Goal: Task Accomplishment & Management: Use online tool/utility

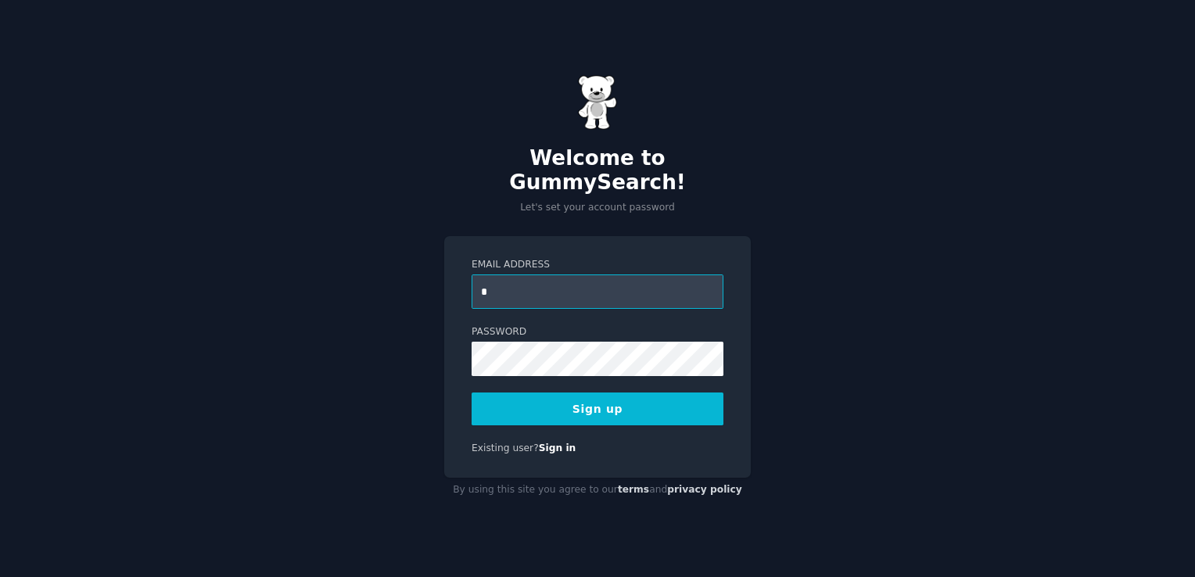
type input "**********"
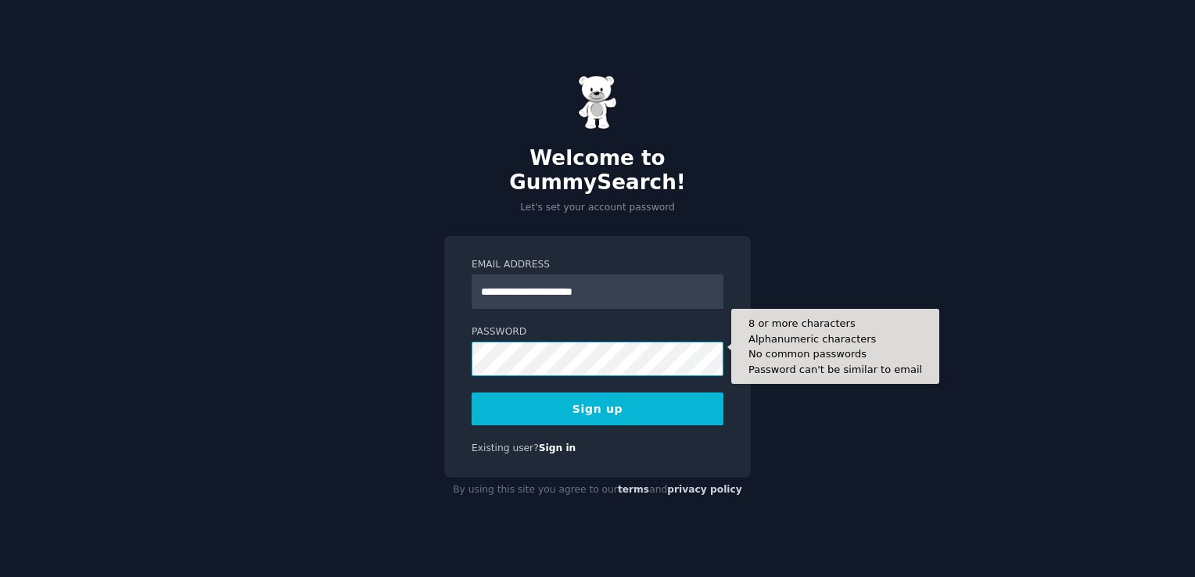
click at [472, 393] on button "Sign up" at bounding box center [598, 409] width 252 height 33
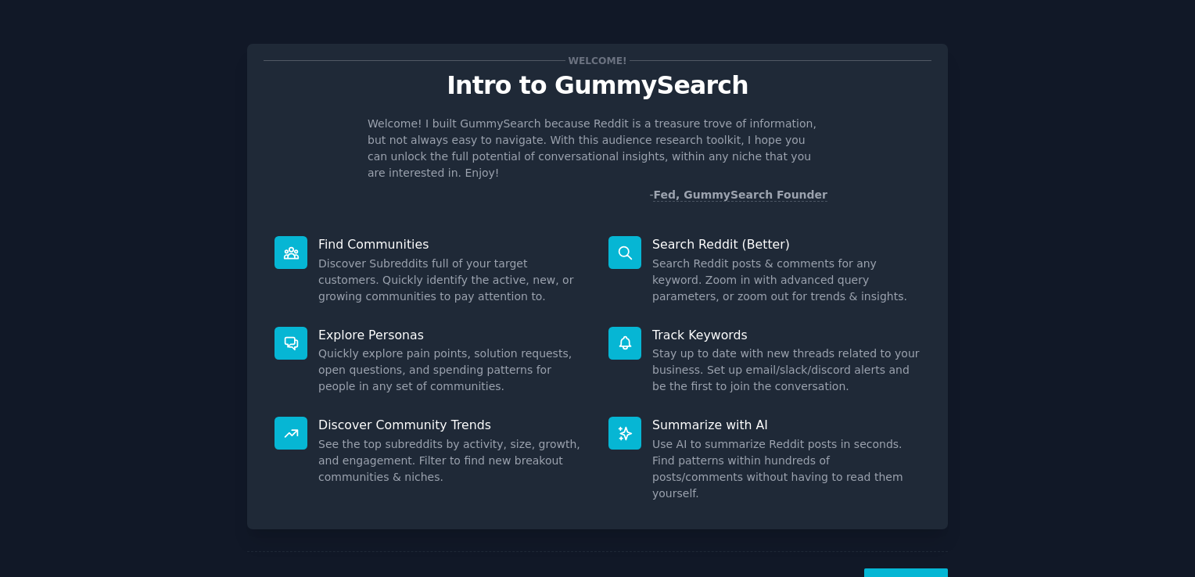
click at [913, 570] on button "Next" at bounding box center [906, 588] width 84 height 38
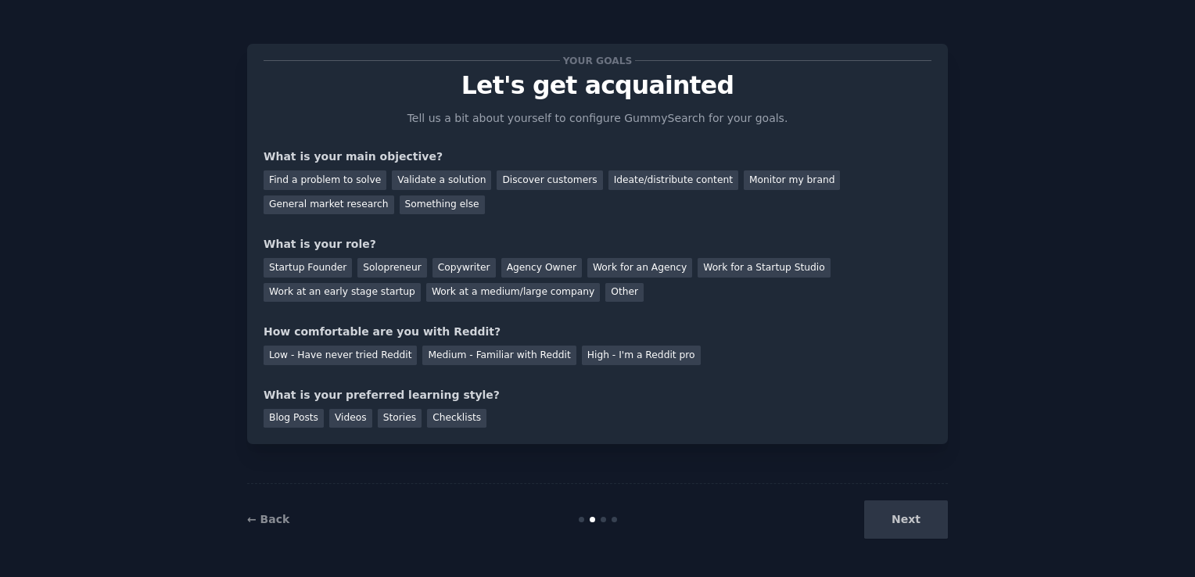
click at [926, 517] on div "Next" at bounding box center [831, 520] width 234 height 38
click at [322, 268] on div "Startup Founder" at bounding box center [308, 268] width 88 height 20
click at [365, 268] on div "Solopreneur" at bounding box center [391, 268] width 69 height 20
click at [313, 275] on div "Startup Founder" at bounding box center [308, 268] width 88 height 20
click at [918, 523] on div "Next" at bounding box center [831, 520] width 234 height 38
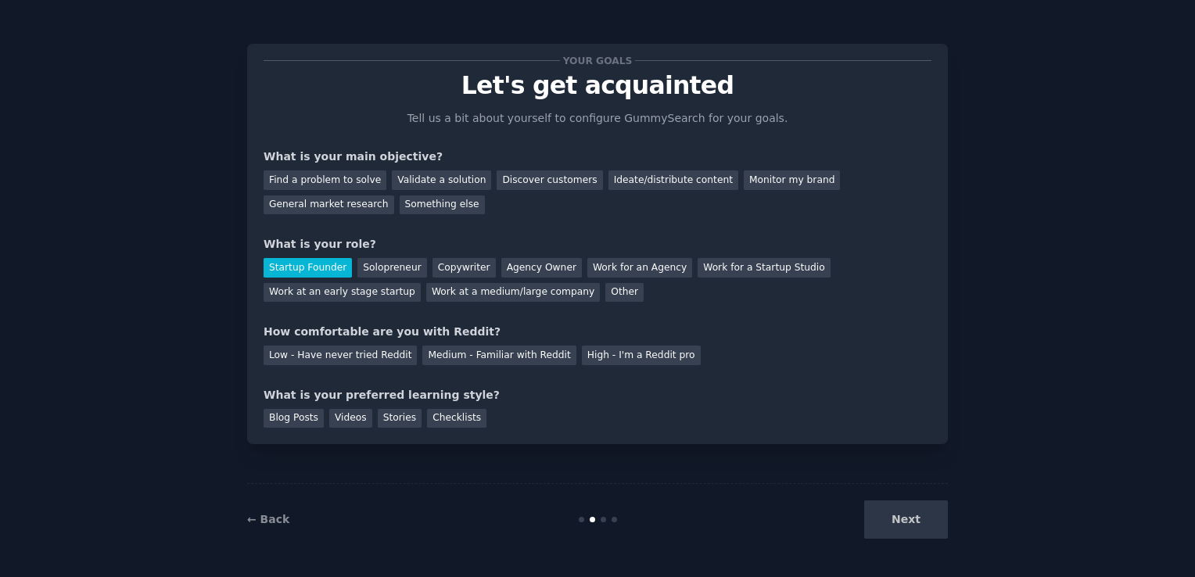
click at [907, 520] on div "Next" at bounding box center [831, 520] width 234 height 38
click at [904, 517] on div "Next" at bounding box center [831, 520] width 234 height 38
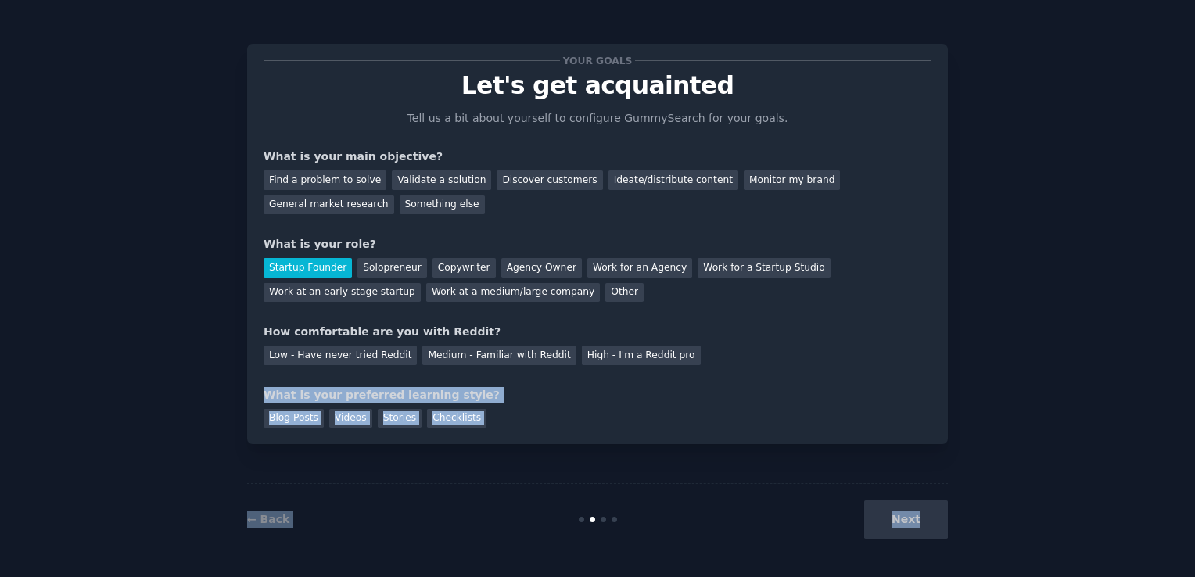
drag, startPoint x: 904, startPoint y: 517, endPoint x: 668, endPoint y: 343, distance: 293.2
click at [668, 343] on div "Your goals Let's get acquainted Tell us a bit about yourself to configure Gummy…" at bounding box center [597, 288] width 701 height 533
click at [900, 519] on div "Next" at bounding box center [831, 520] width 234 height 38
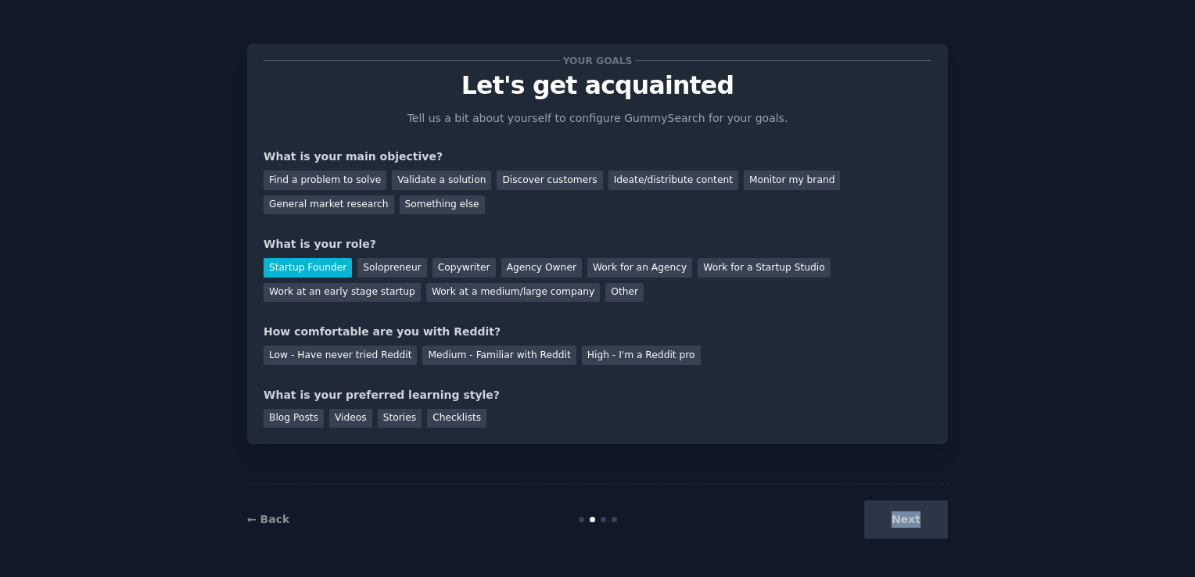
click at [900, 519] on div "Next" at bounding box center [831, 520] width 234 height 38
click at [263, 512] on div "← Back" at bounding box center [364, 520] width 234 height 16
click at [904, 530] on div "Next" at bounding box center [831, 520] width 234 height 38
click at [397, 268] on div "Solopreneur" at bounding box center [391, 268] width 69 height 20
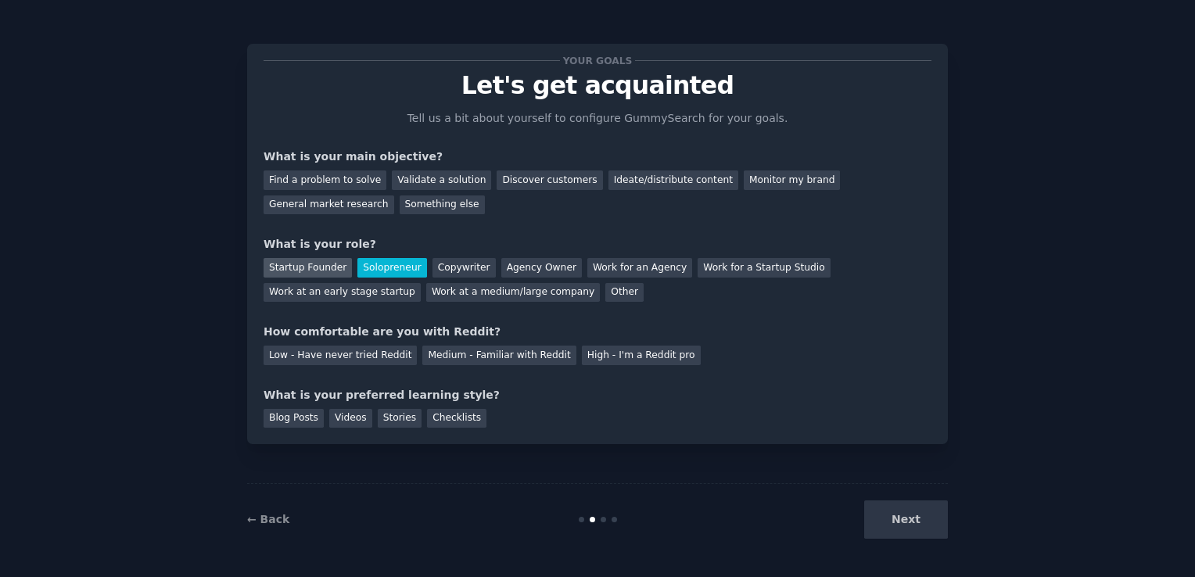
click at [300, 265] on div "Startup Founder" at bounding box center [308, 268] width 88 height 20
click at [366, 264] on div "Solopreneur" at bounding box center [391, 268] width 69 height 20
click at [334, 264] on div "Startup Founder" at bounding box center [308, 268] width 88 height 20
click at [388, 270] on div "Solopreneur" at bounding box center [391, 268] width 69 height 20
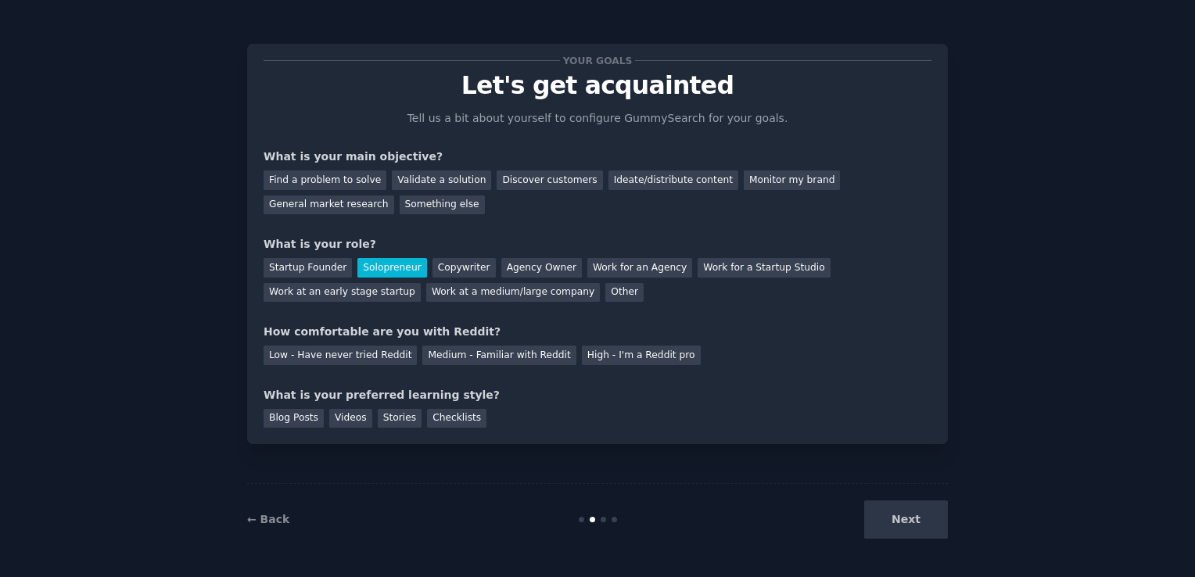
click at [914, 523] on div "Next" at bounding box center [831, 520] width 234 height 38
click at [272, 525] on link "← Back" at bounding box center [268, 519] width 42 height 13
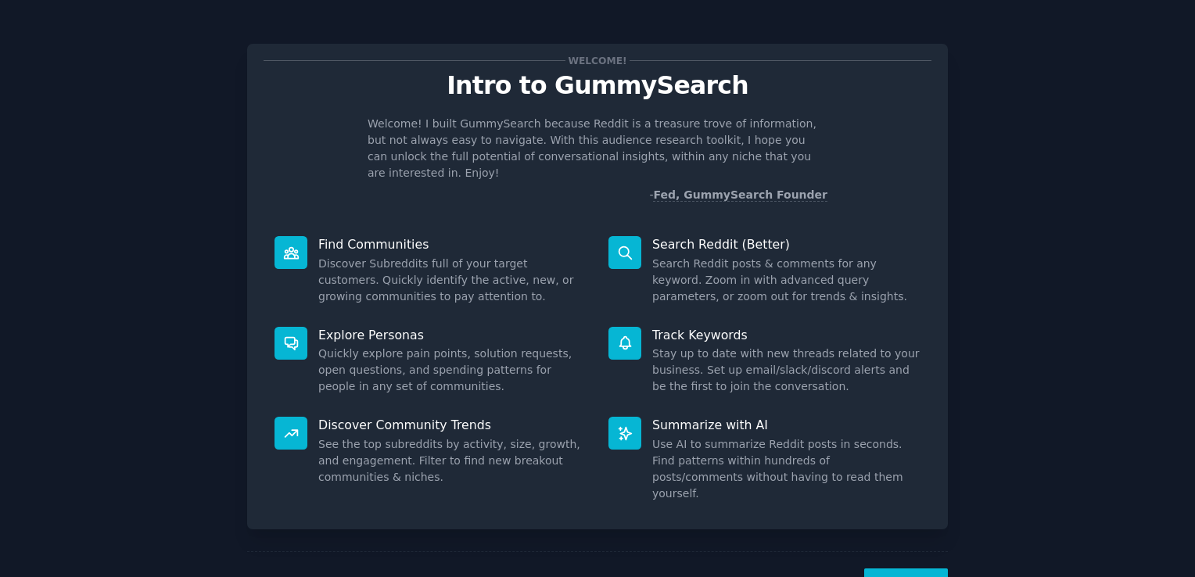
click at [900, 569] on button "Next" at bounding box center [906, 588] width 84 height 38
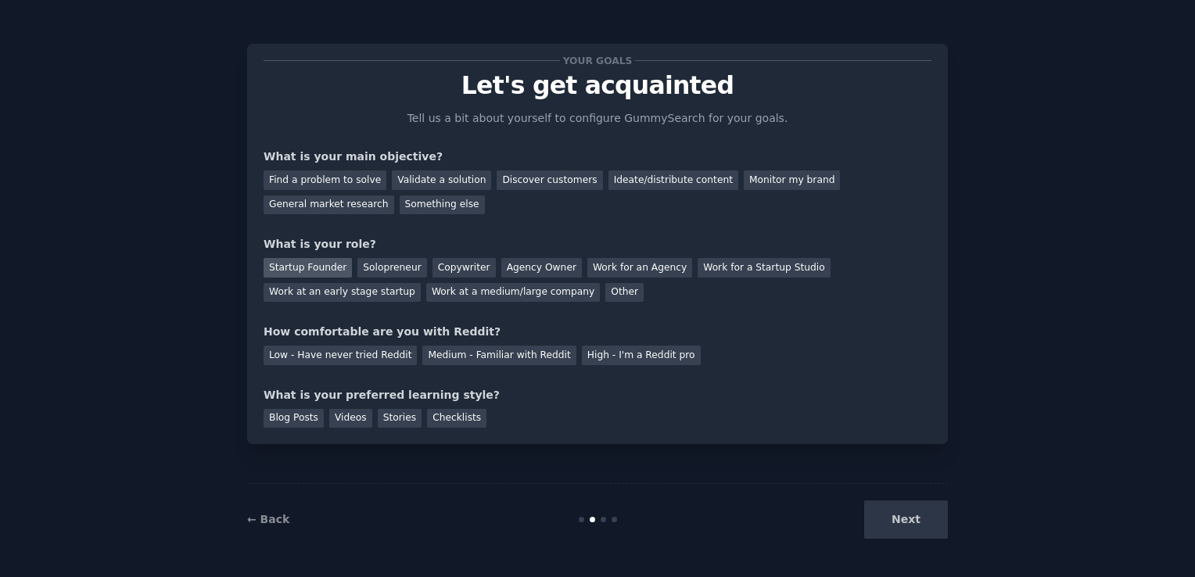
click at [329, 264] on div "Startup Founder" at bounding box center [308, 268] width 88 height 20
click at [422, 358] on div "Medium - Familiar with Reddit" at bounding box center [498, 356] width 153 height 20
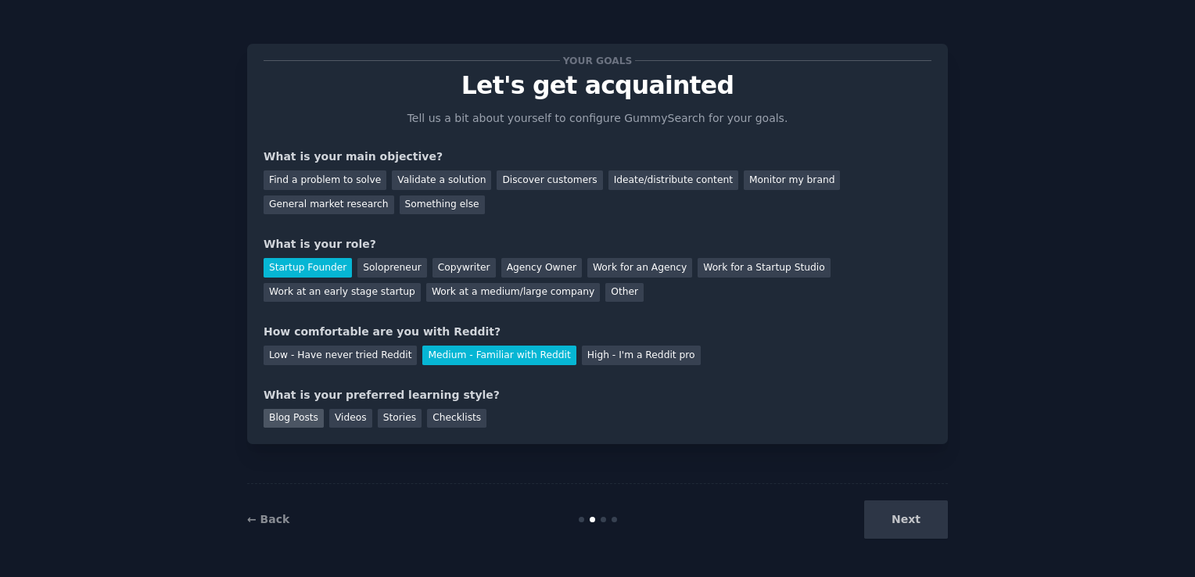
click at [302, 411] on div "Blog Posts" at bounding box center [294, 419] width 60 height 20
click at [329, 413] on div "Videos" at bounding box center [350, 419] width 43 height 20
click at [307, 185] on div "Find a problem to solve" at bounding box center [325, 181] width 123 height 20
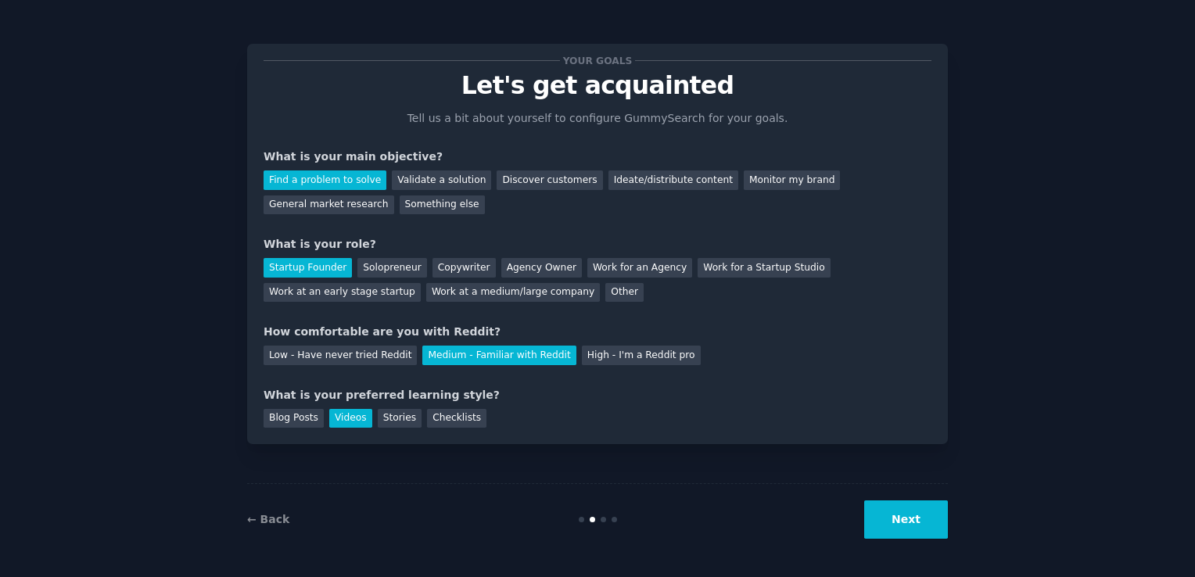
click at [888, 505] on button "Next" at bounding box center [906, 520] width 84 height 38
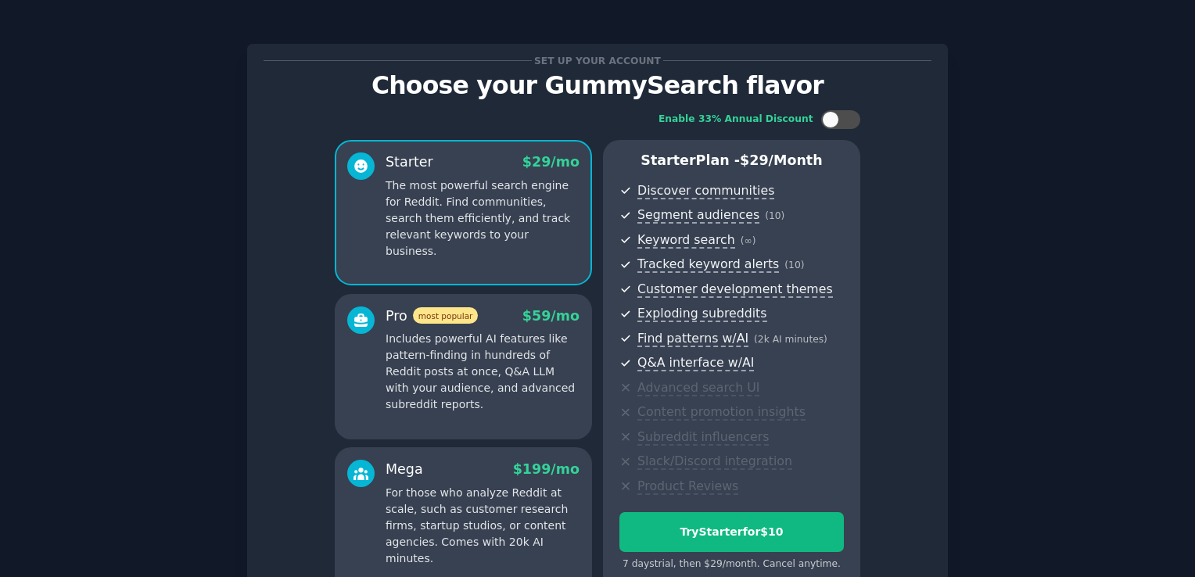
scroll to position [163, 0]
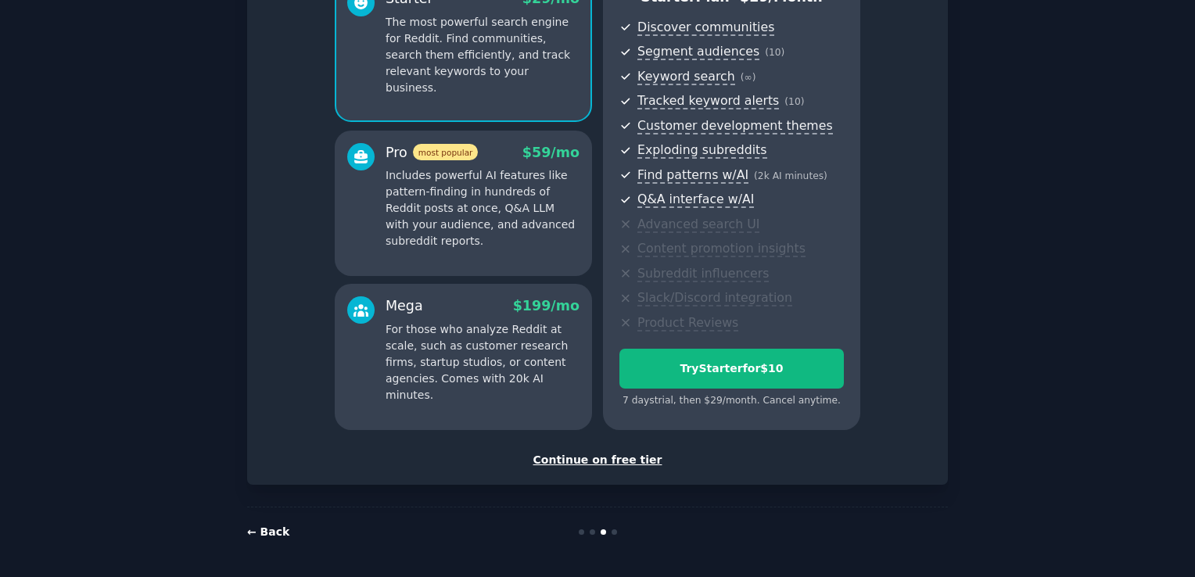
click at [268, 534] on link "← Back" at bounding box center [268, 532] width 42 height 13
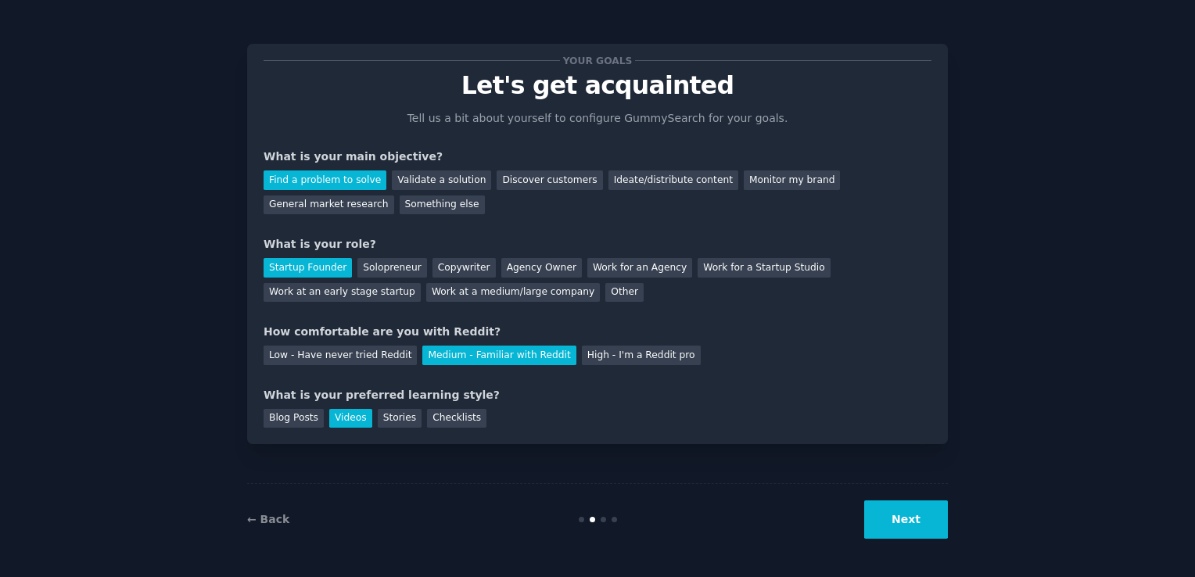
click at [914, 509] on button "Next" at bounding box center [906, 520] width 84 height 38
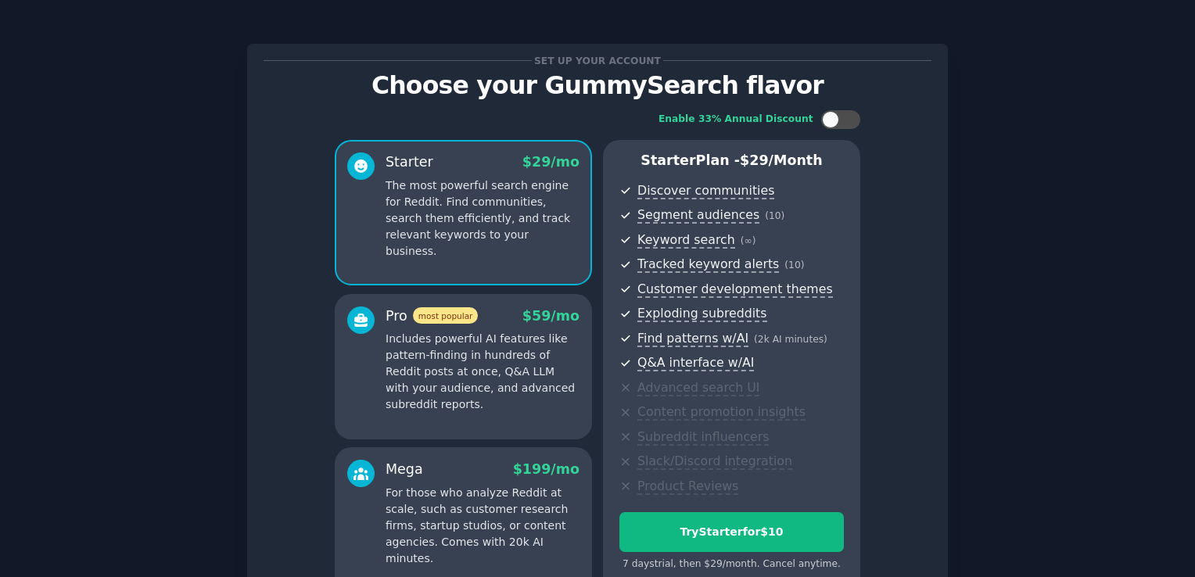
scroll to position [163, 0]
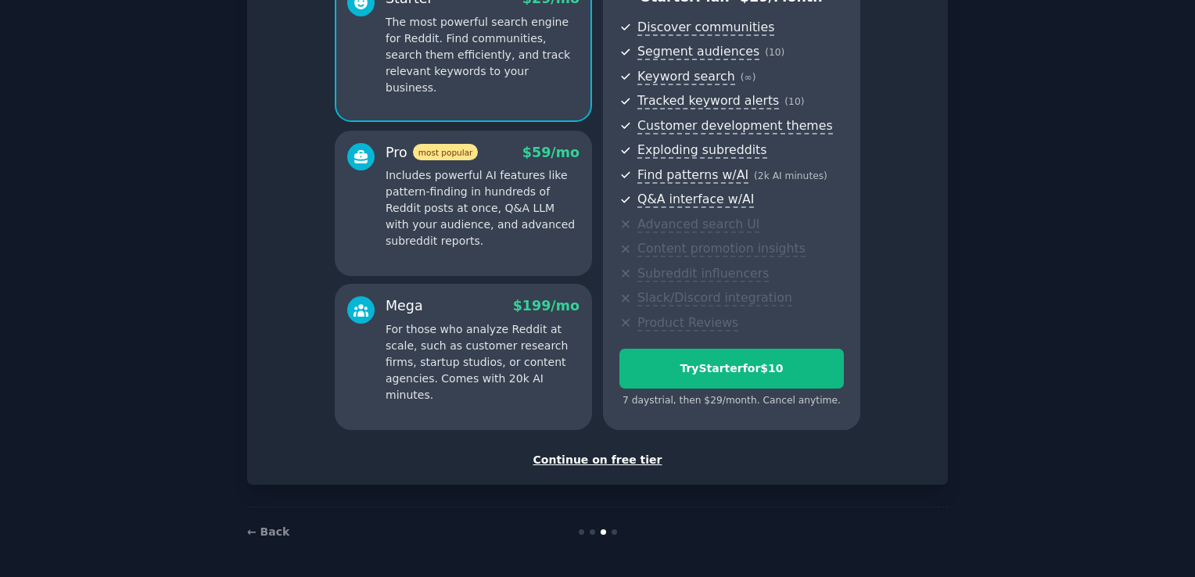
click at [608, 454] on div "Continue on free tier" at bounding box center [598, 460] width 668 height 16
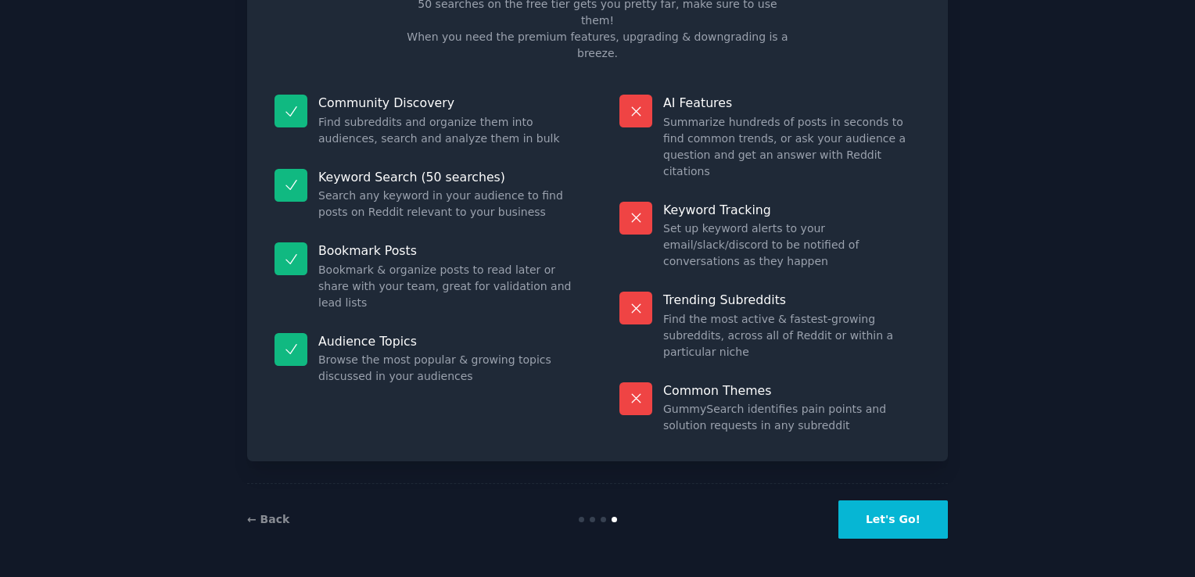
scroll to position [31, 0]
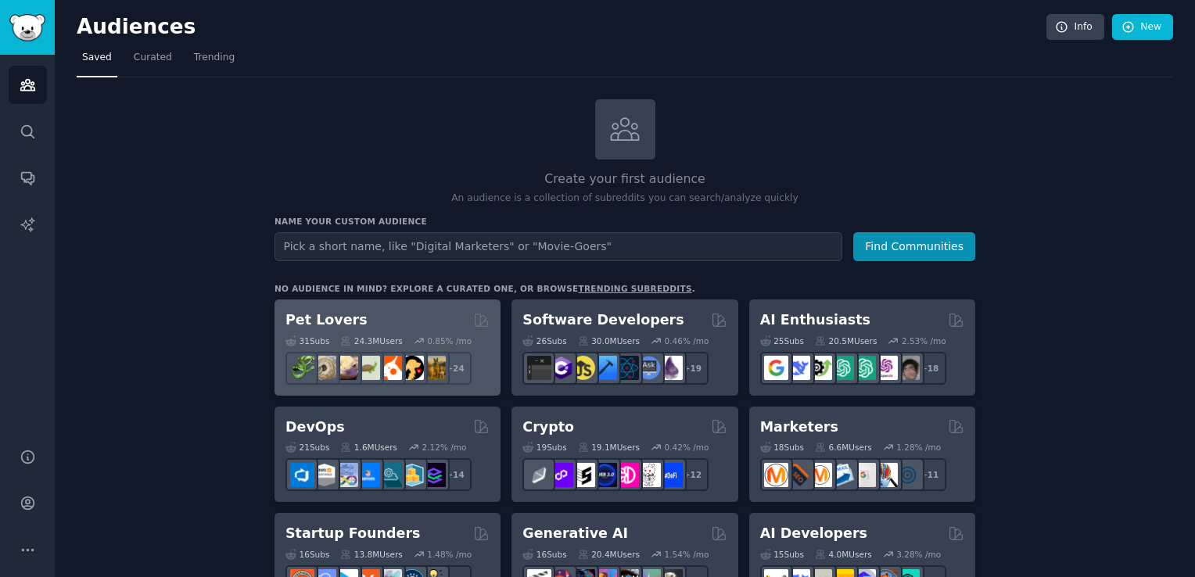
scroll to position [52, 0]
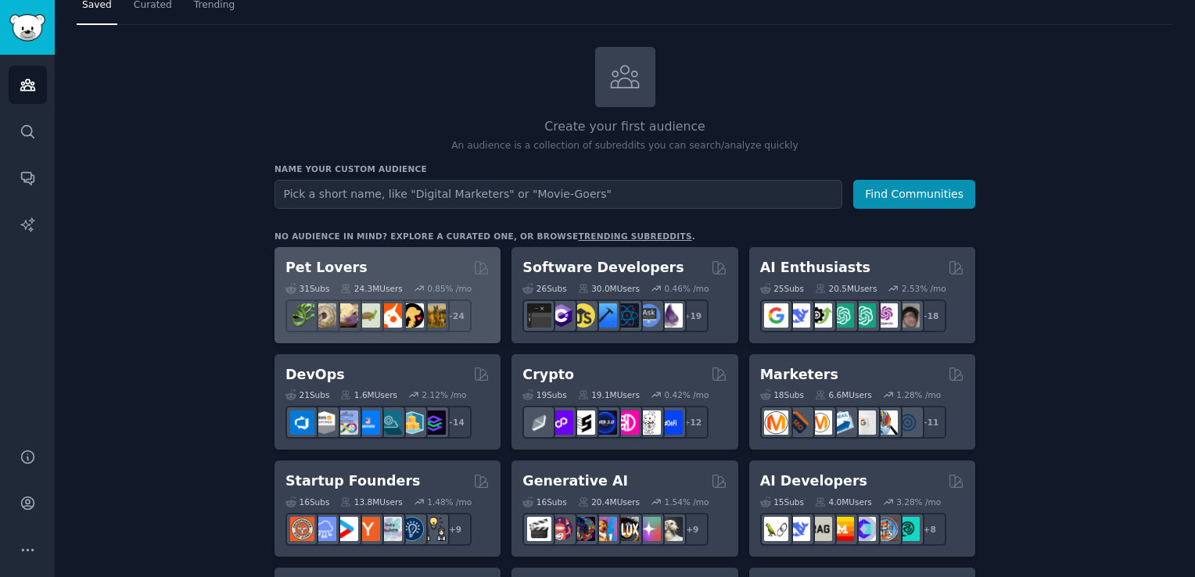
click at [399, 278] on div "31 Sub s 24.3M Users 0.85 % /mo r/PetAdvice + 24" at bounding box center [388, 305] width 204 height 55
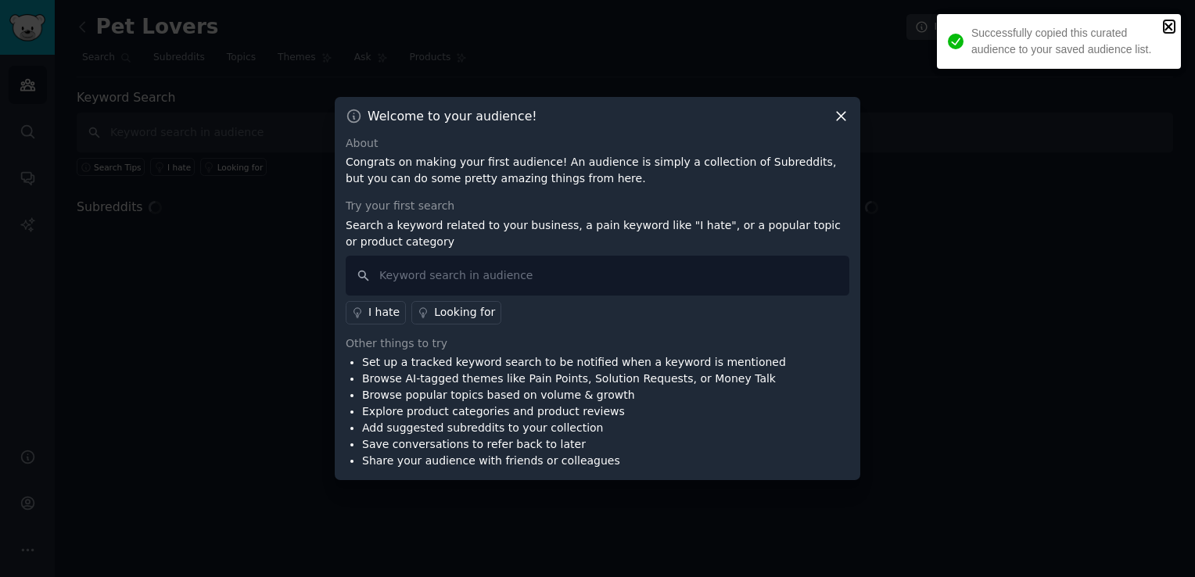
click at [1166, 30] on icon "close" at bounding box center [1169, 27] width 8 height 8
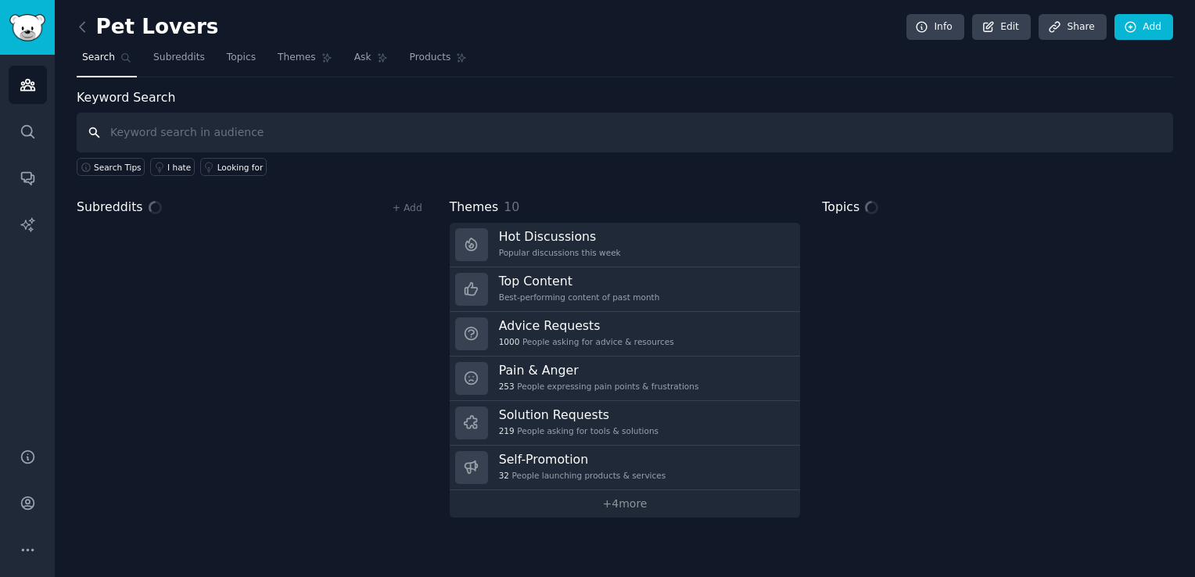
click at [404, 140] on input "text" at bounding box center [625, 133] width 1097 height 40
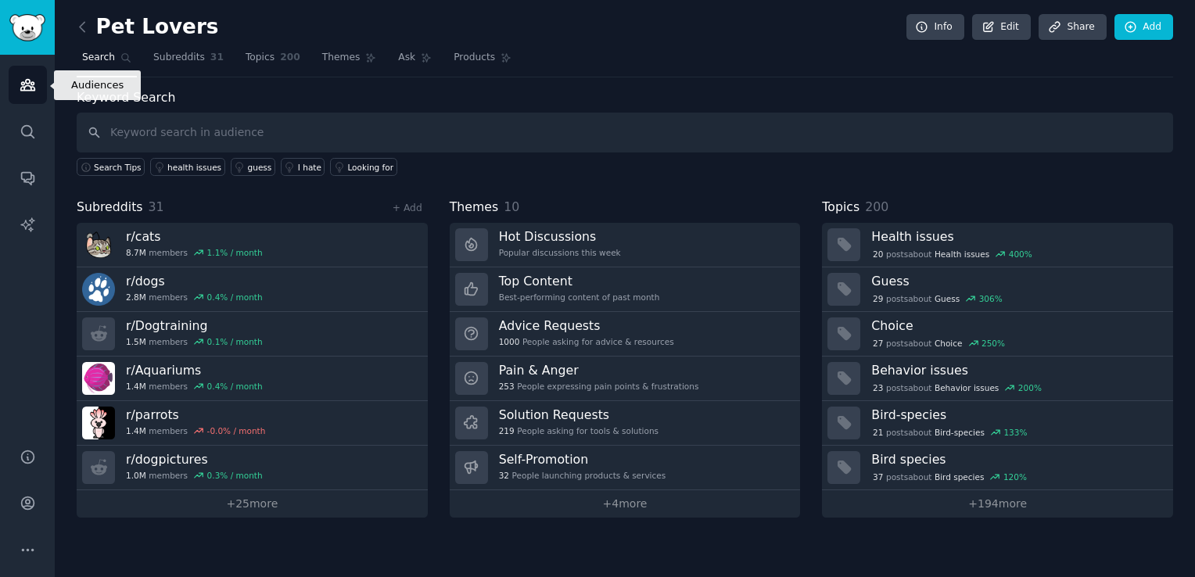
click at [33, 91] on icon "Sidebar" at bounding box center [28, 85] width 16 height 16
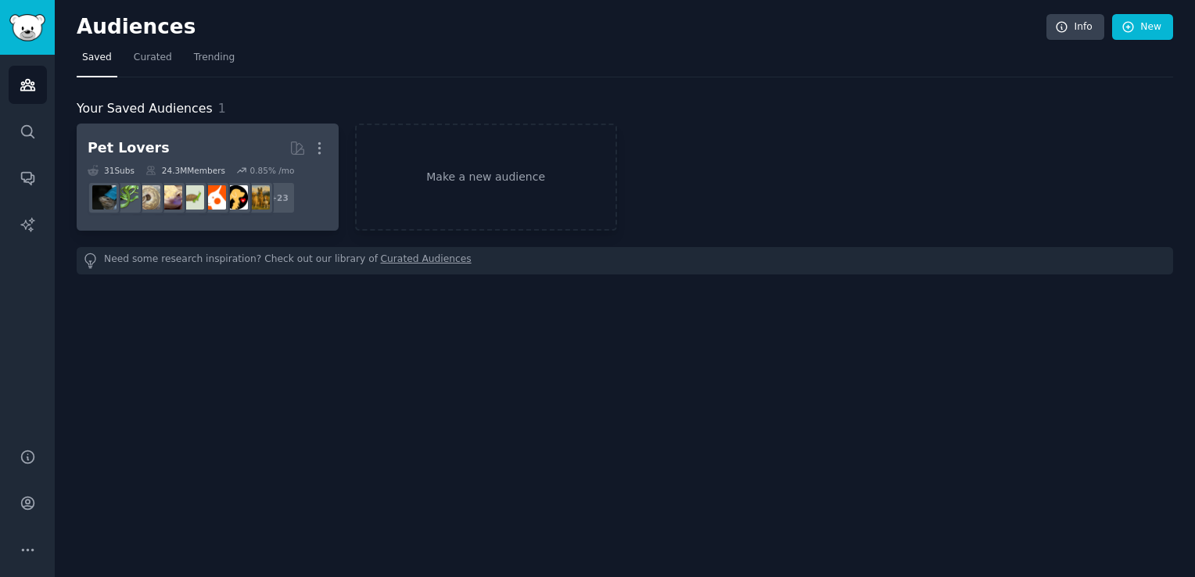
click at [329, 149] on link "Pet Lovers More 31 Sub s 24.3M Members 0.85 % /mo + 23" at bounding box center [208, 177] width 262 height 107
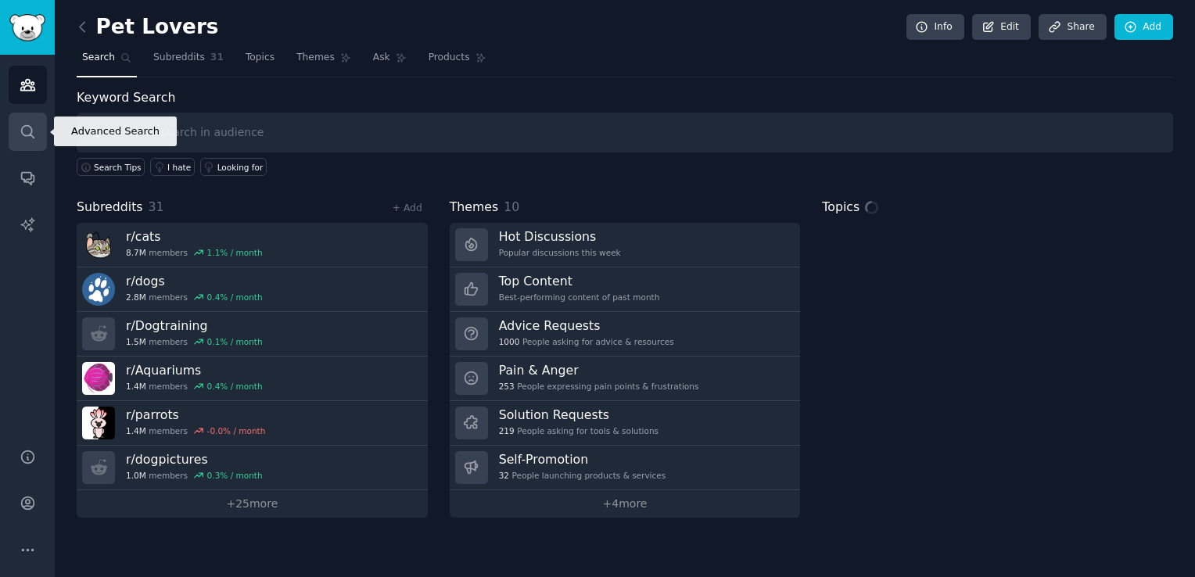
click at [25, 146] on link "Search" at bounding box center [28, 132] width 38 height 38
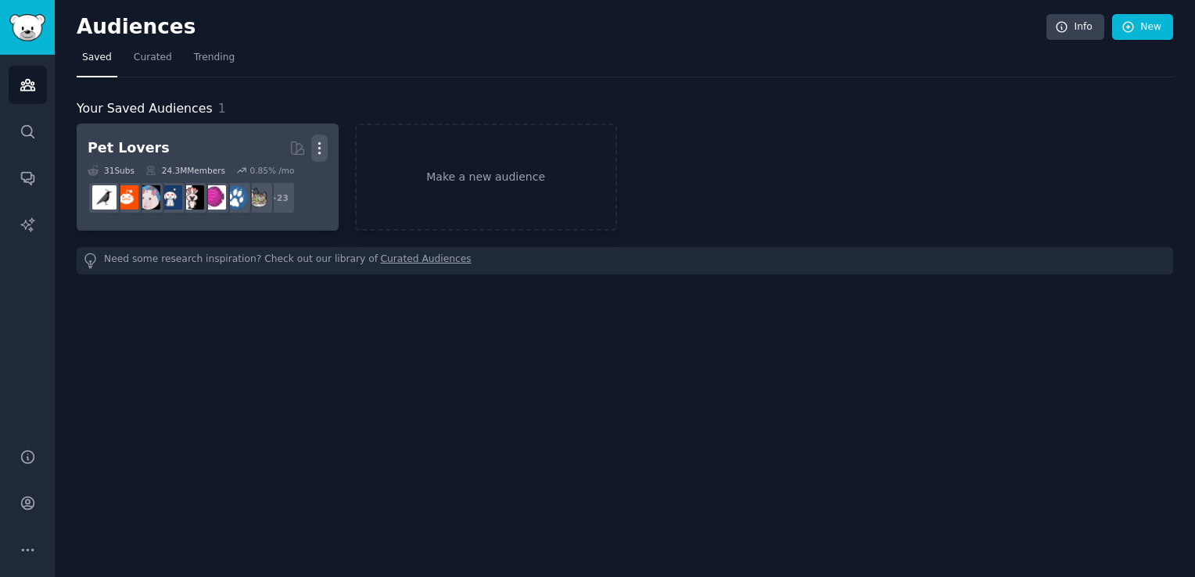
click at [325, 143] on icon "button" at bounding box center [319, 148] width 16 height 16
click at [260, 180] on div "Delete" at bounding box center [265, 181] width 74 height 33
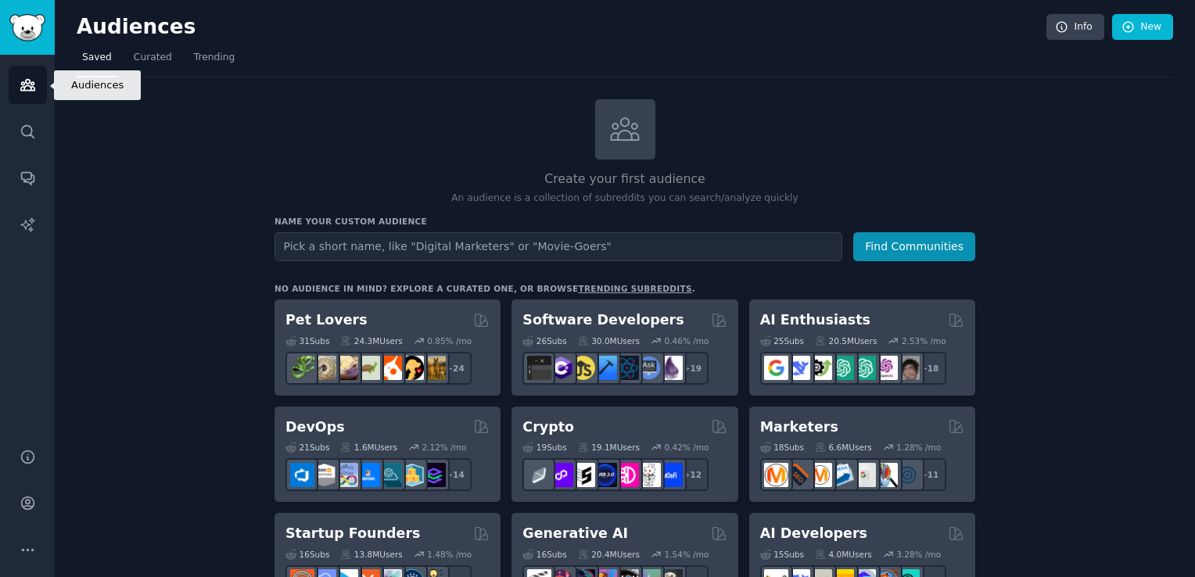
click at [24, 87] on icon "Sidebar" at bounding box center [27, 85] width 14 height 11
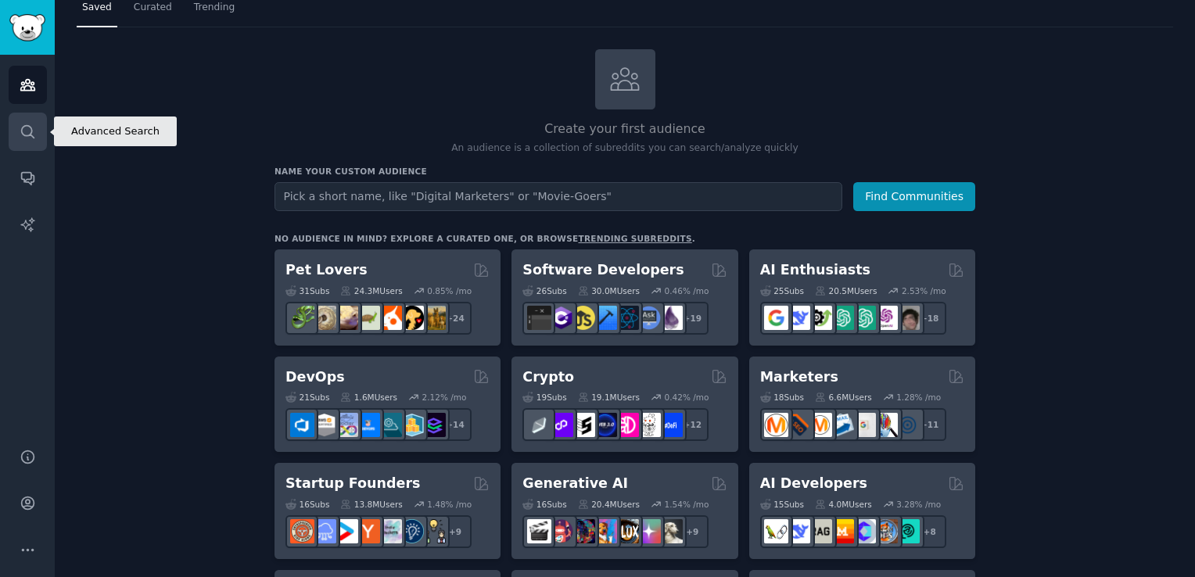
click at [27, 131] on icon "Sidebar" at bounding box center [28, 132] width 16 height 16
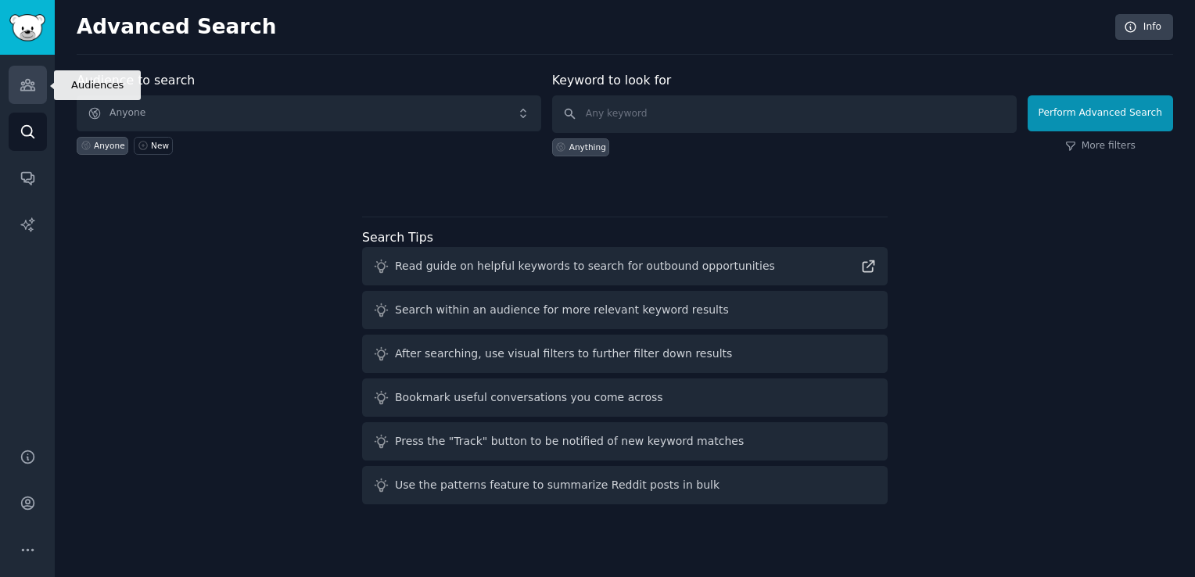
click at [28, 83] on icon "Sidebar" at bounding box center [27, 85] width 14 height 11
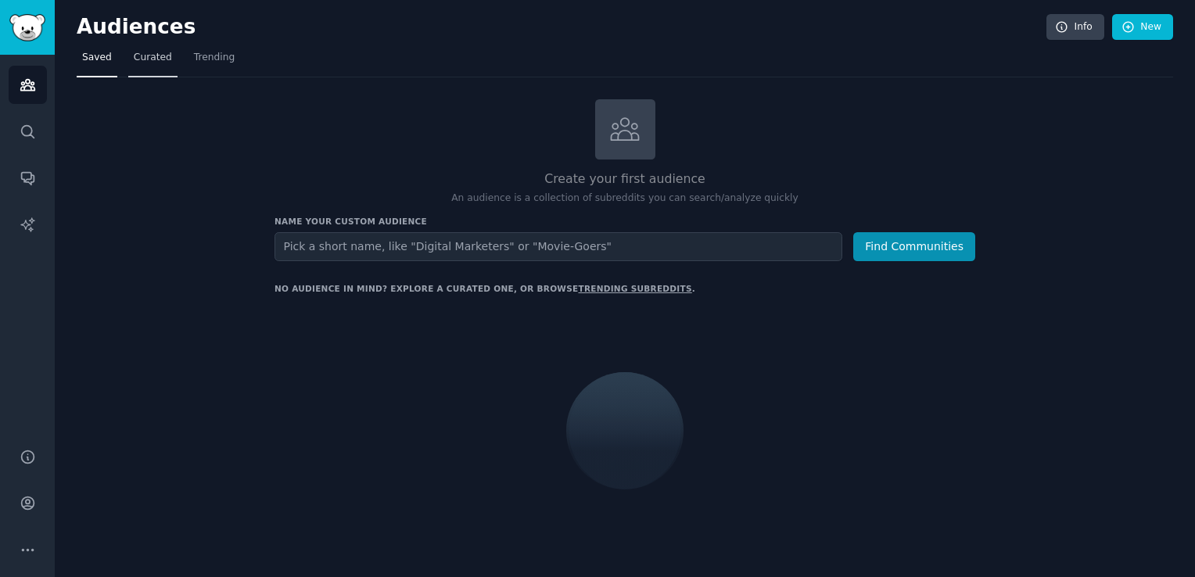
click at [160, 69] on link "Curated" at bounding box center [152, 61] width 49 height 32
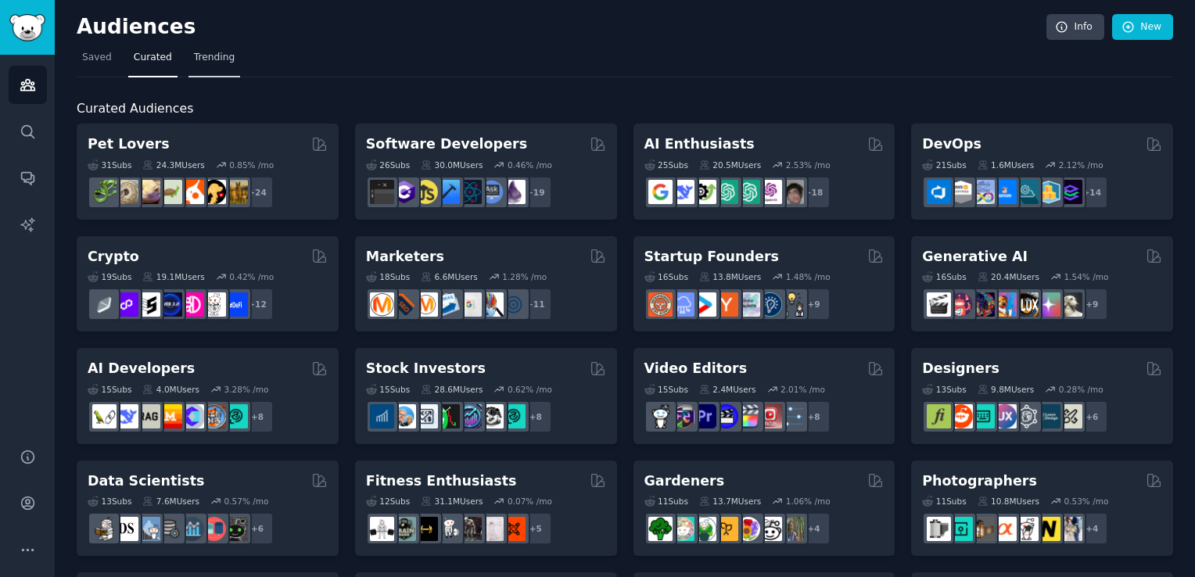
click at [197, 61] on span "Trending" at bounding box center [214, 58] width 41 height 14
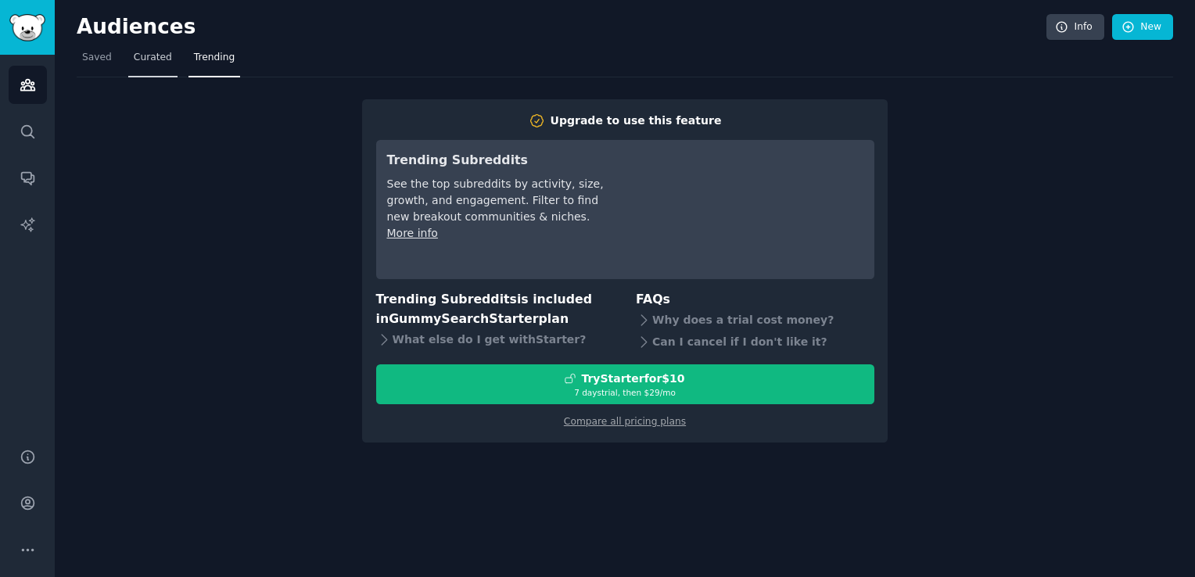
click at [144, 73] on link "Curated" at bounding box center [152, 61] width 49 height 32
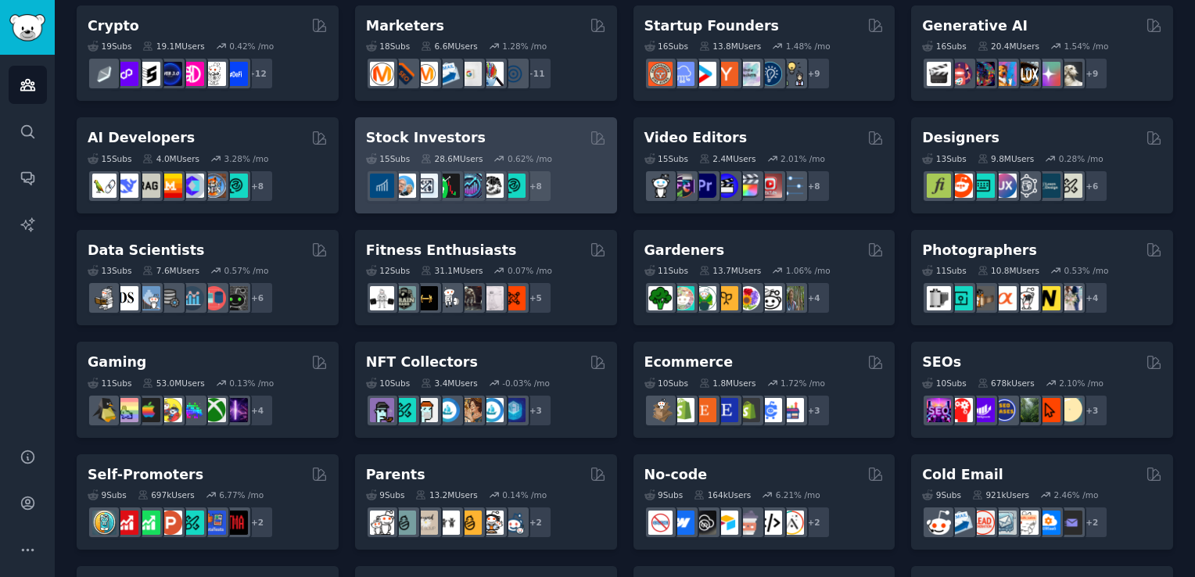
scroll to position [272, 0]
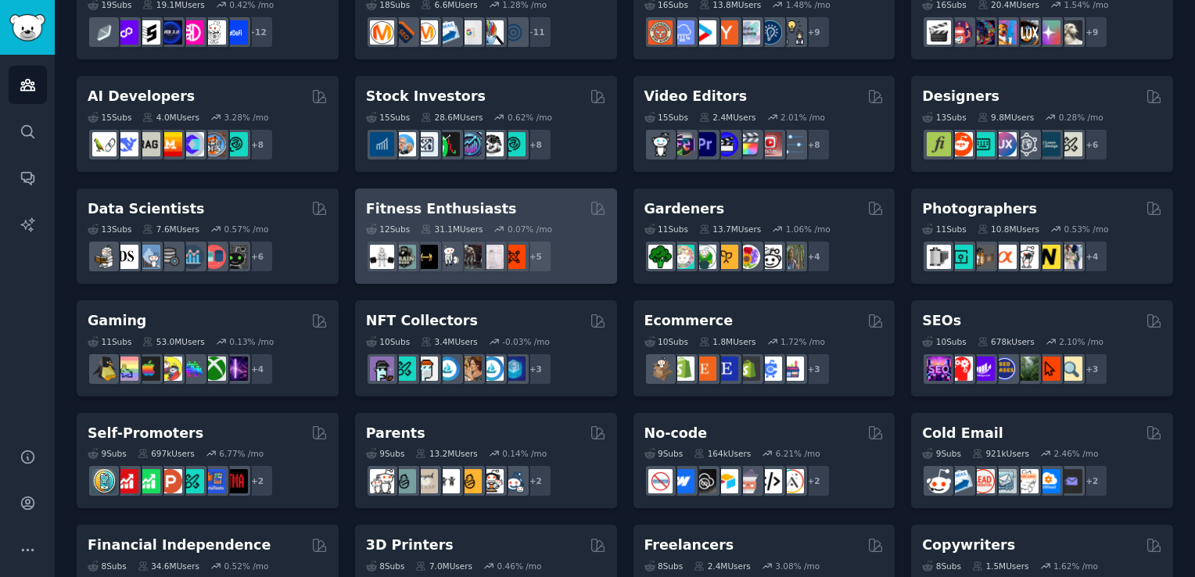
drag, startPoint x: 559, startPoint y: 228, endPoint x: 558, endPoint y: 210, distance: 18.0
click at [558, 210] on div "Fitness Enthusiasts" at bounding box center [486, 209] width 240 height 20
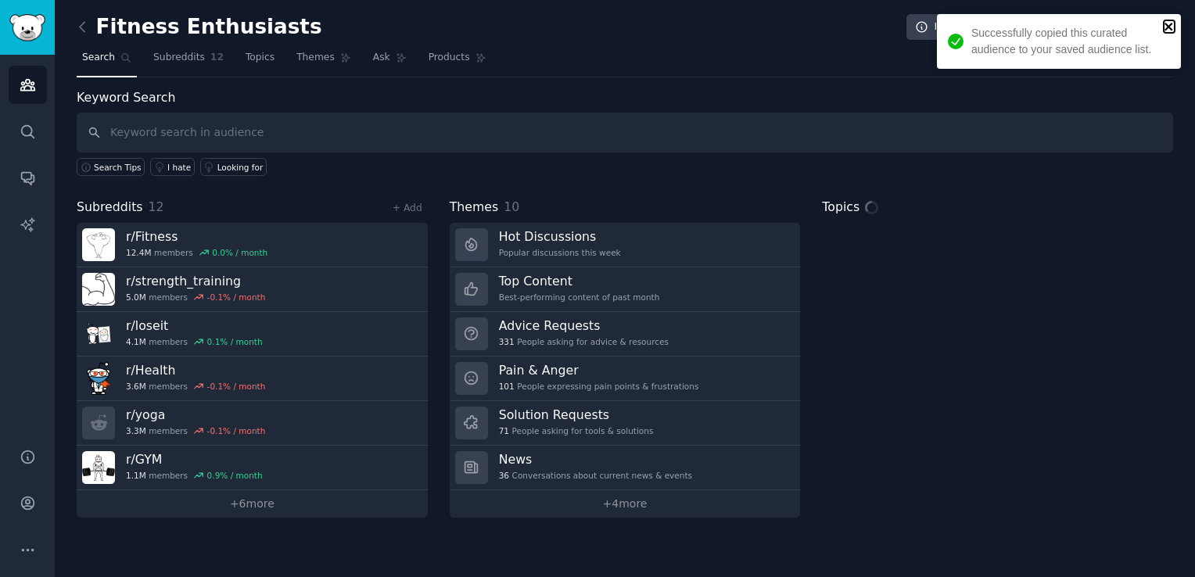
click at [1169, 23] on icon "close" at bounding box center [1169, 26] width 11 height 13
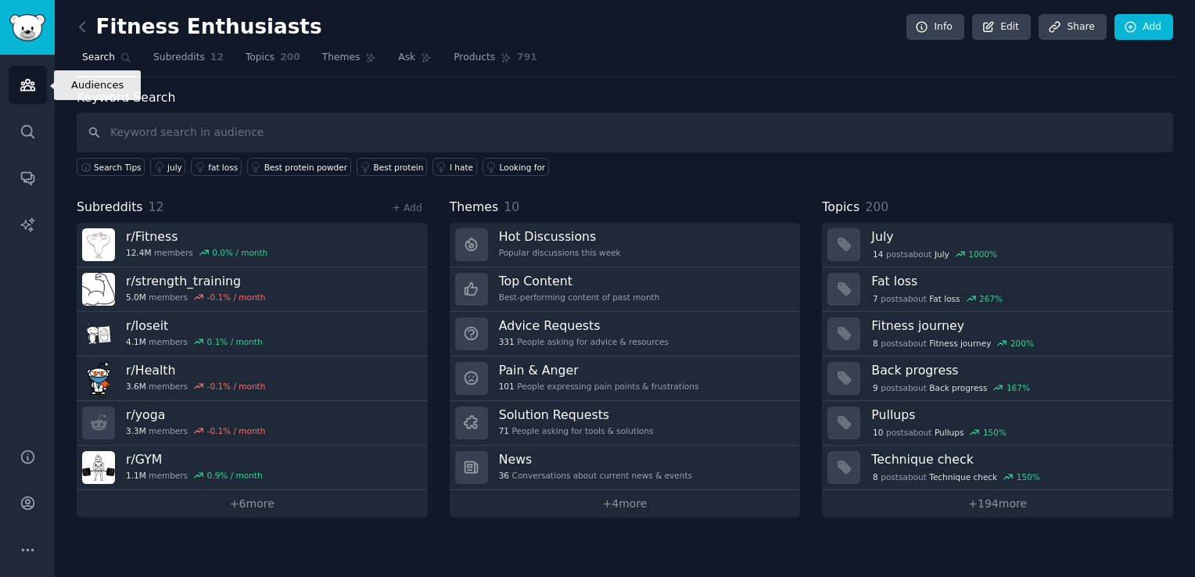
click at [24, 80] on icon "Sidebar" at bounding box center [28, 85] width 16 height 16
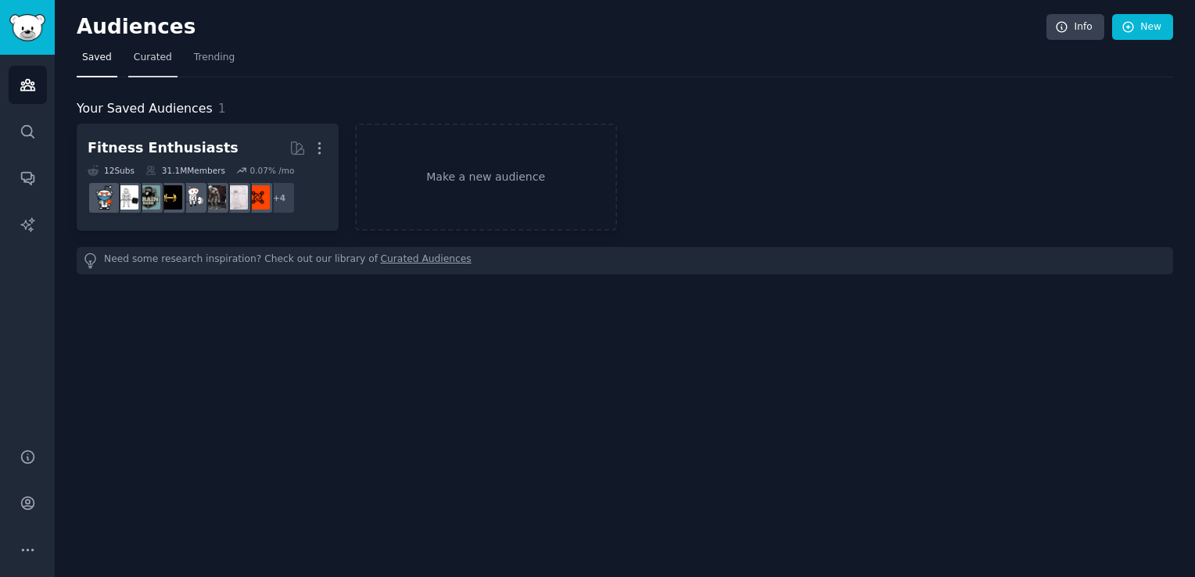
click at [149, 58] on span "Curated" at bounding box center [153, 58] width 38 height 14
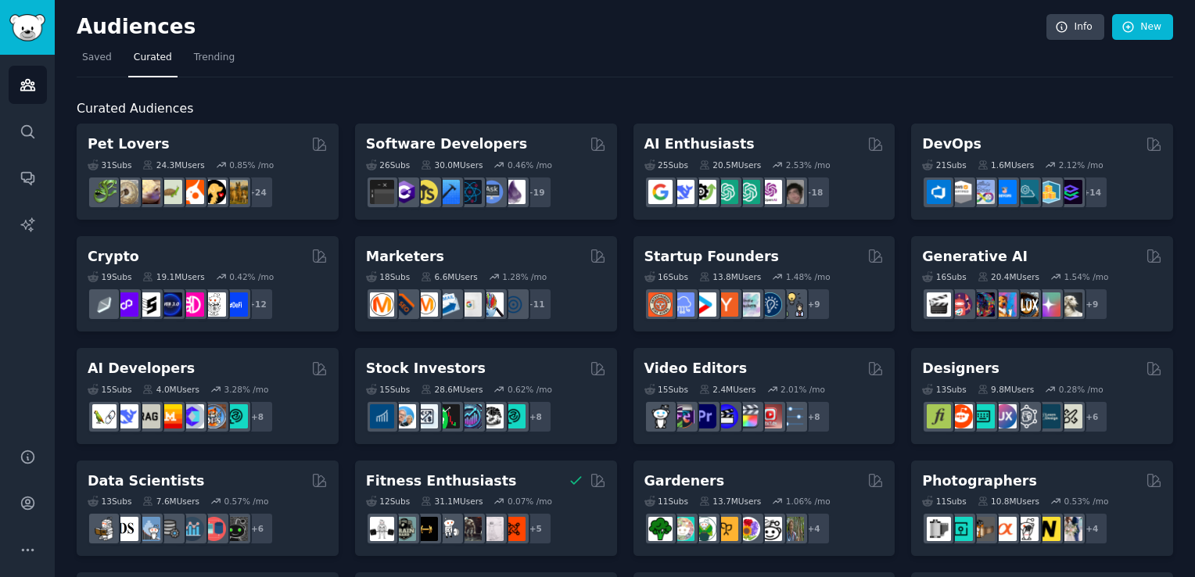
drag, startPoint x: 264, startPoint y: 142, endPoint x: 296, endPoint y: 59, distance: 88.2
click at [296, 59] on nav "Saved Curated Trending" at bounding box center [625, 61] width 1097 height 32
click at [96, 55] on span "Saved" at bounding box center [97, 58] width 30 height 14
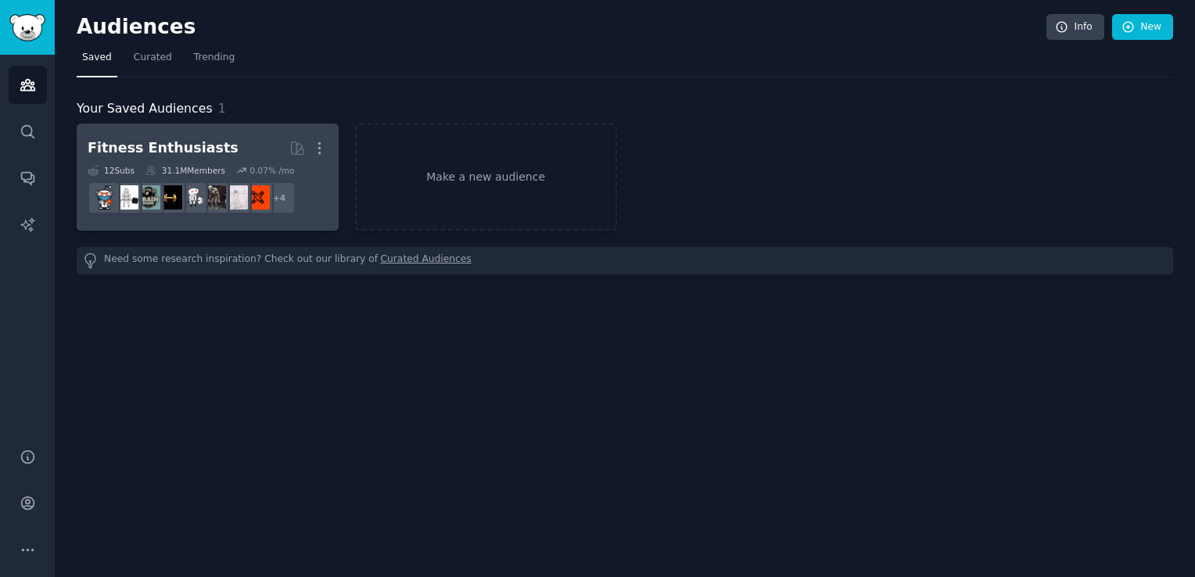
click at [233, 127] on link "Fitness Enthusiasts Curated by GummySearch More 12 Sub s 31.1M Members 0.07 % /…" at bounding box center [208, 177] width 262 height 107
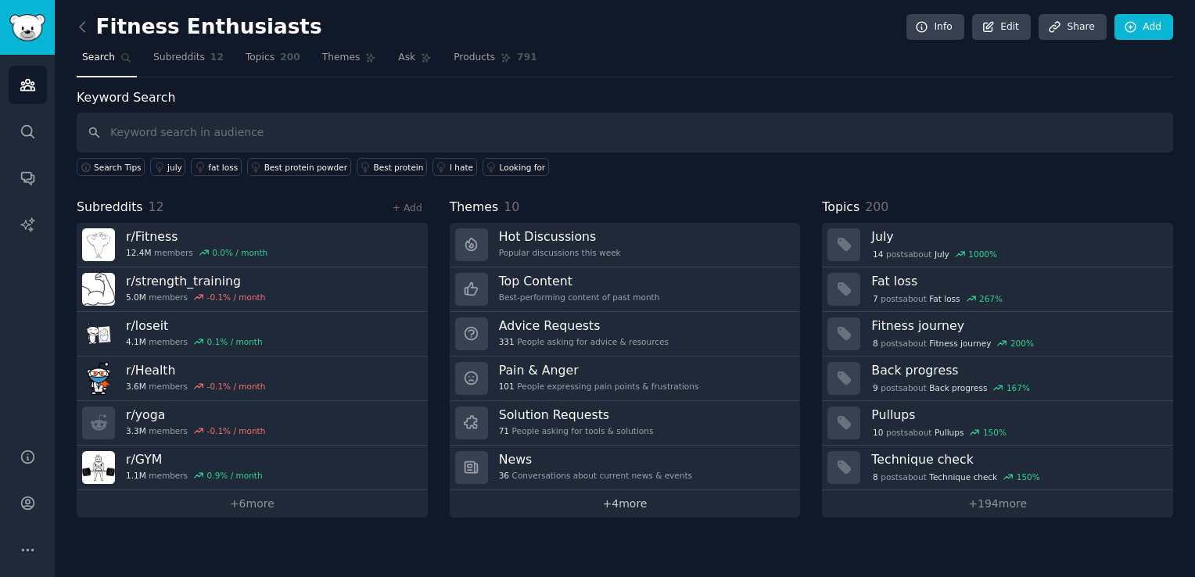
click at [580, 505] on link "+ 4 more" at bounding box center [625, 503] width 351 height 27
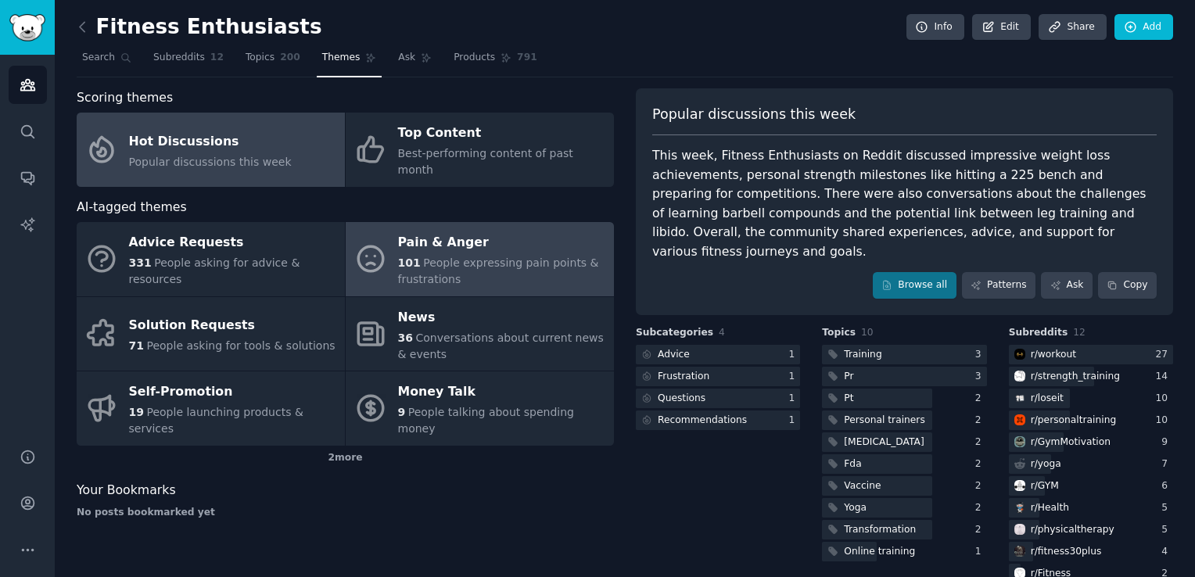
click at [423, 257] on span "People expressing pain points & frustrations" at bounding box center [498, 271] width 201 height 29
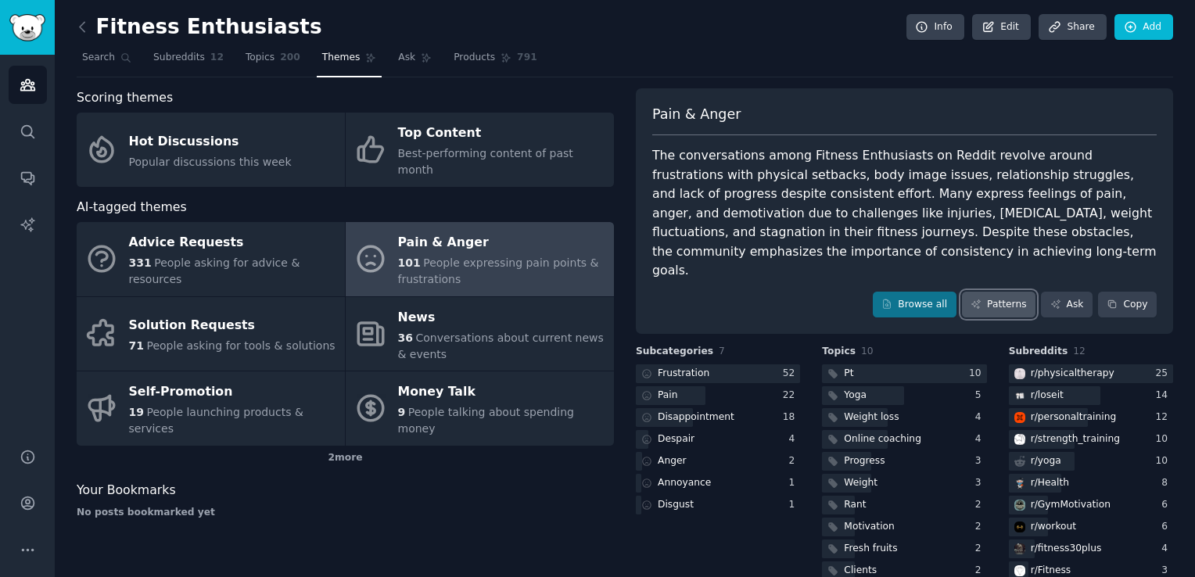
click at [992, 292] on link "Patterns" at bounding box center [999, 305] width 74 height 27
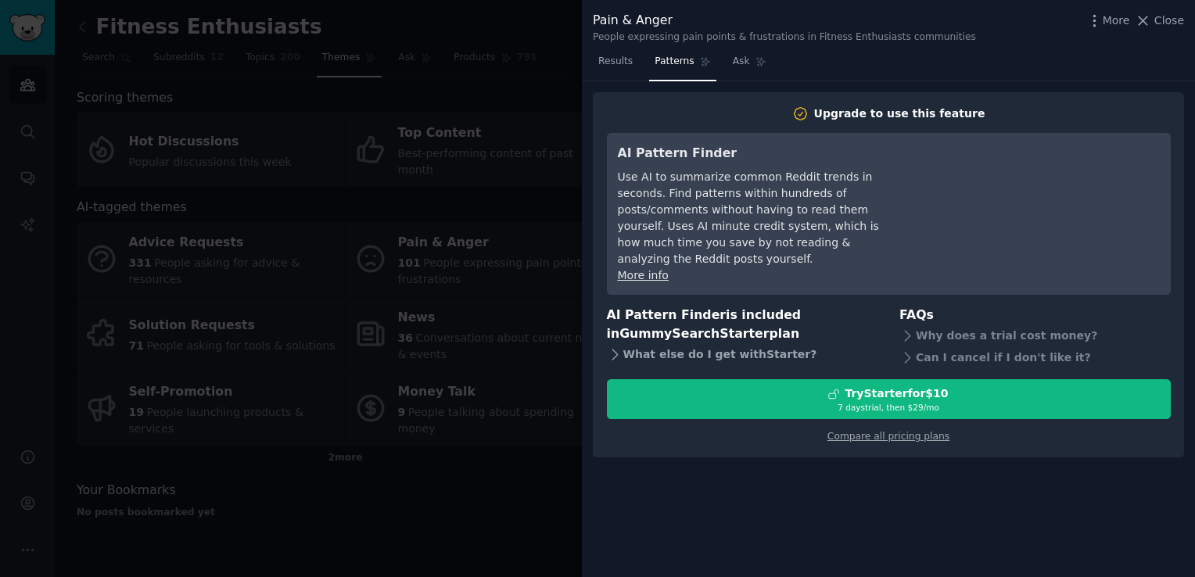
click at [616, 347] on icon at bounding box center [615, 355] width 16 height 16
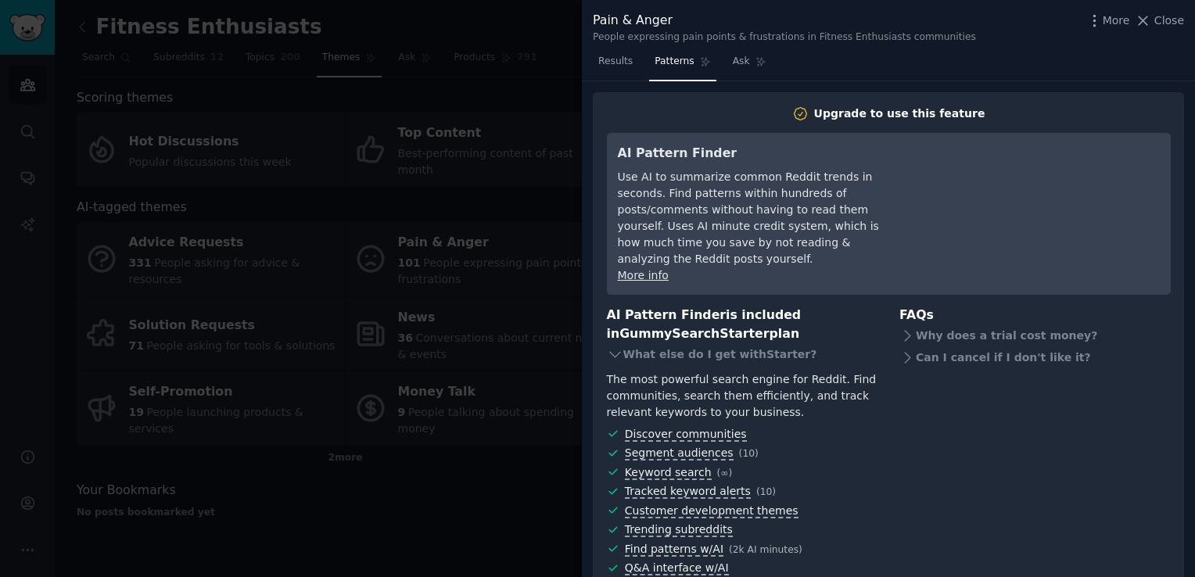
scroll to position [84, 0]
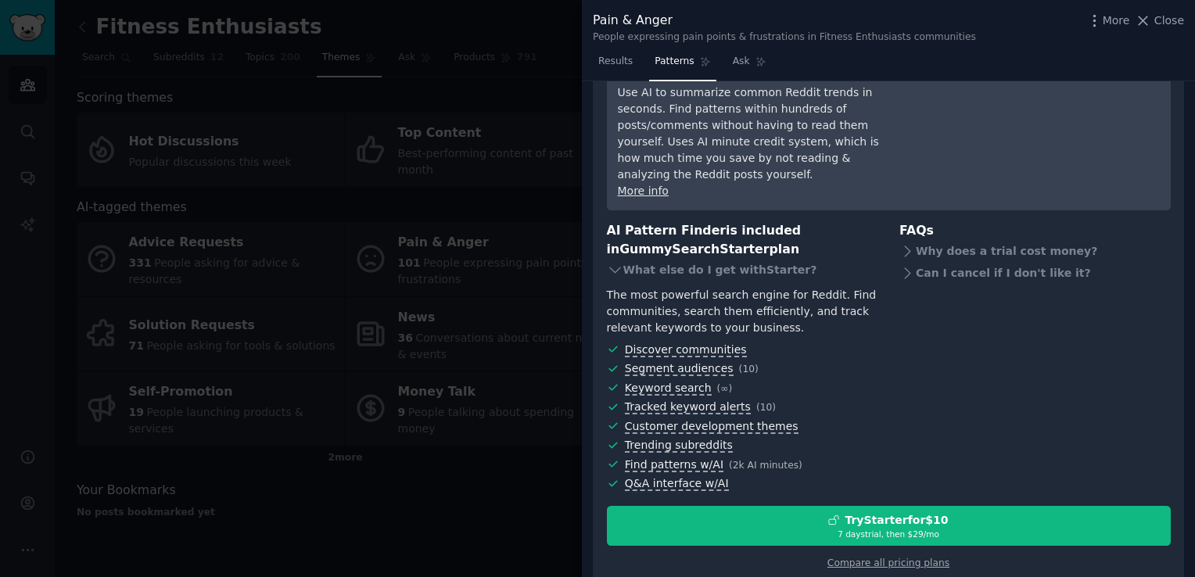
click at [566, 339] on div at bounding box center [597, 288] width 1195 height 577
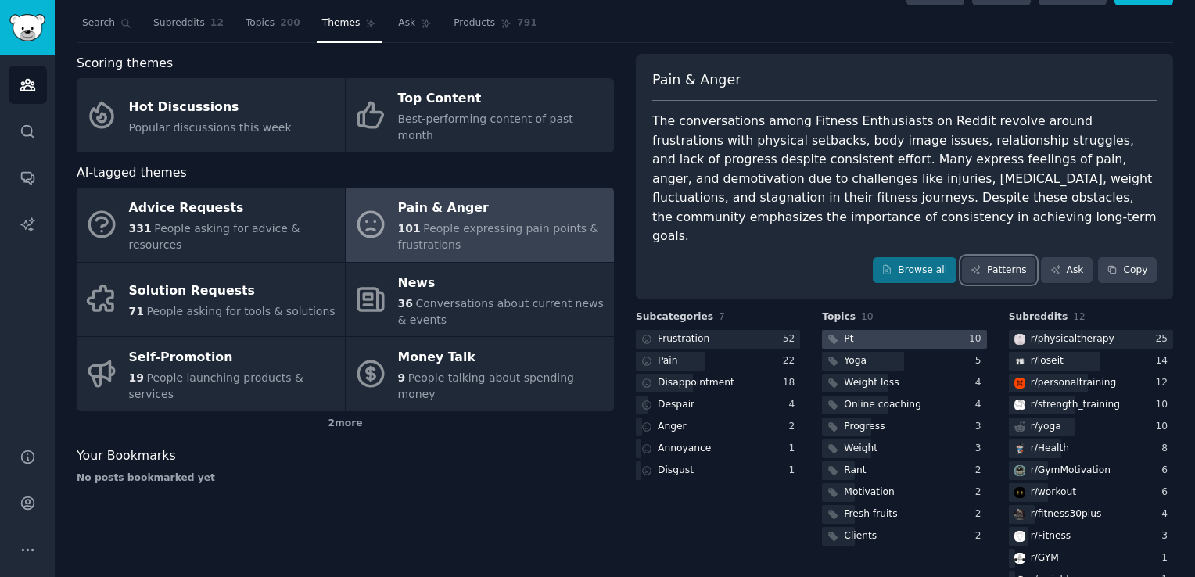
scroll to position [50, 0]
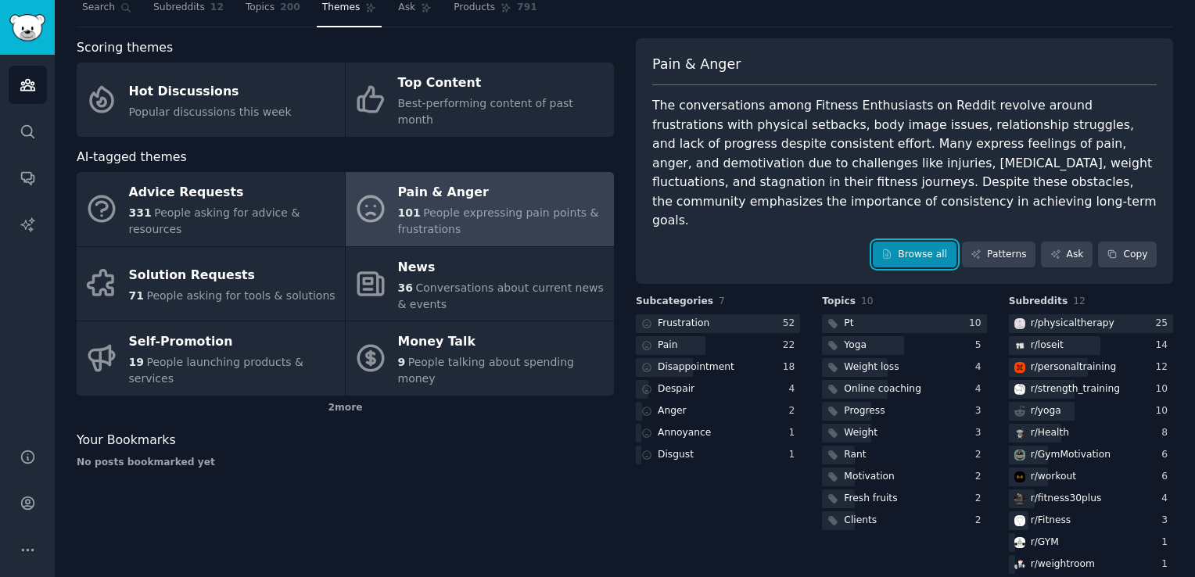
click at [939, 242] on link "Browse all" at bounding box center [915, 255] width 84 height 27
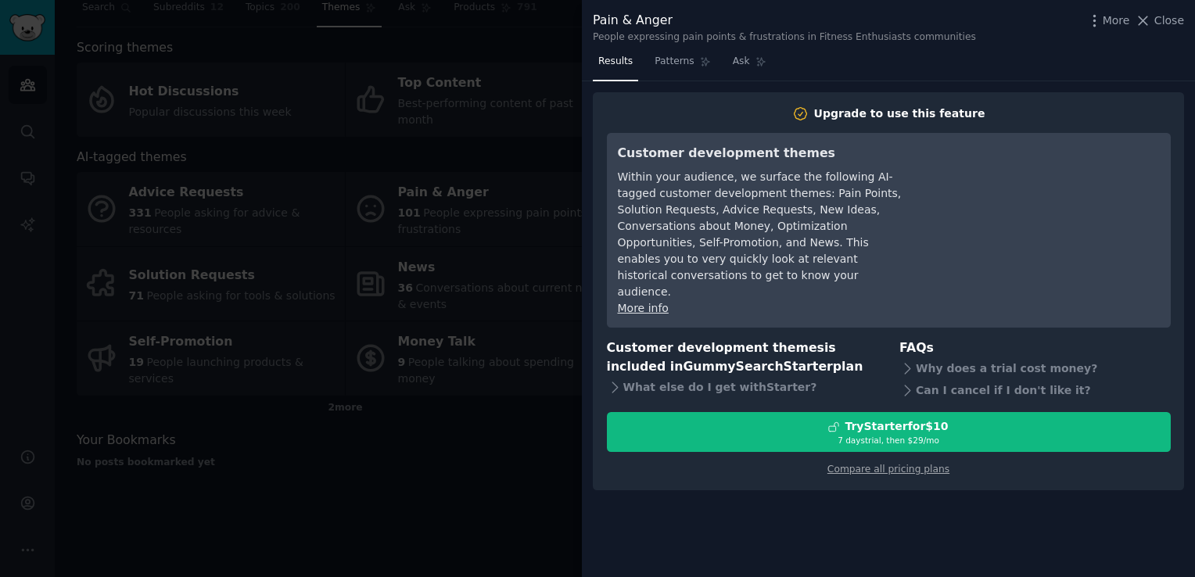
click at [527, 283] on div at bounding box center [597, 288] width 1195 height 577
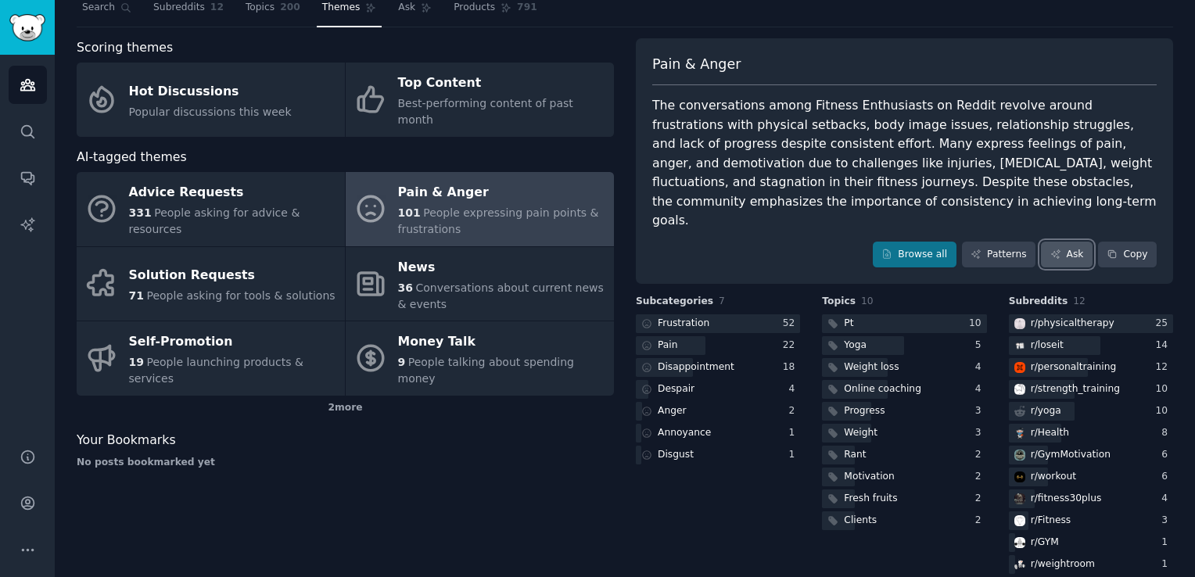
click at [1055, 250] on icon at bounding box center [1055, 254] width 9 height 9
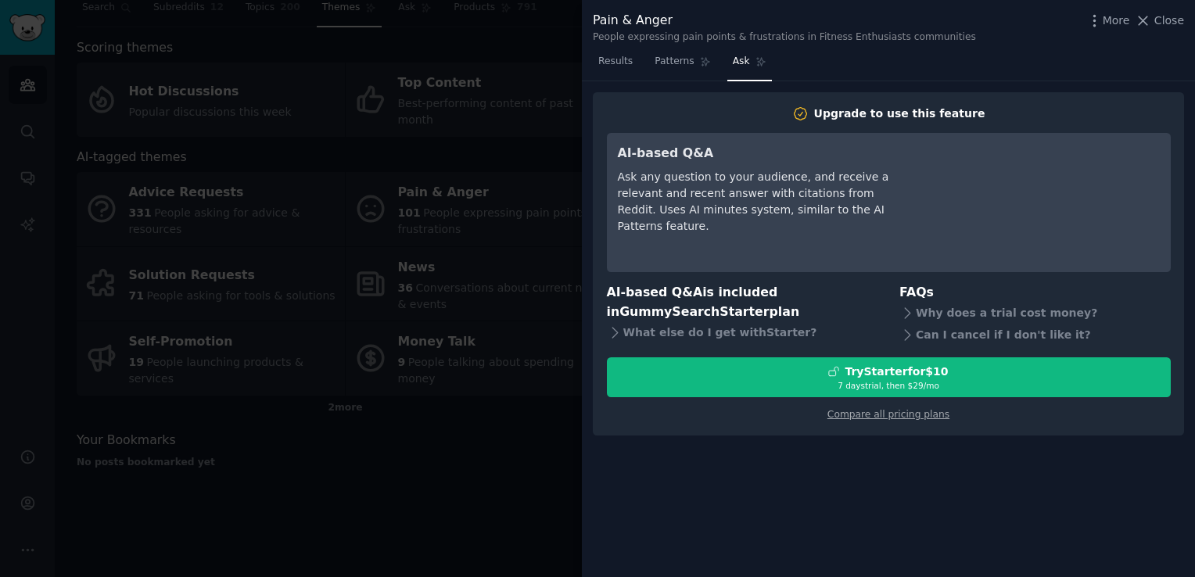
click at [452, 426] on div at bounding box center [597, 288] width 1195 height 577
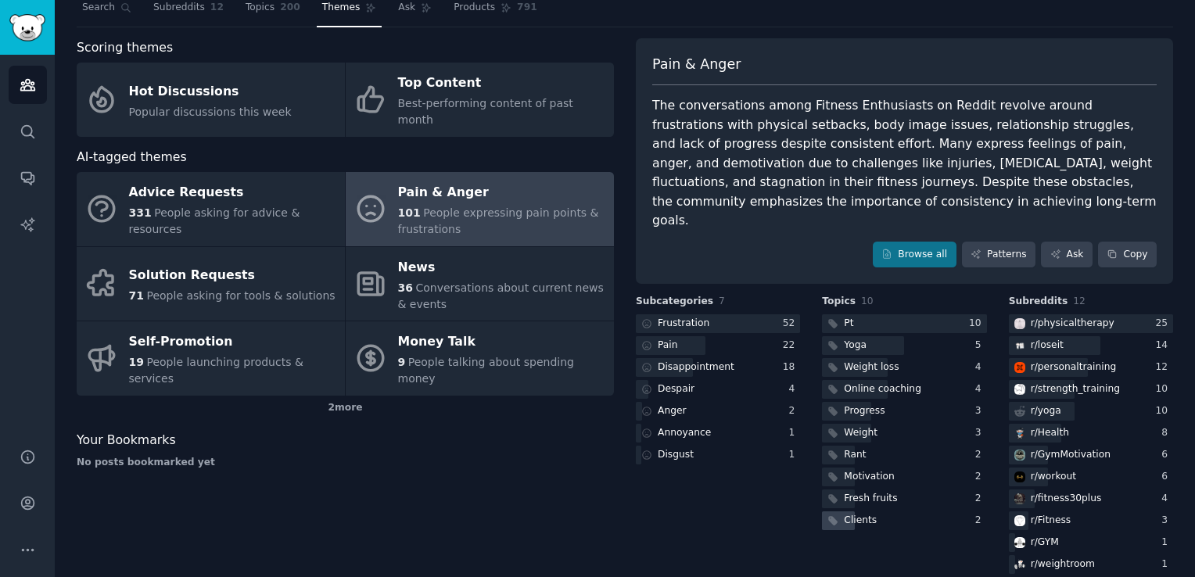
click at [839, 512] on div "Clients" at bounding box center [850, 522] width 57 height 20
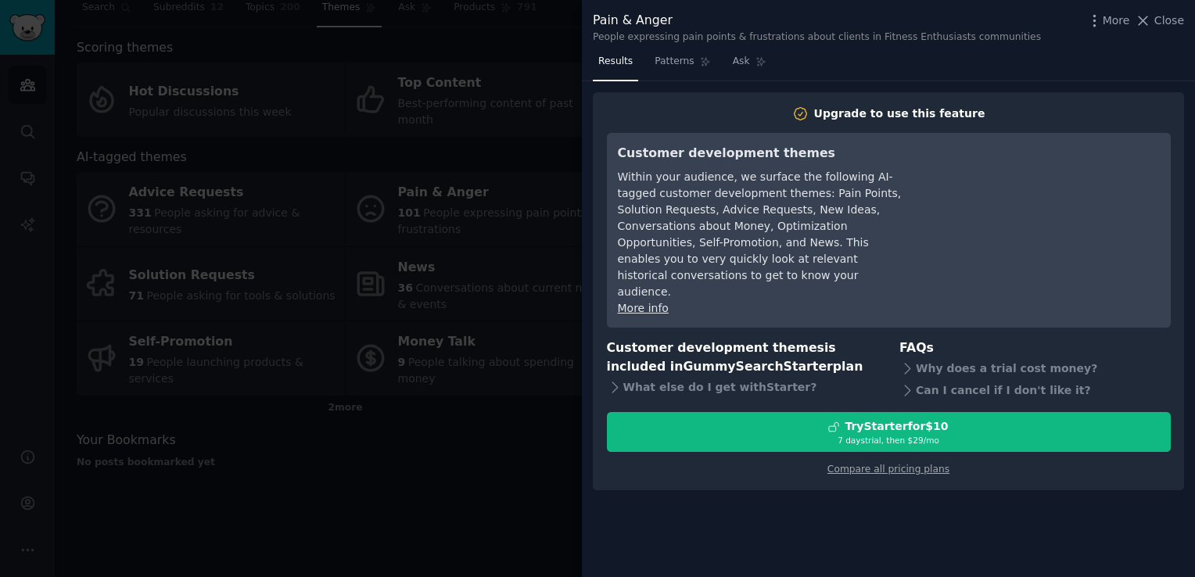
click at [386, 489] on div at bounding box center [597, 288] width 1195 height 577
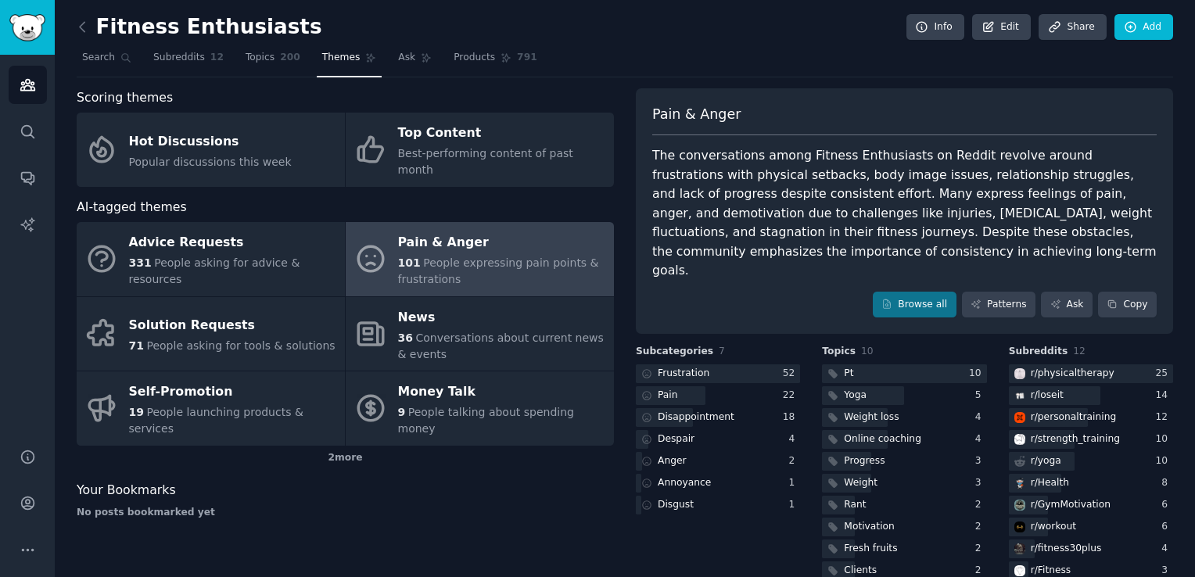
scroll to position [50, 0]
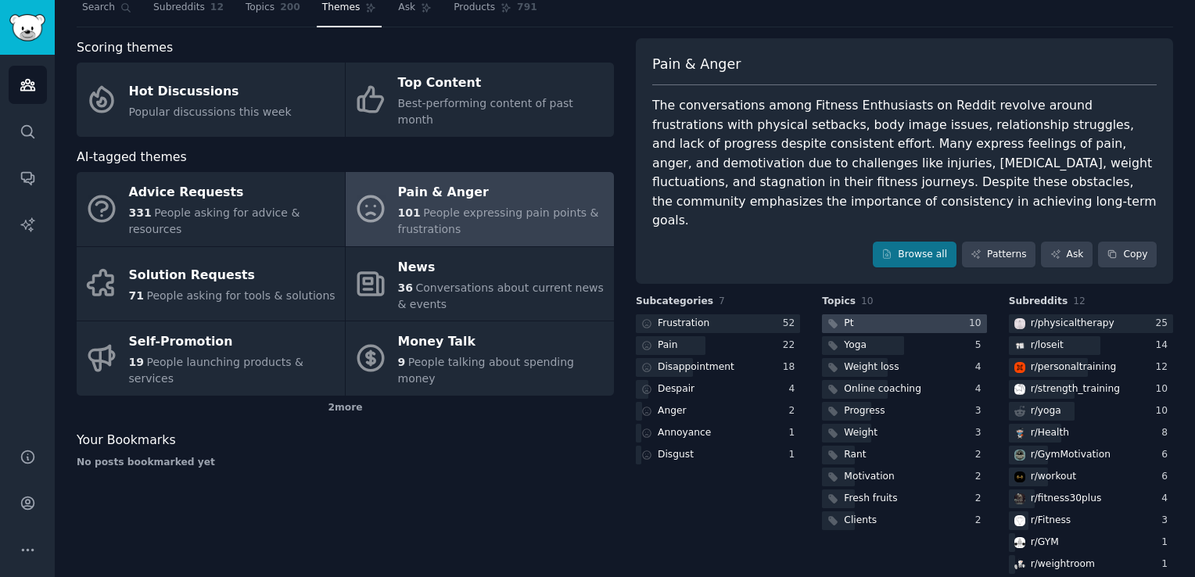
click at [876, 314] on div at bounding box center [904, 324] width 164 height 20
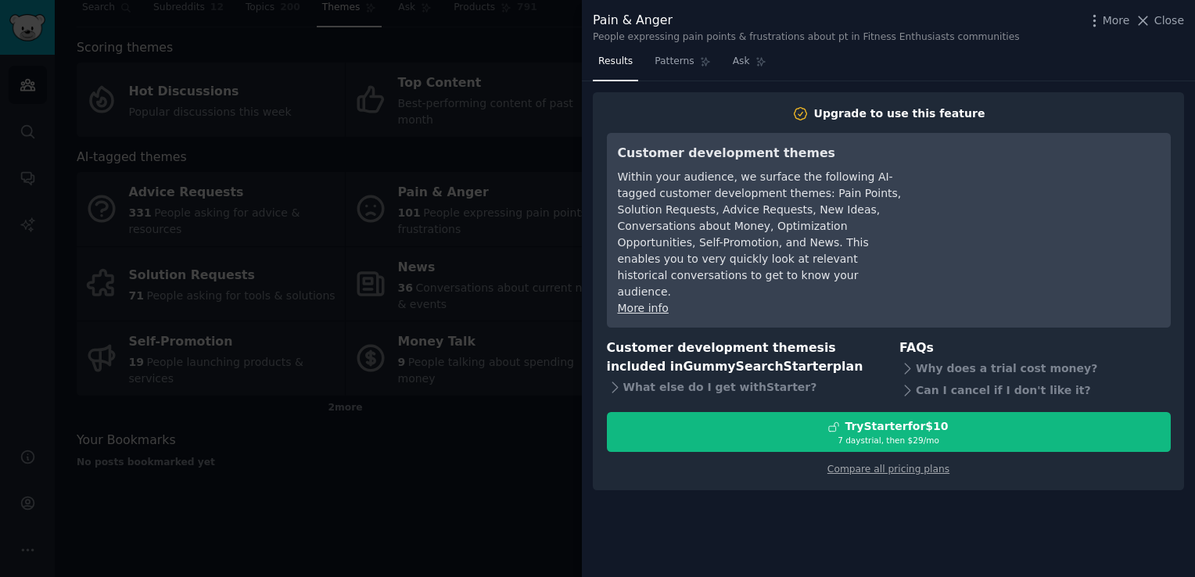
click at [498, 458] on div at bounding box center [597, 288] width 1195 height 577
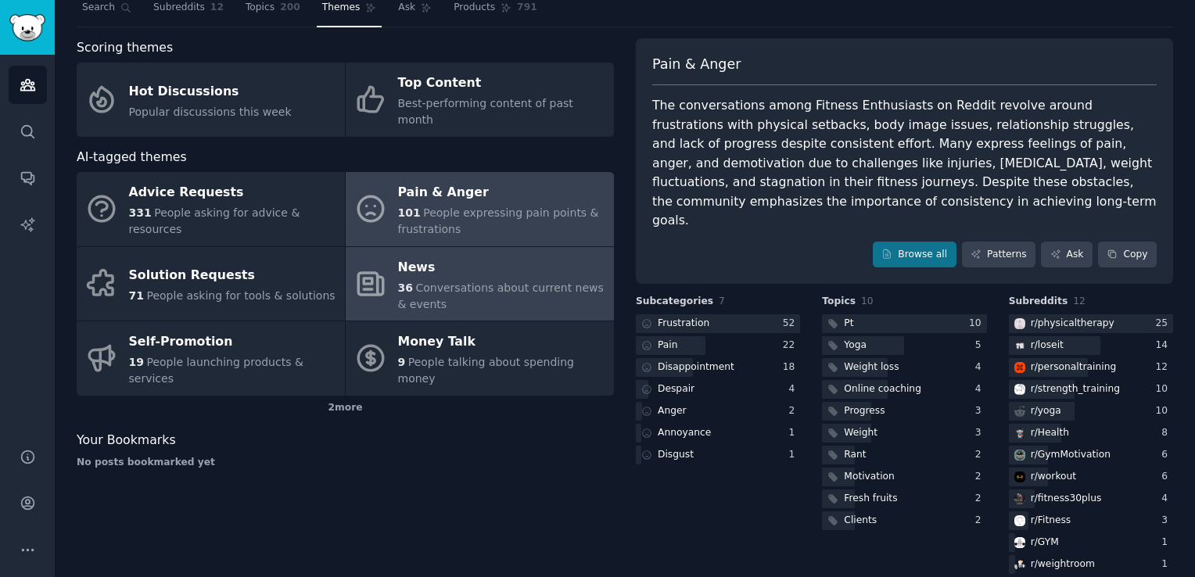
click at [505, 282] on span "Conversations about current news & events" at bounding box center [501, 296] width 206 height 29
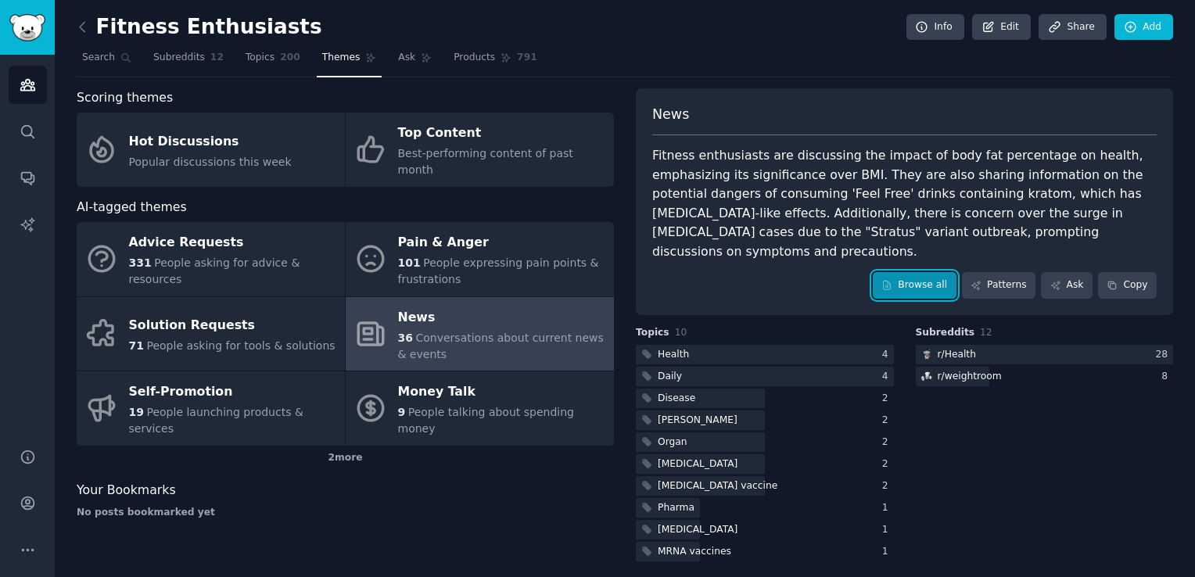
click at [914, 272] on link "Browse all" at bounding box center [915, 285] width 84 height 27
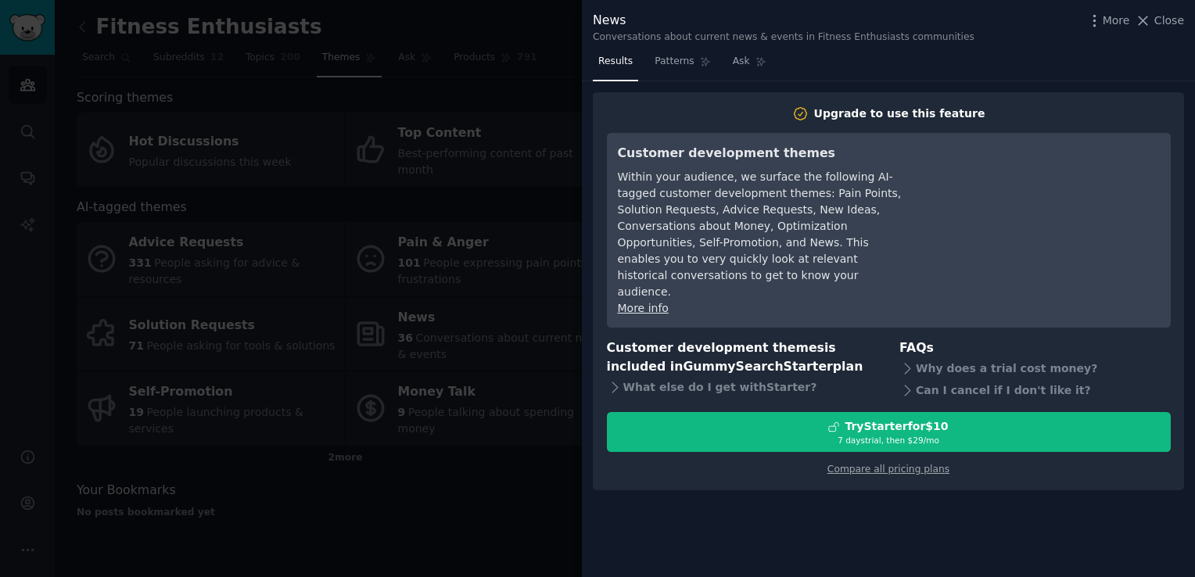
click at [491, 312] on div at bounding box center [597, 288] width 1195 height 577
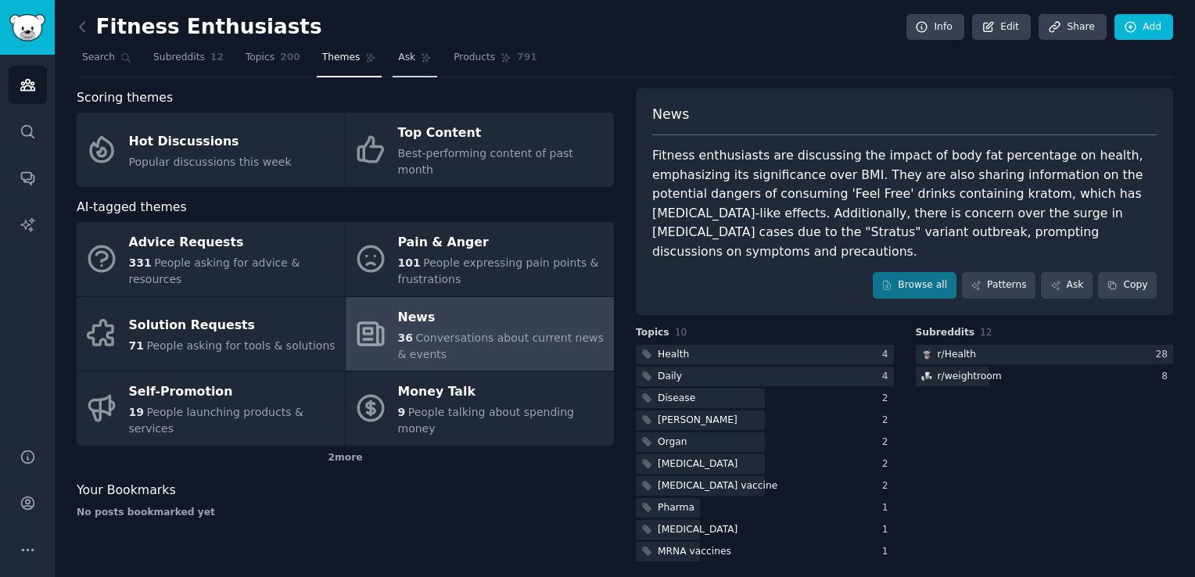
click at [393, 64] on link "Ask" at bounding box center [415, 61] width 45 height 32
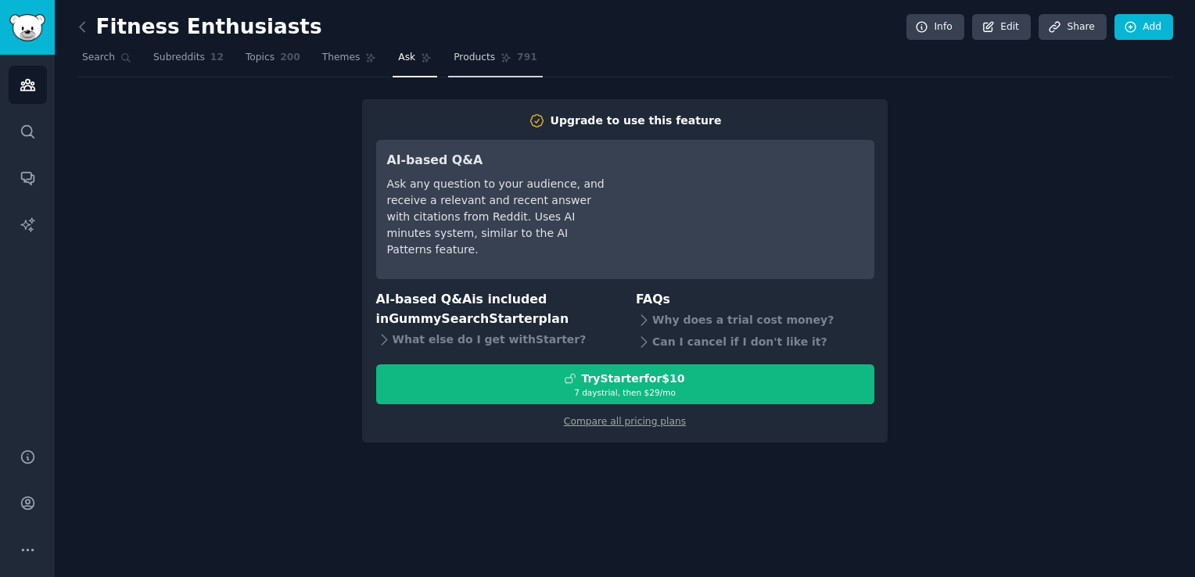
click at [501, 52] on icon at bounding box center [506, 57] width 11 height 11
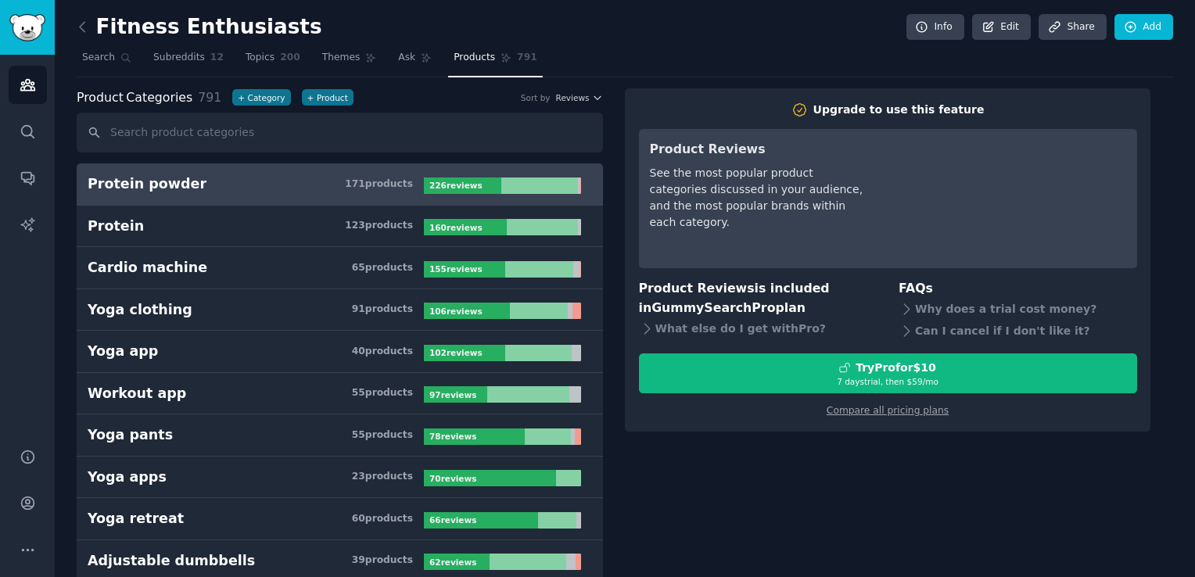
click at [501, 52] on icon at bounding box center [506, 57] width 11 height 11
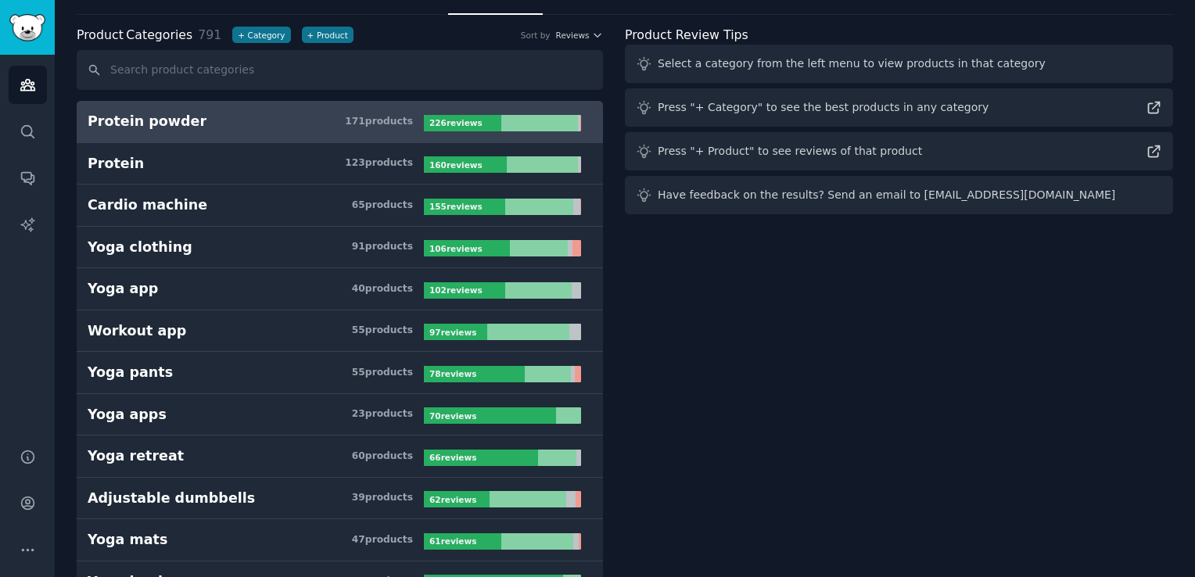
scroll to position [68, 0]
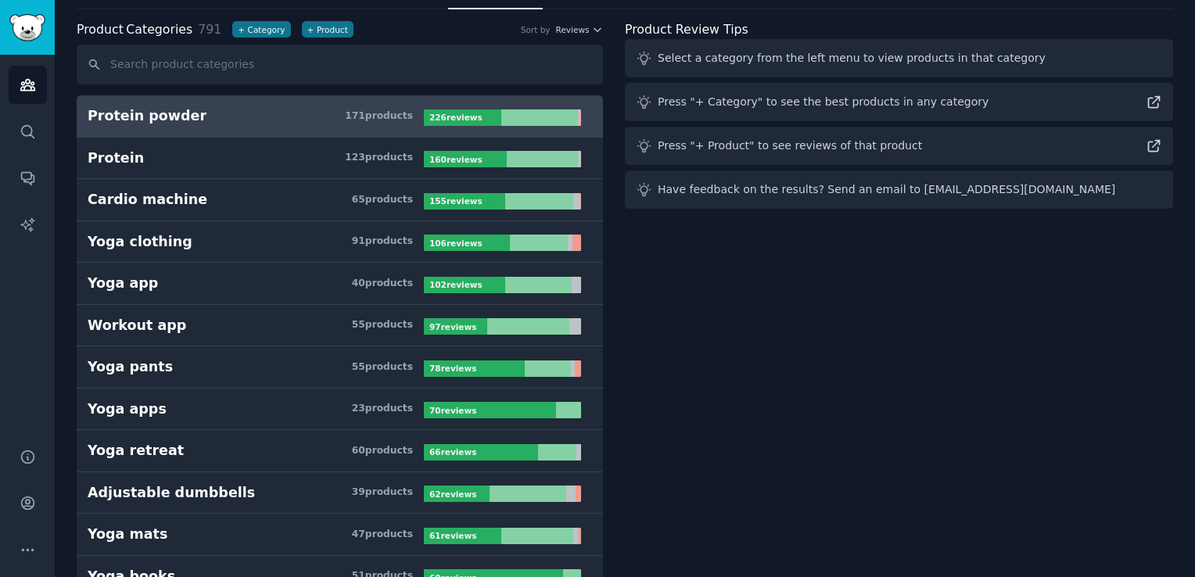
click at [382, 106] on h3 "Protein powder 171 product s" at bounding box center [256, 116] width 336 height 20
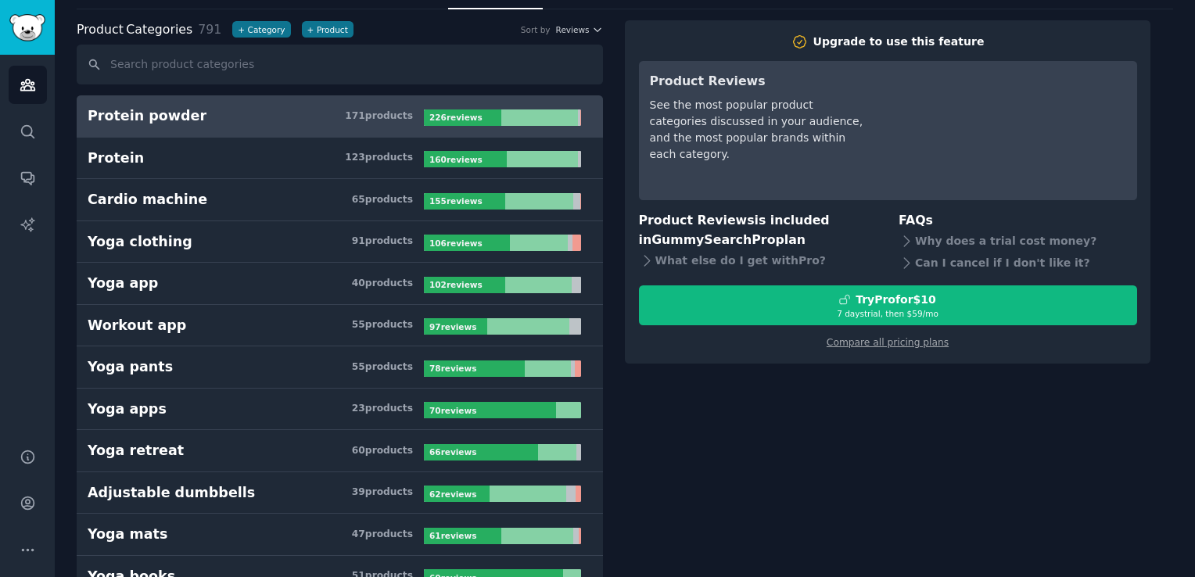
click at [382, 111] on div "171 product s" at bounding box center [379, 117] width 68 height 14
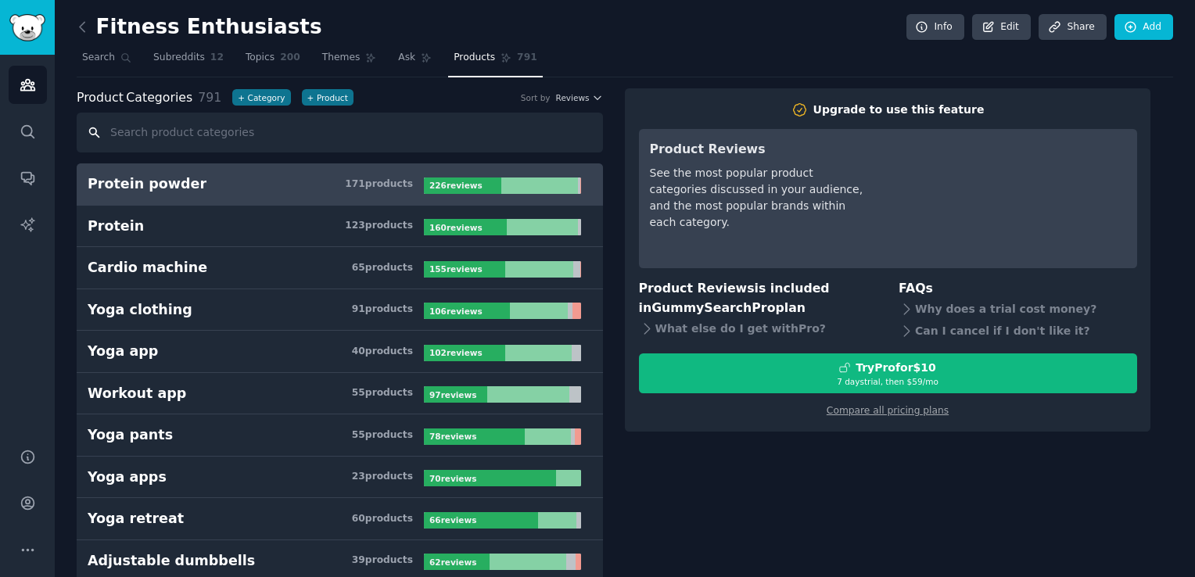
click at [246, 124] on input "text" at bounding box center [340, 133] width 526 height 40
click at [317, 45] on link "Themes" at bounding box center [350, 61] width 66 height 32
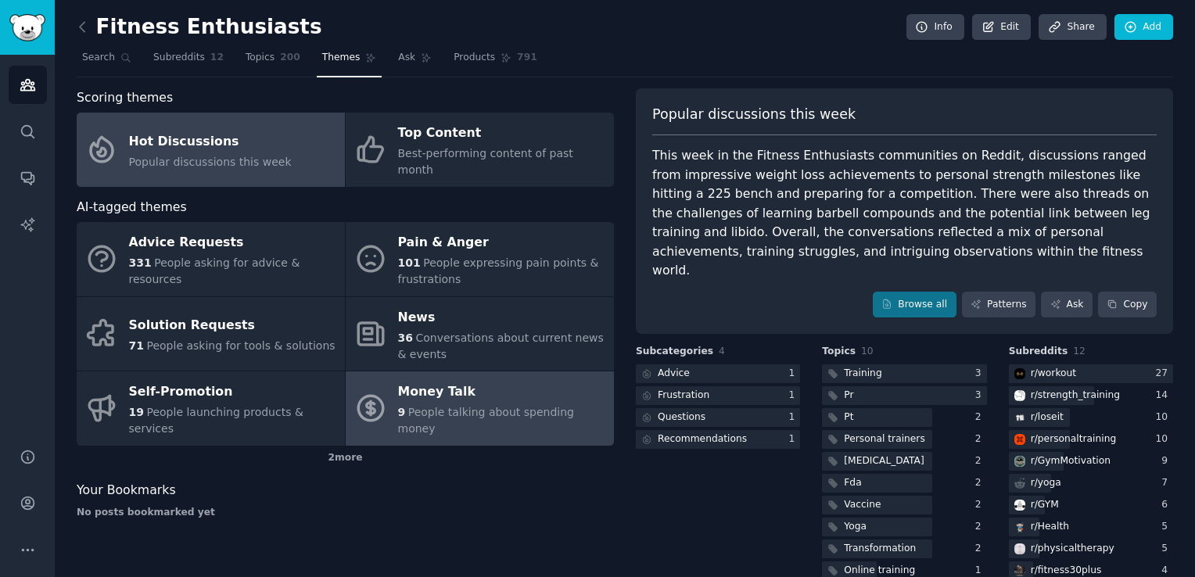
scroll to position [50, 0]
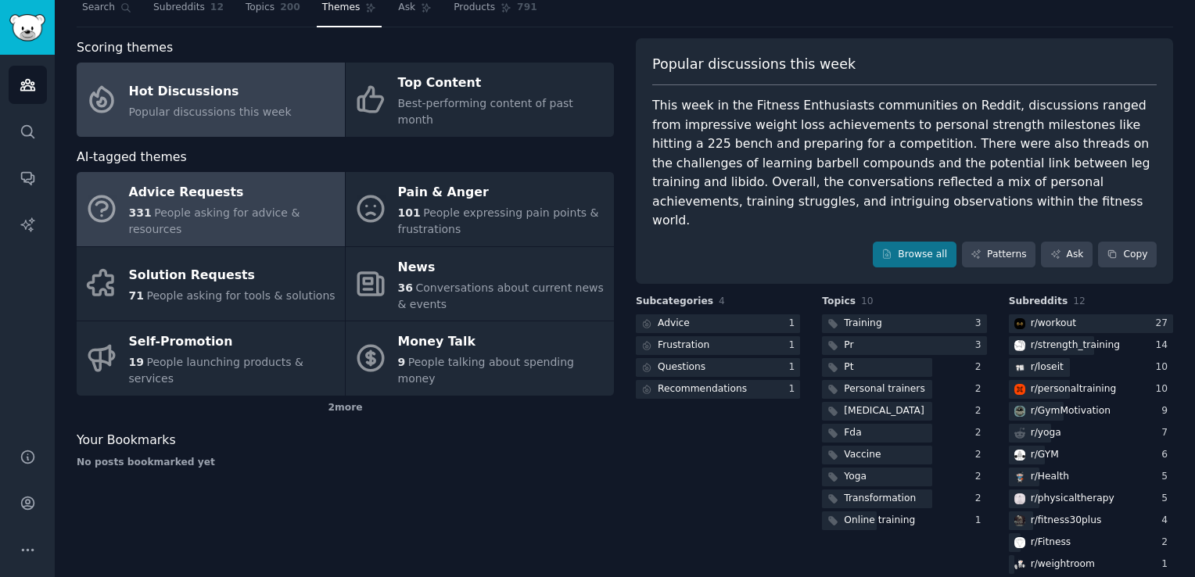
click at [228, 211] on div "331 People asking for advice & resources" at bounding box center [233, 221] width 208 height 33
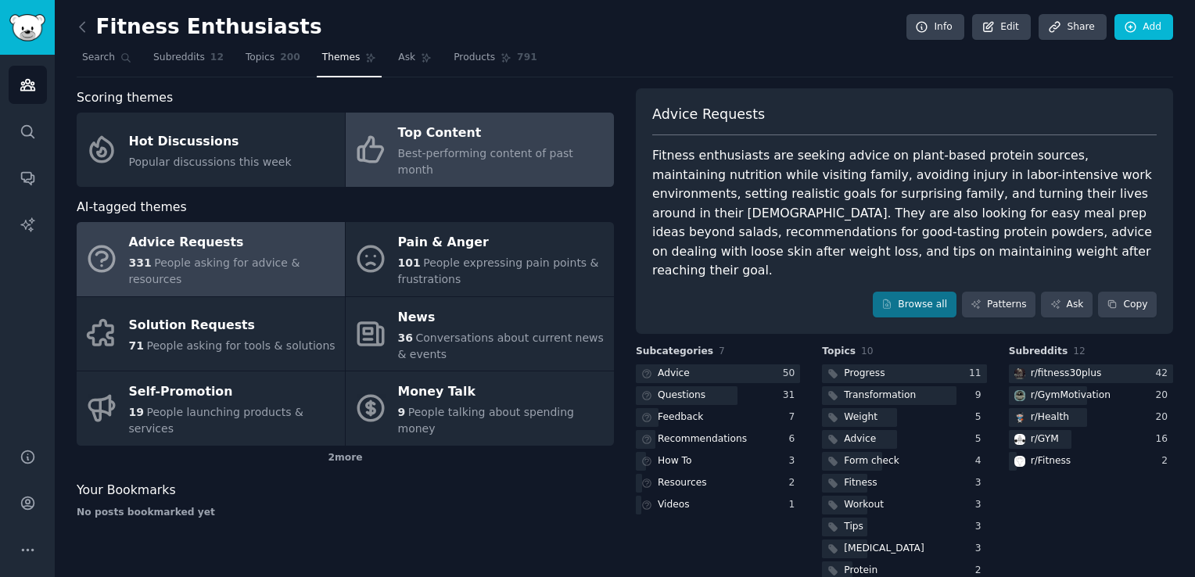
click at [490, 161] on link "Top Content Best-performing content of past month" at bounding box center [480, 150] width 268 height 74
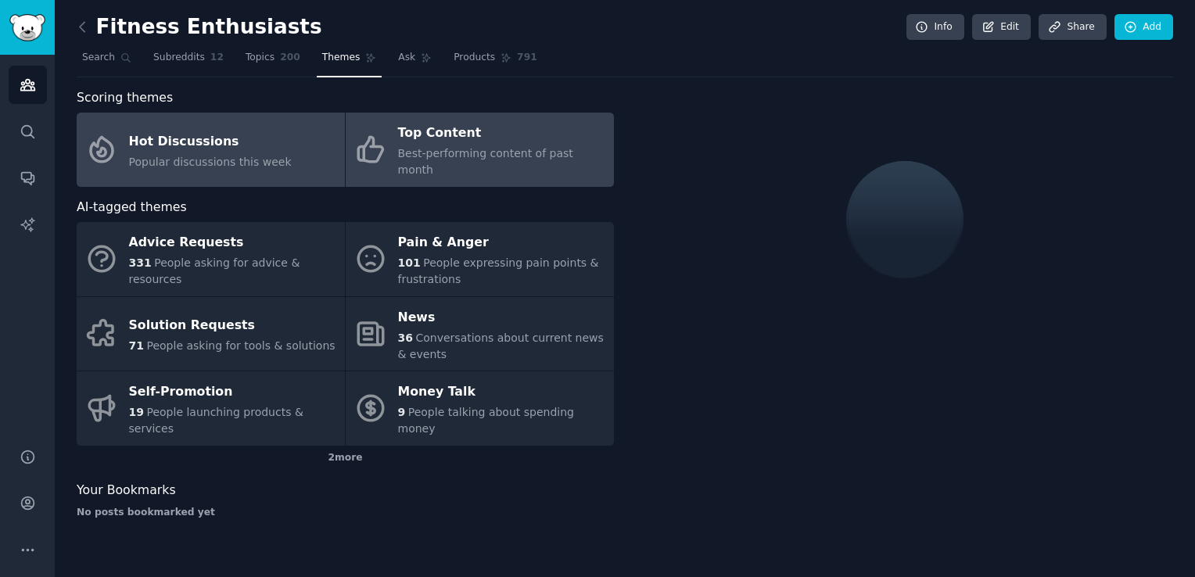
click at [295, 153] on link "Hot Discussions Popular discussions this week" at bounding box center [211, 150] width 268 height 74
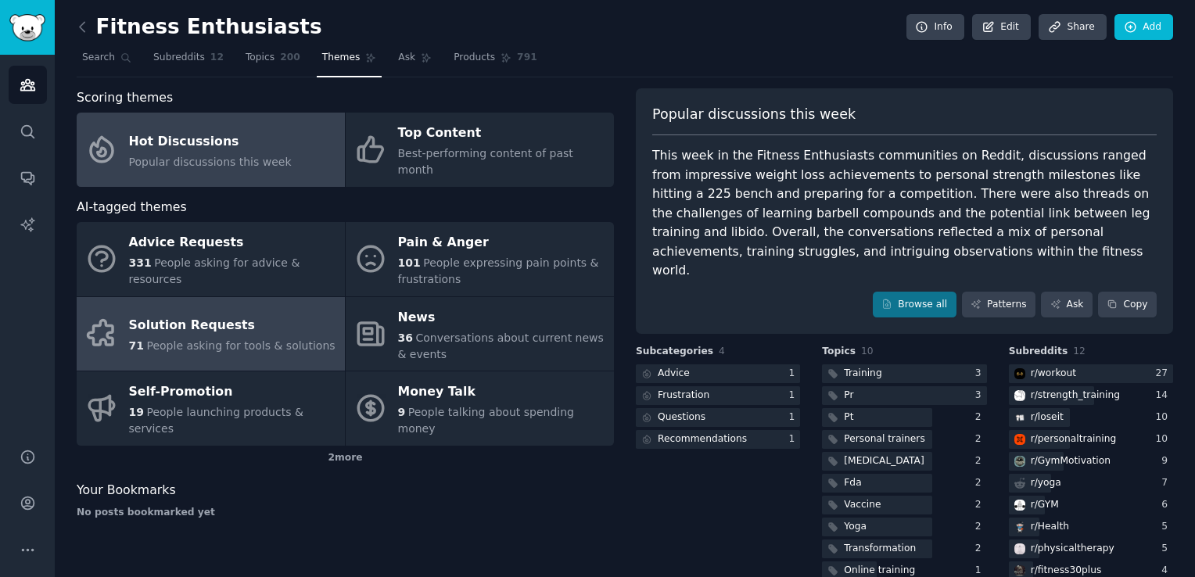
click at [302, 339] on link "Solution Requests 71 People asking for tools & solutions" at bounding box center [211, 334] width 268 height 74
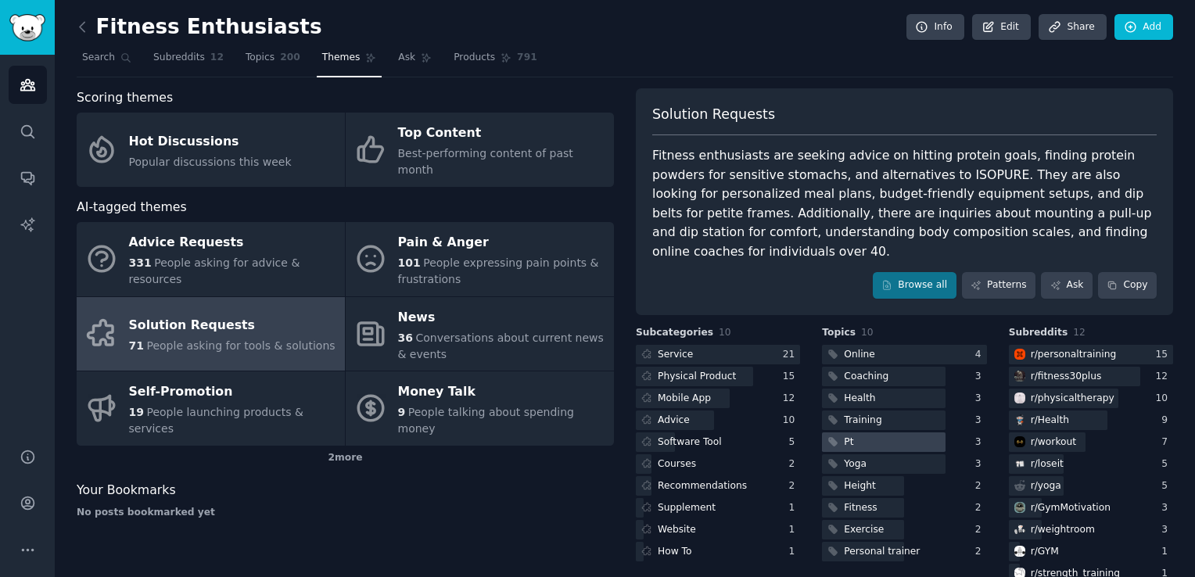
scroll to position [9, 0]
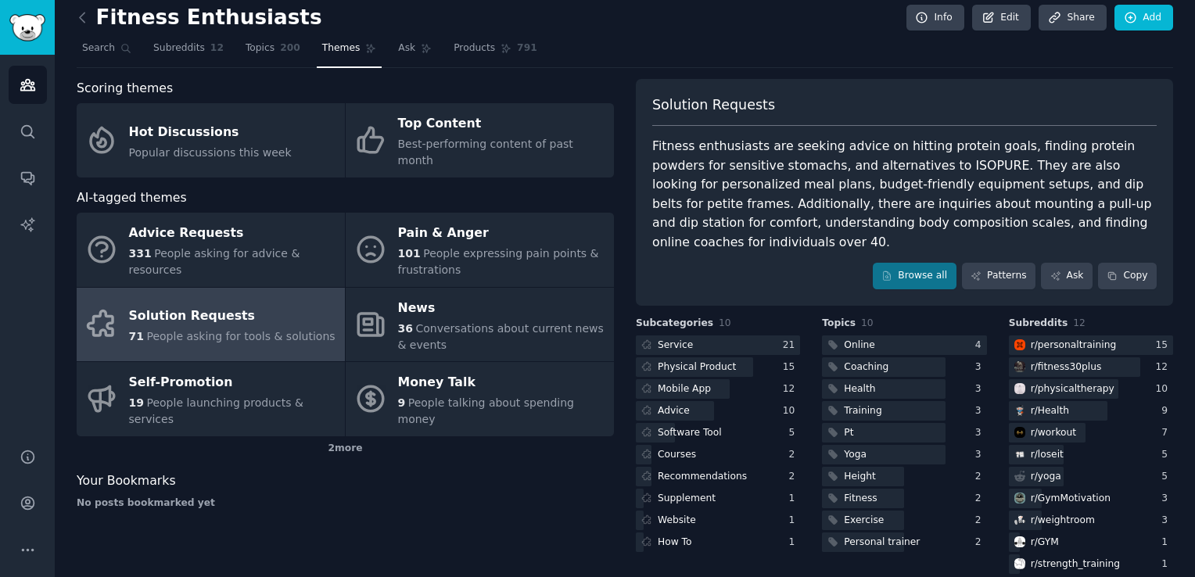
click at [871, 221] on div "Fitness enthusiasts are seeking advice on hitting protein goals, finding protei…" at bounding box center [904, 194] width 505 height 115
click at [253, 45] on span "Topics" at bounding box center [260, 48] width 29 height 14
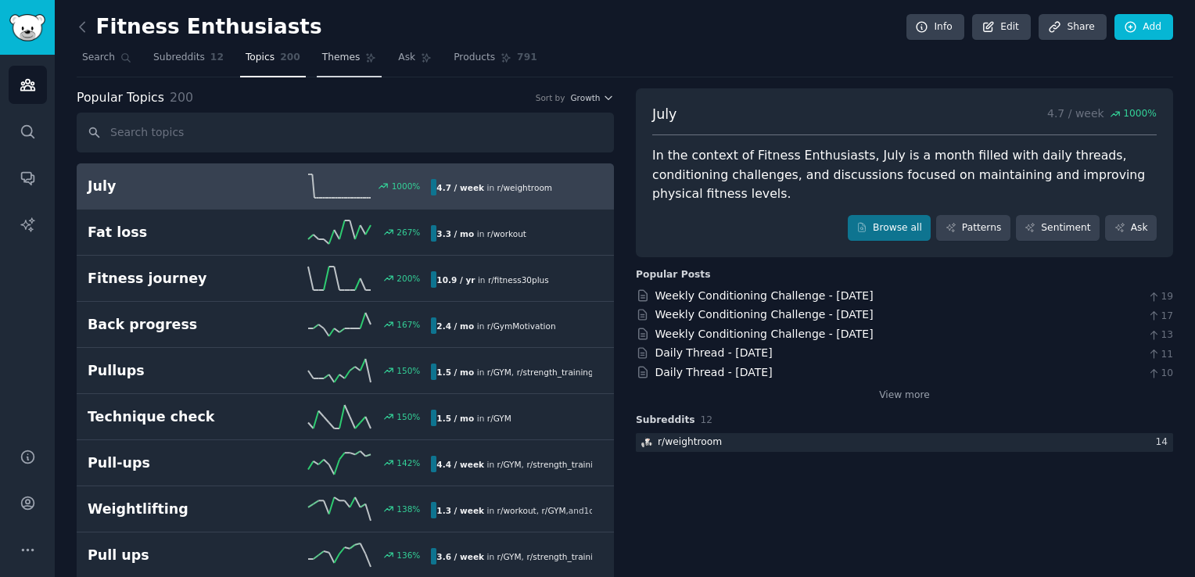
click at [343, 61] on link "Themes" at bounding box center [350, 61] width 66 height 32
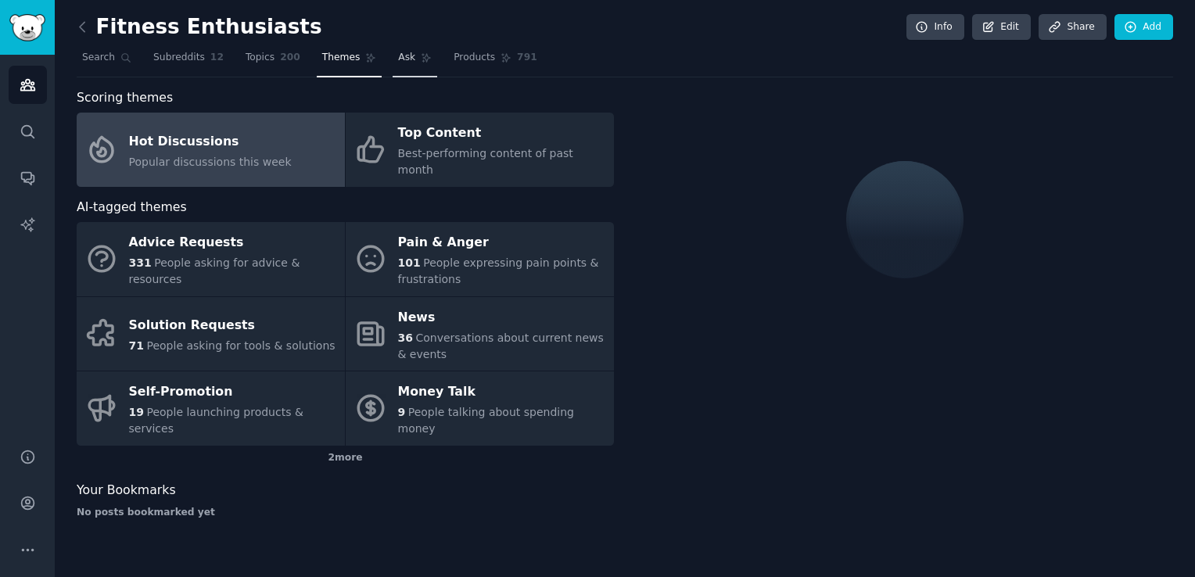
click at [393, 55] on link "Ask" at bounding box center [415, 61] width 45 height 32
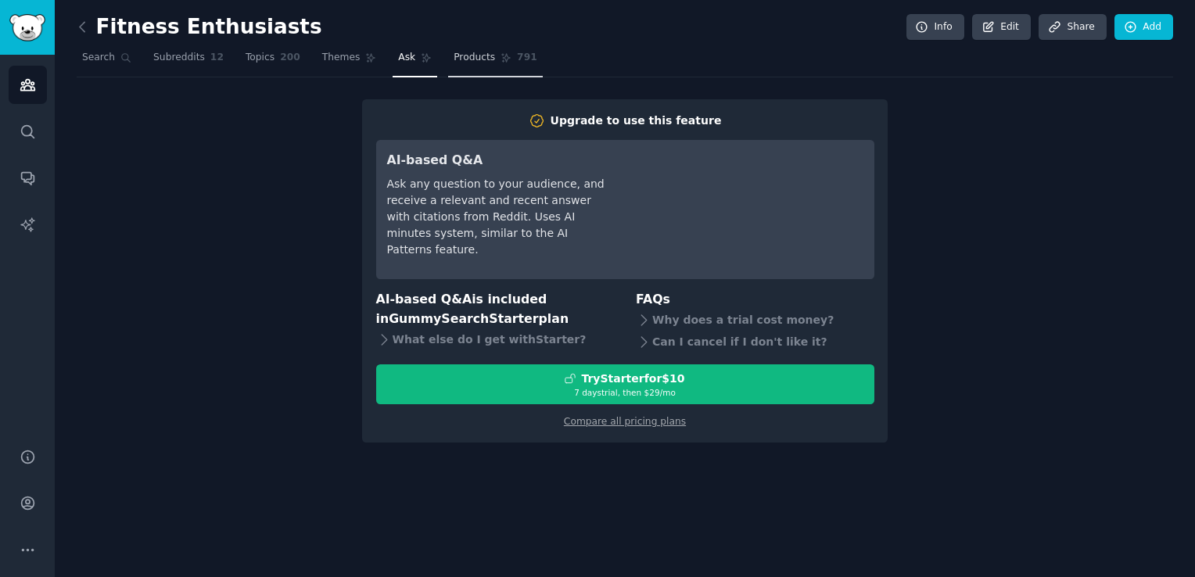
click at [448, 56] on link "Products 791" at bounding box center [495, 61] width 94 height 32
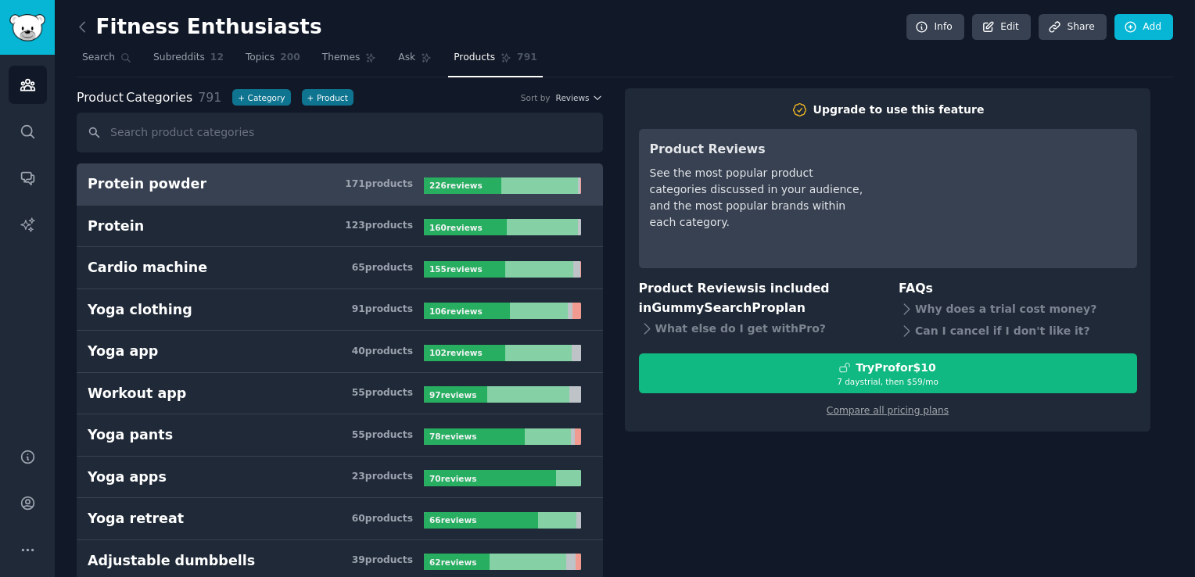
click at [467, 184] on b "226 review s" at bounding box center [455, 185] width 53 height 9
click at [363, 195] on link "Protein powder 171 product s 226 review s" at bounding box center [340, 184] width 526 height 42
click at [217, 192] on link "Protein powder 171 product s 226 review s" at bounding box center [340, 184] width 526 height 42
click at [169, 63] on span "Subreddits" at bounding box center [179, 58] width 52 height 14
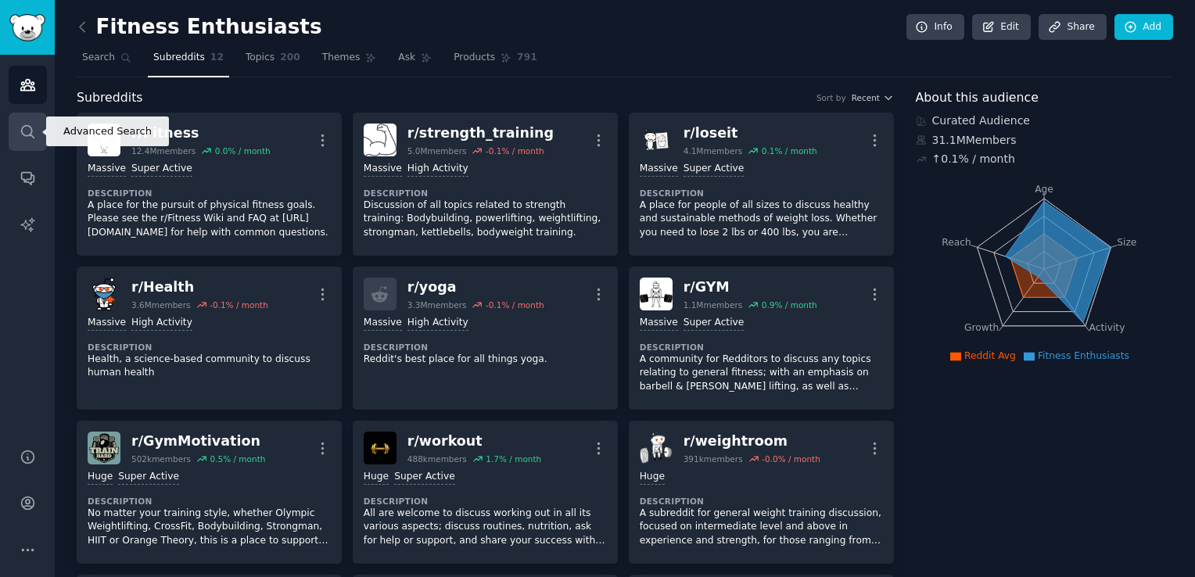
click at [30, 137] on icon "Sidebar" at bounding box center [28, 132] width 16 height 16
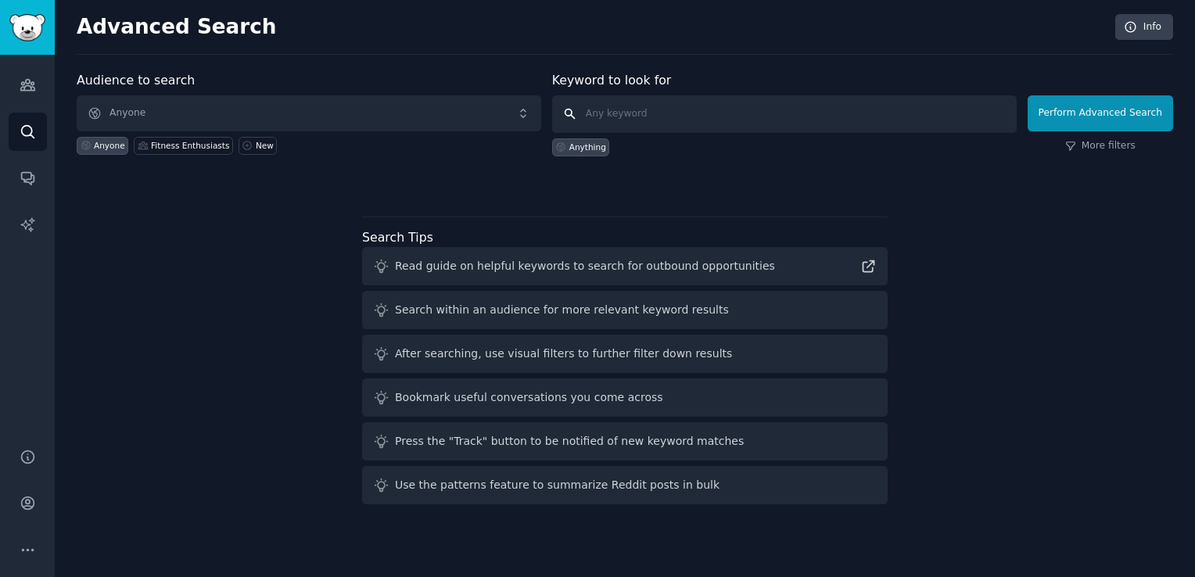
click at [645, 112] on input "text" at bounding box center [784, 114] width 465 height 38
type input "nepal retail"
click button "Perform Advanced Search" at bounding box center [1100, 113] width 145 height 36
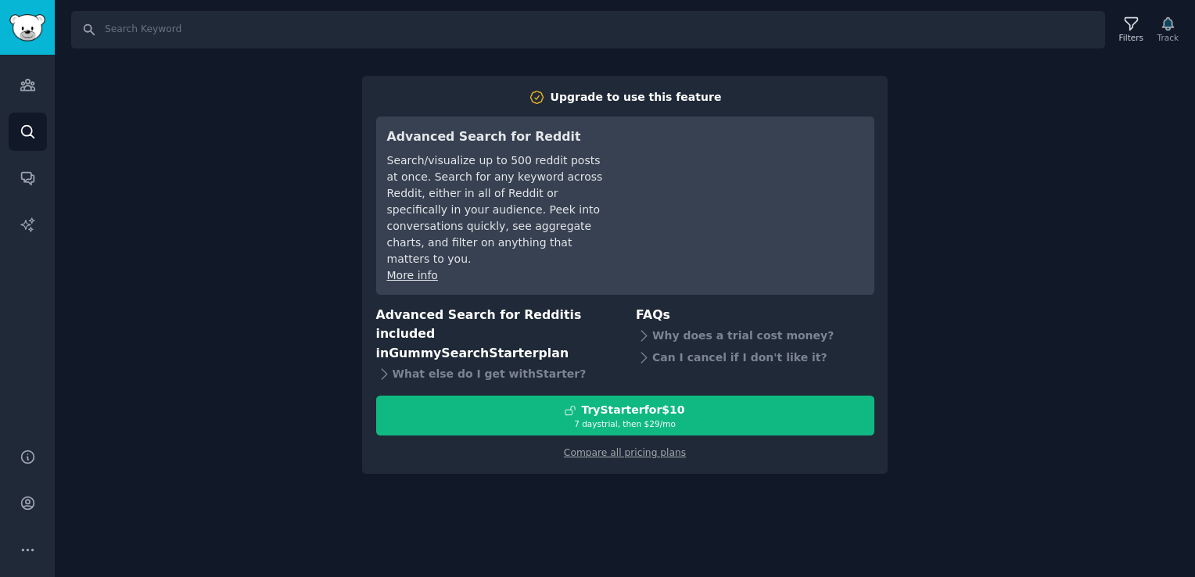
click at [979, 293] on div "Search Filters Track Upgrade to use this feature Advanced Search for Reddit Sea…" at bounding box center [625, 288] width 1141 height 577
click at [573, 484] on div "Search Filters Track Upgrade to use this feature Advanced Search for Reddit Sea…" at bounding box center [625, 288] width 1141 height 577
click at [322, 315] on div "Search Filters Track Upgrade to use this feature Advanced Search for Reddit Sea…" at bounding box center [625, 288] width 1141 height 577
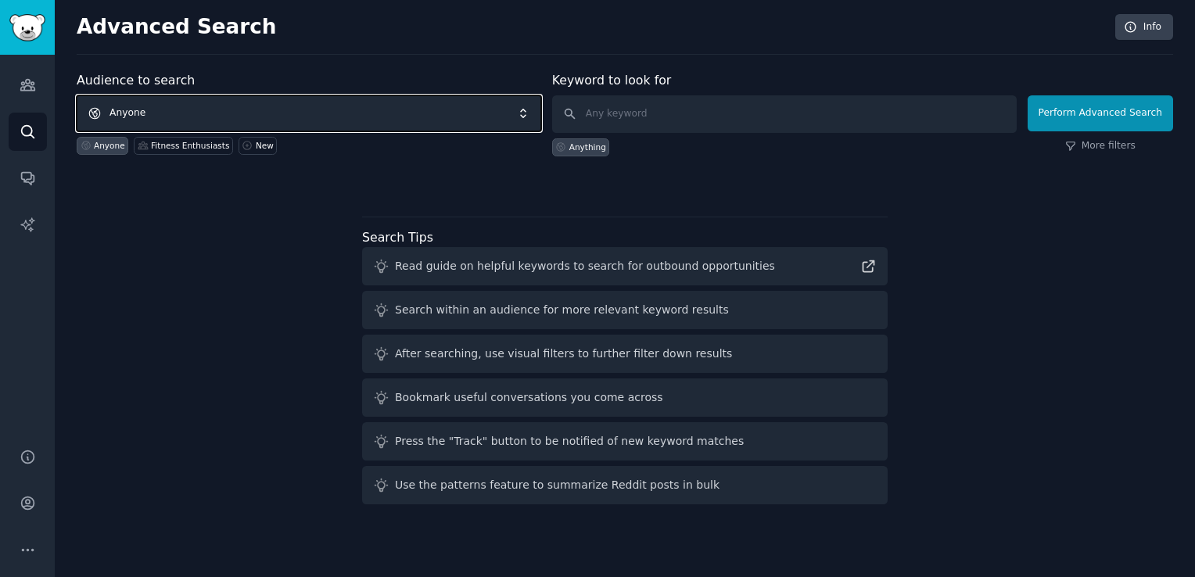
click at [453, 124] on span "Anyone" at bounding box center [309, 113] width 465 height 36
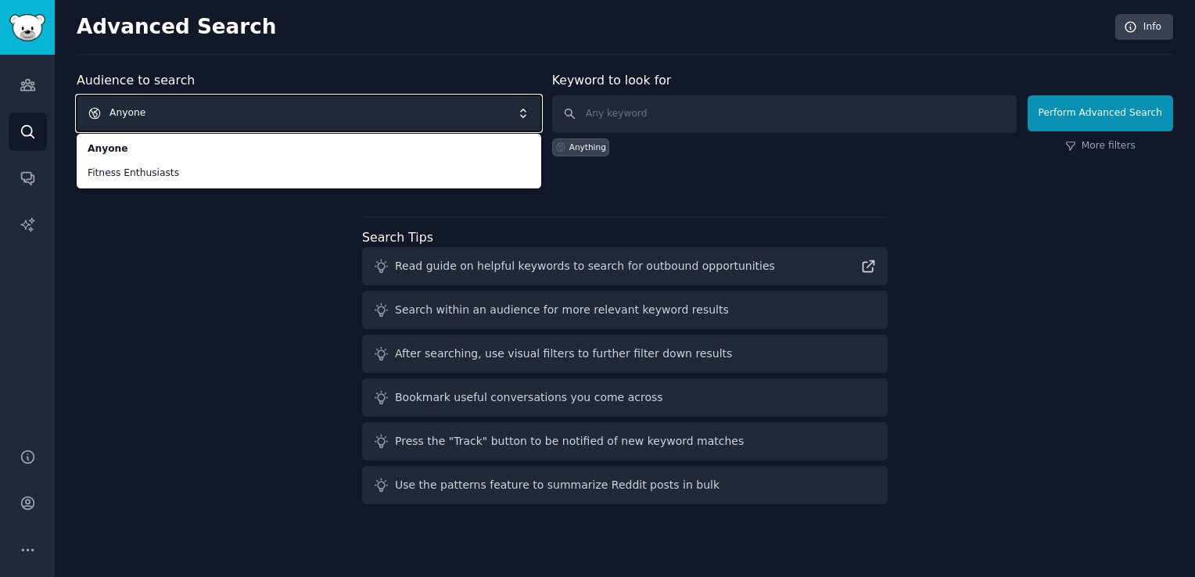
click at [451, 126] on span "Anyone" at bounding box center [309, 113] width 465 height 36
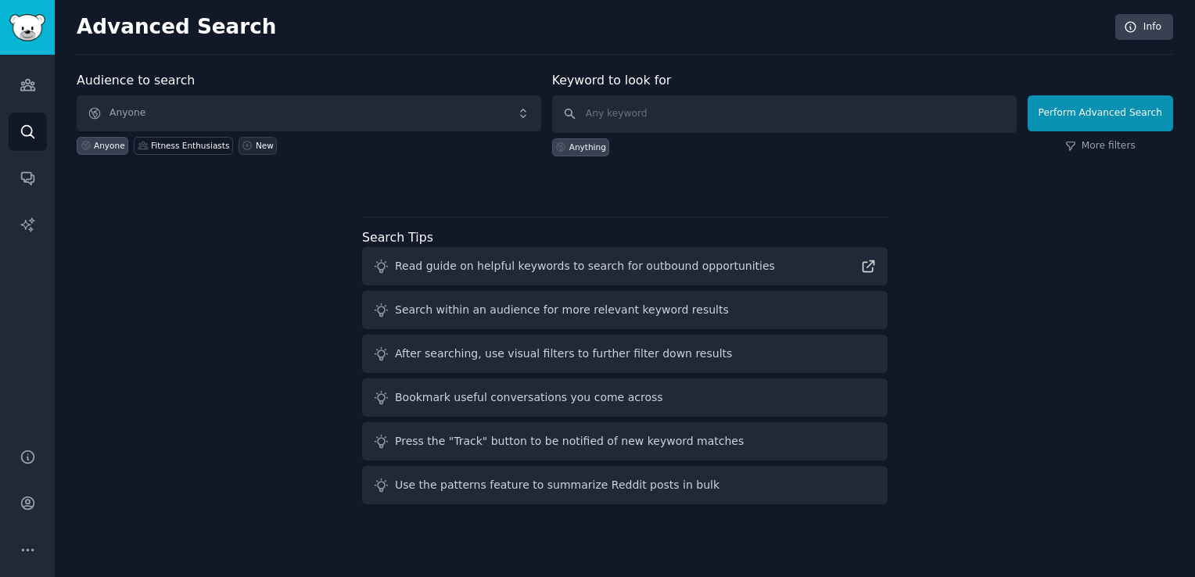
click at [256, 142] on div "New" at bounding box center [265, 145] width 18 height 11
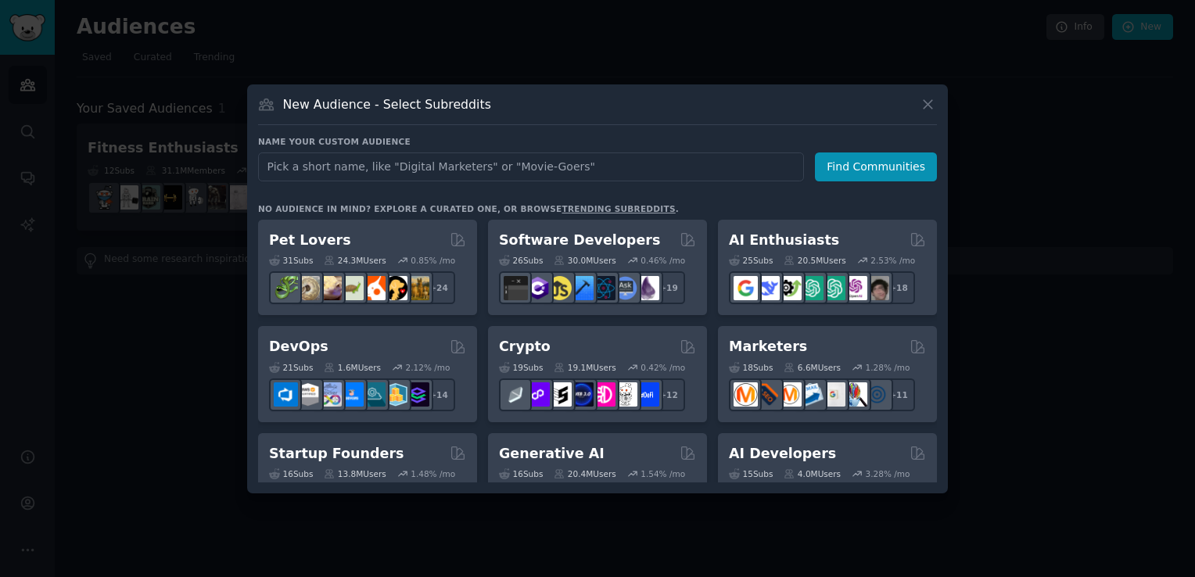
click at [426, 177] on input "text" at bounding box center [531, 167] width 546 height 29
type input "nepal retail"
click button "Find Communities" at bounding box center [876, 167] width 122 height 29
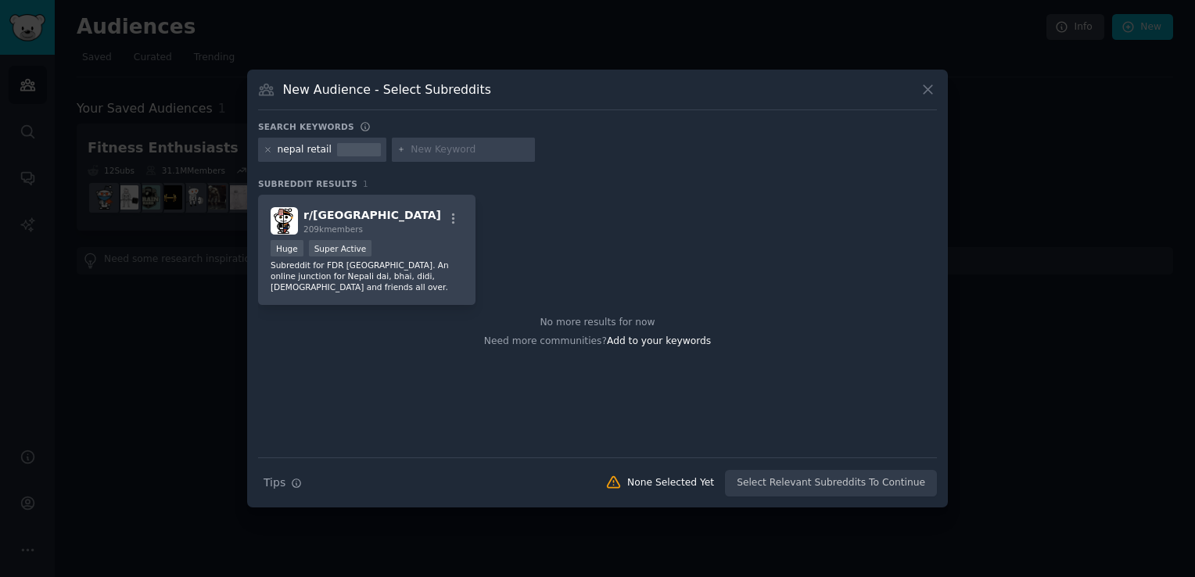
click at [322, 147] on div "nepal retail" at bounding box center [305, 150] width 54 height 14
drag, startPoint x: 322, startPoint y: 149, endPoint x: 262, endPoint y: 153, distance: 60.4
click at [262, 153] on div "nepal retail" at bounding box center [322, 150] width 128 height 25
click at [264, 152] on icon at bounding box center [268, 149] width 9 height 9
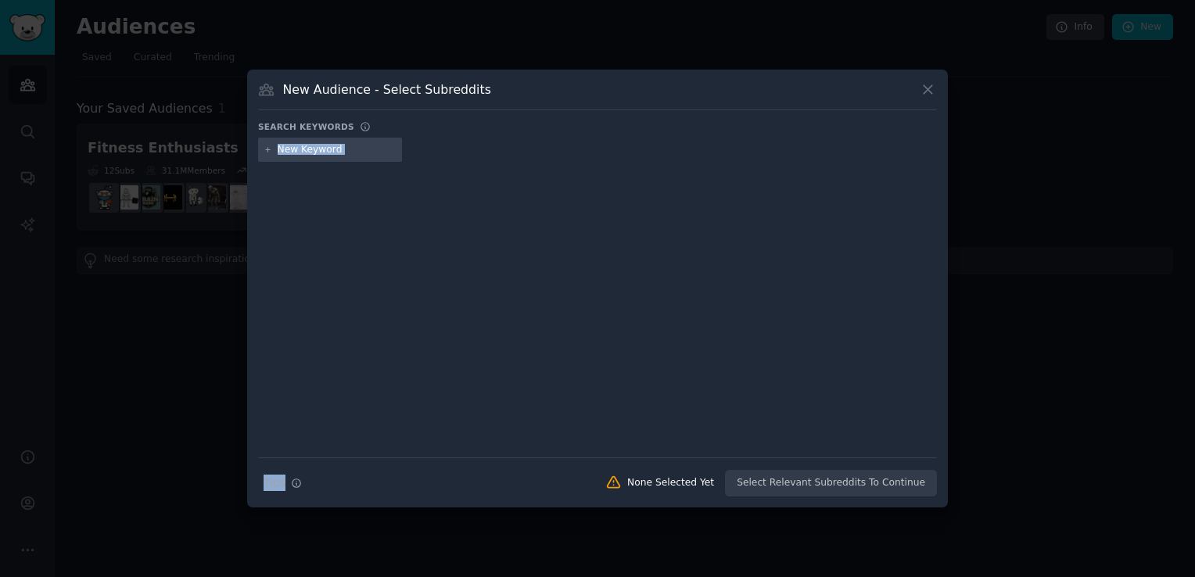
click at [264, 152] on icon at bounding box center [268, 149] width 9 height 9
click at [926, 89] on icon at bounding box center [928, 89] width 16 height 16
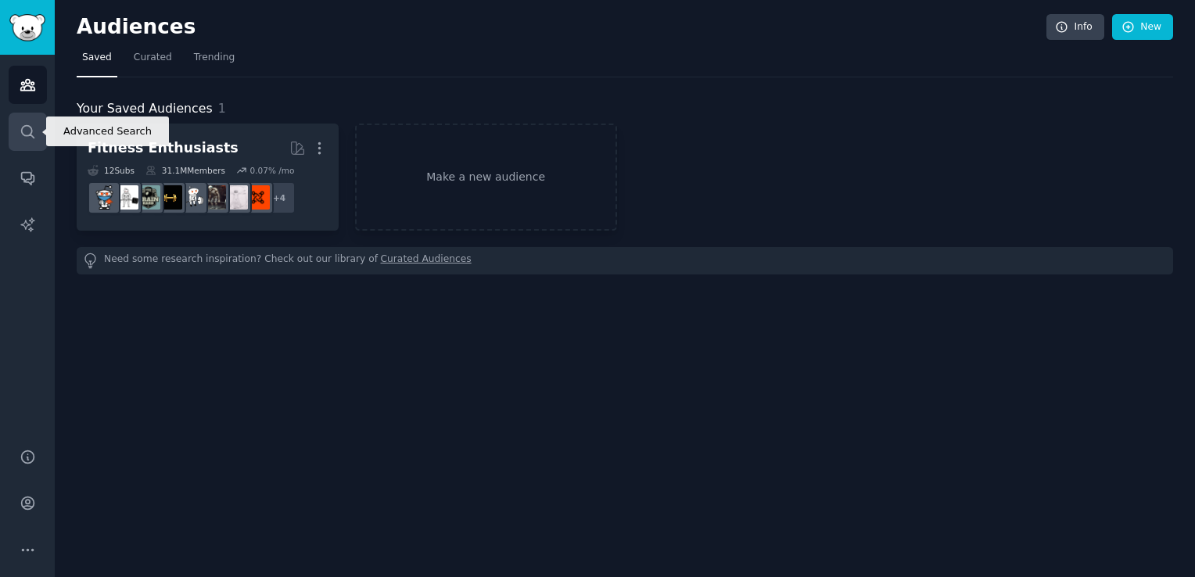
click at [38, 145] on link "Search" at bounding box center [28, 132] width 38 height 38
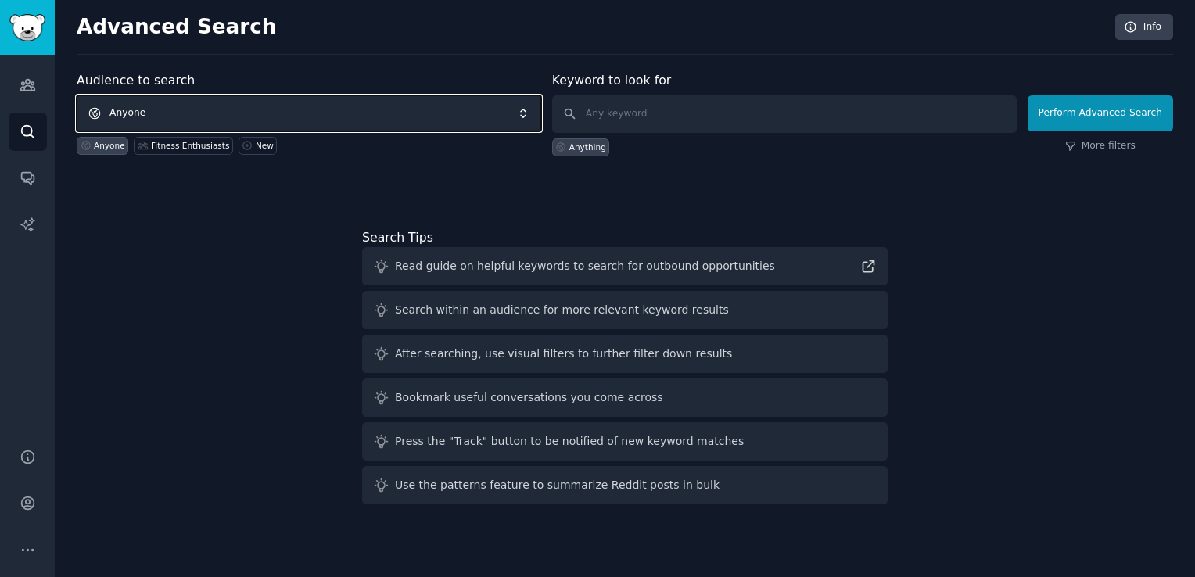
click at [142, 112] on span "Anyone" at bounding box center [309, 113] width 465 height 36
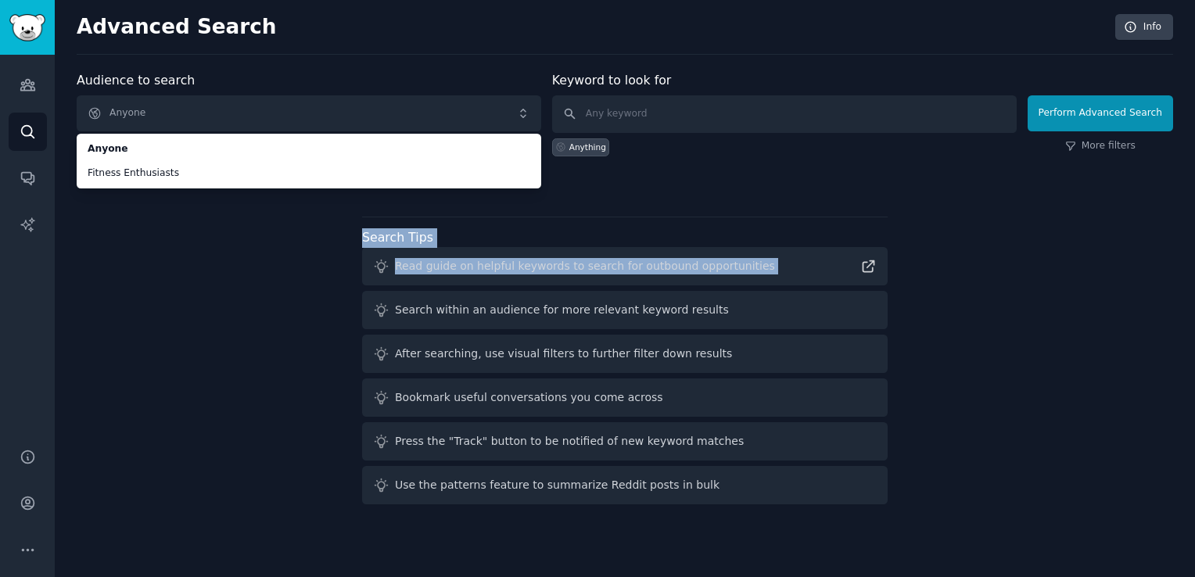
drag, startPoint x: 64, startPoint y: 319, endPoint x: 119, endPoint y: 222, distance: 111.4
click at [119, 222] on div "Advanced Search Info Audience to search Anyone Anyone Fitness Enthusiasts Anyon…" at bounding box center [625, 288] width 1141 height 577
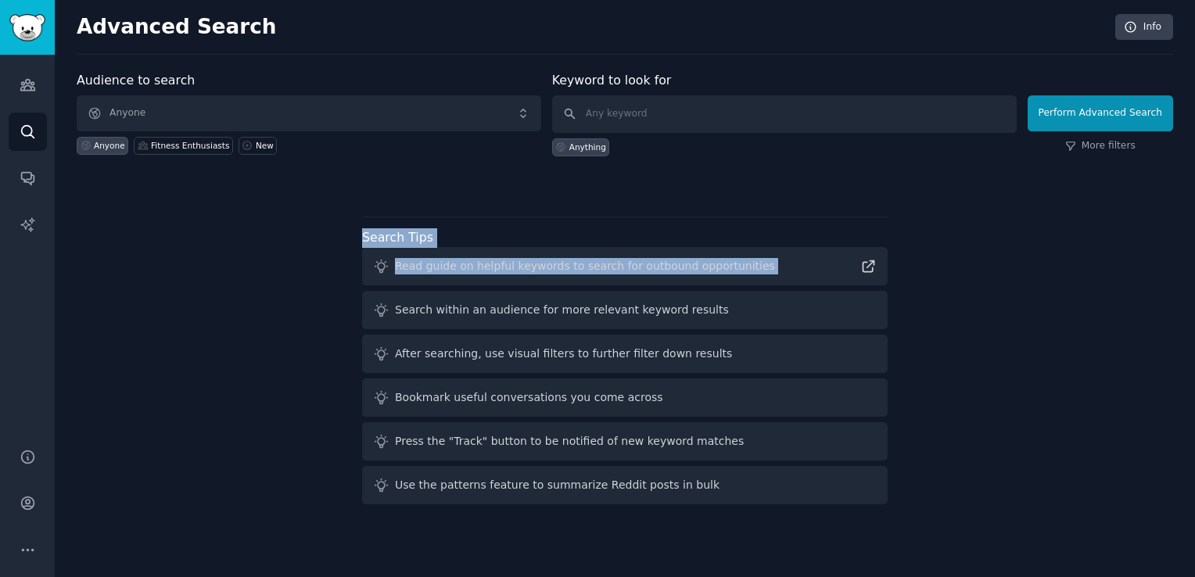
click at [119, 222] on div "Audience to search Anyone Anyone Fitness Enthusiasts New Keyword to look for An…" at bounding box center [625, 291] width 1097 height 440
click at [242, 145] on icon at bounding box center [247, 145] width 11 height 11
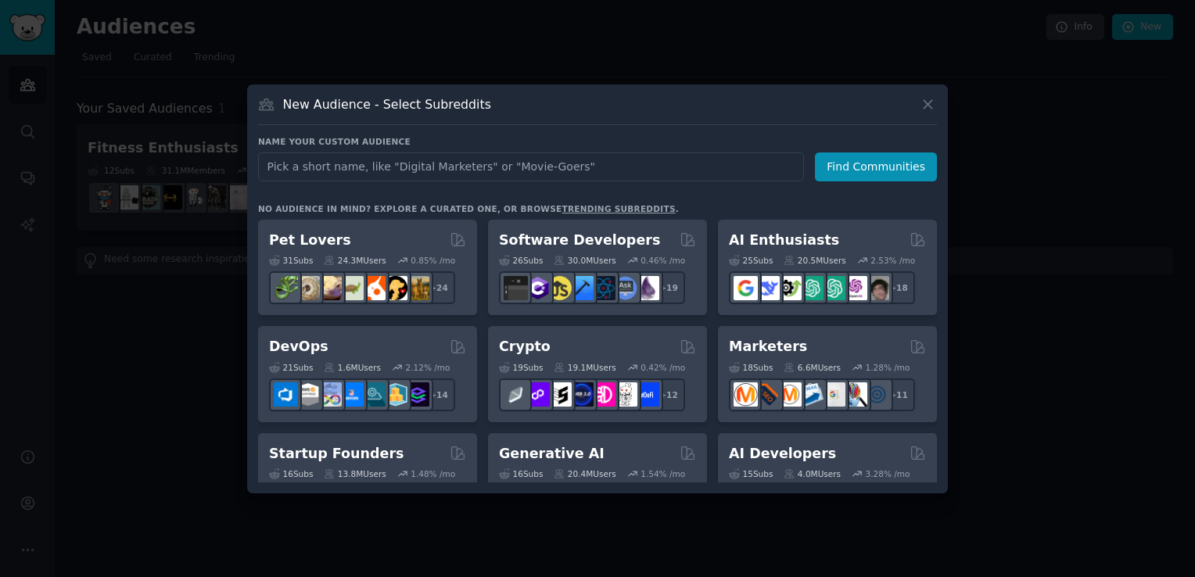
click at [432, 161] on input "text" at bounding box center [531, 167] width 546 height 29
type input "retailer"
click at [871, 156] on button "Find Communities" at bounding box center [876, 167] width 122 height 29
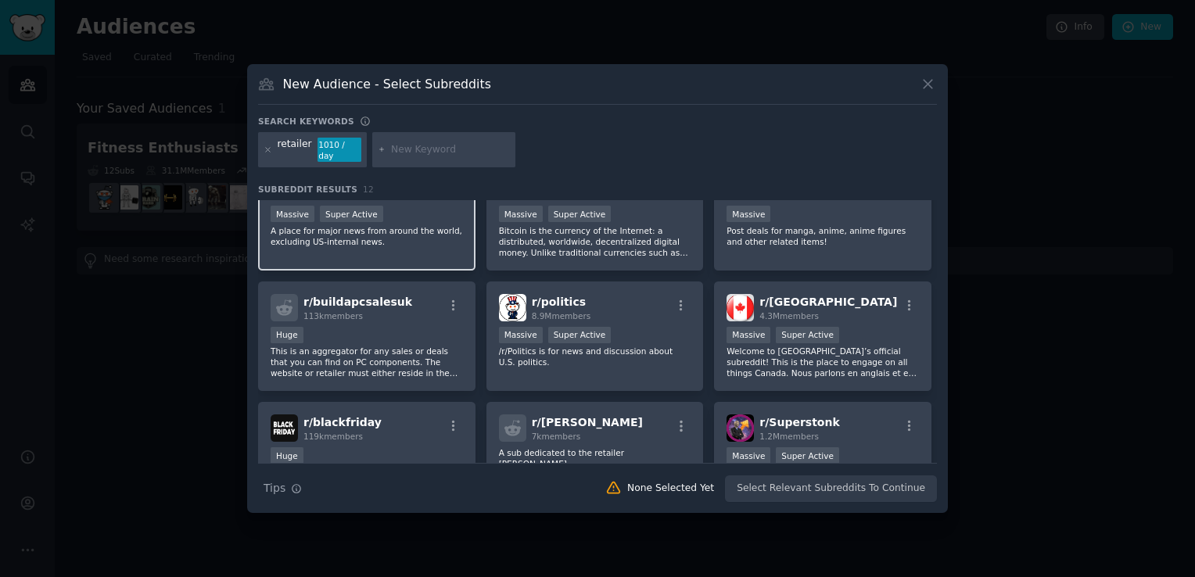
scroll to position [41, 0]
click at [930, 86] on icon at bounding box center [928, 84] width 16 height 16
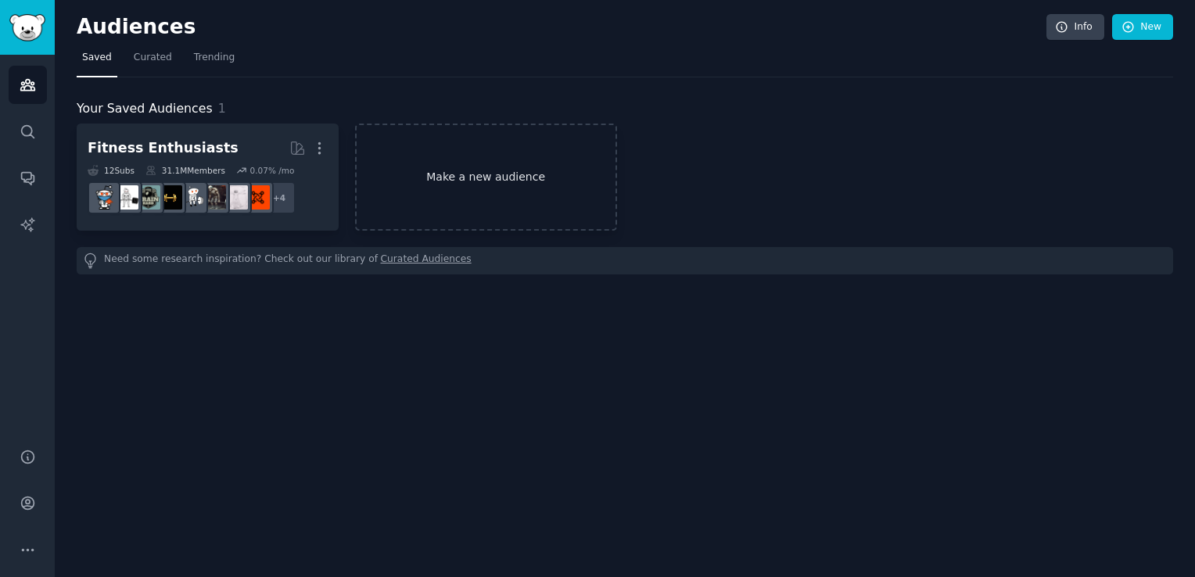
click at [391, 176] on link "Make a new audience" at bounding box center [486, 177] width 262 height 107
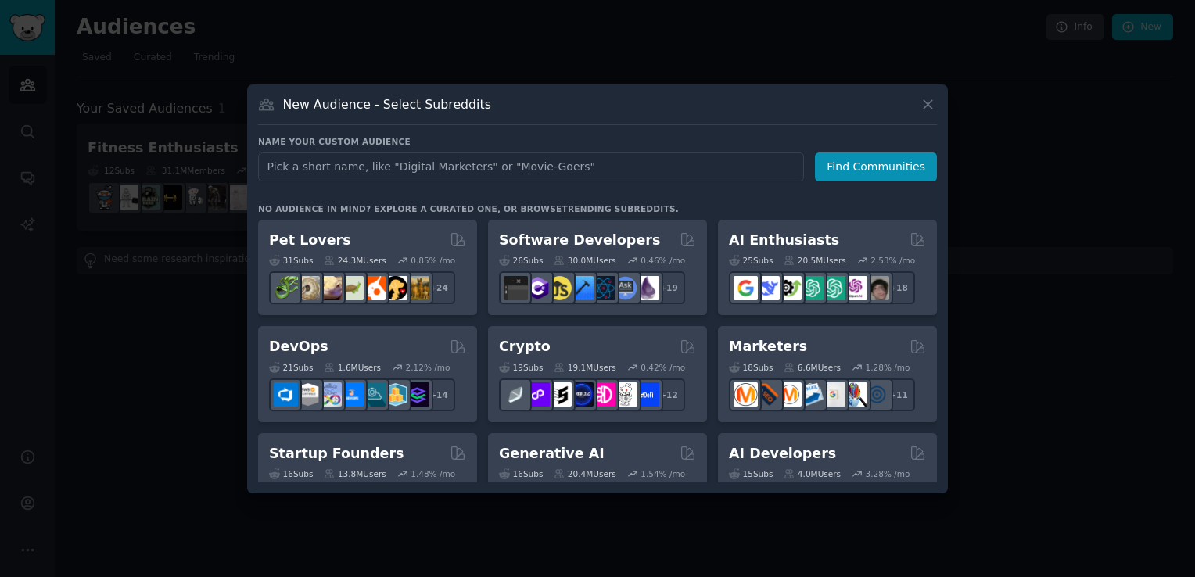
click at [419, 180] on input "text" at bounding box center [531, 167] width 546 height 29
type input "business [GEOGRAPHIC_DATA]"
click at [867, 171] on button "Find Communities" at bounding box center [876, 167] width 122 height 29
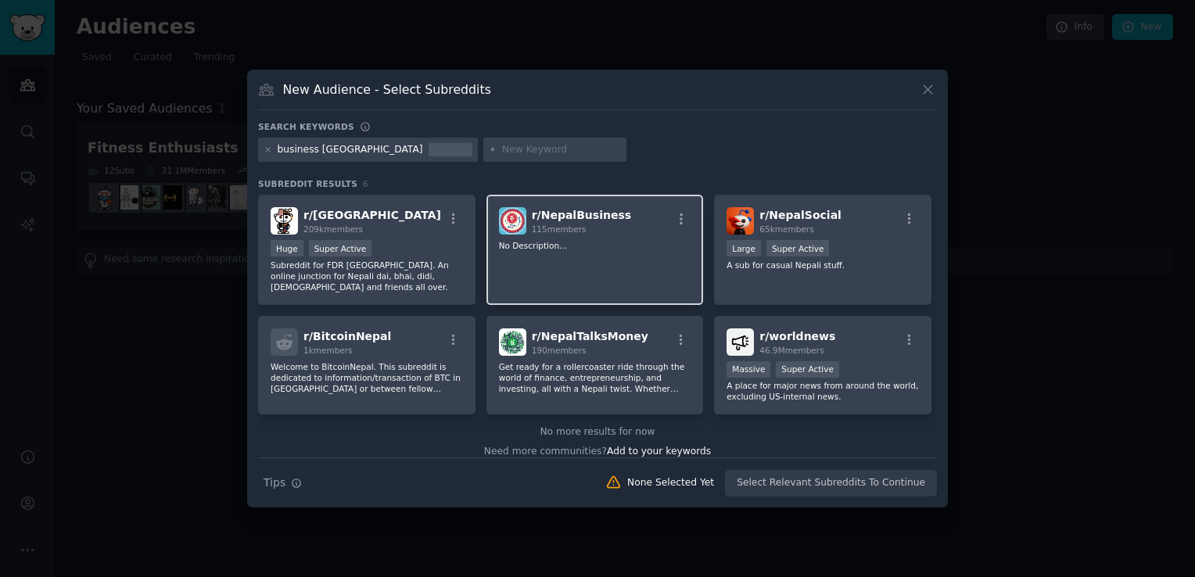
click at [660, 207] on div "r/ NepalBusiness 115 members" at bounding box center [595, 220] width 192 height 27
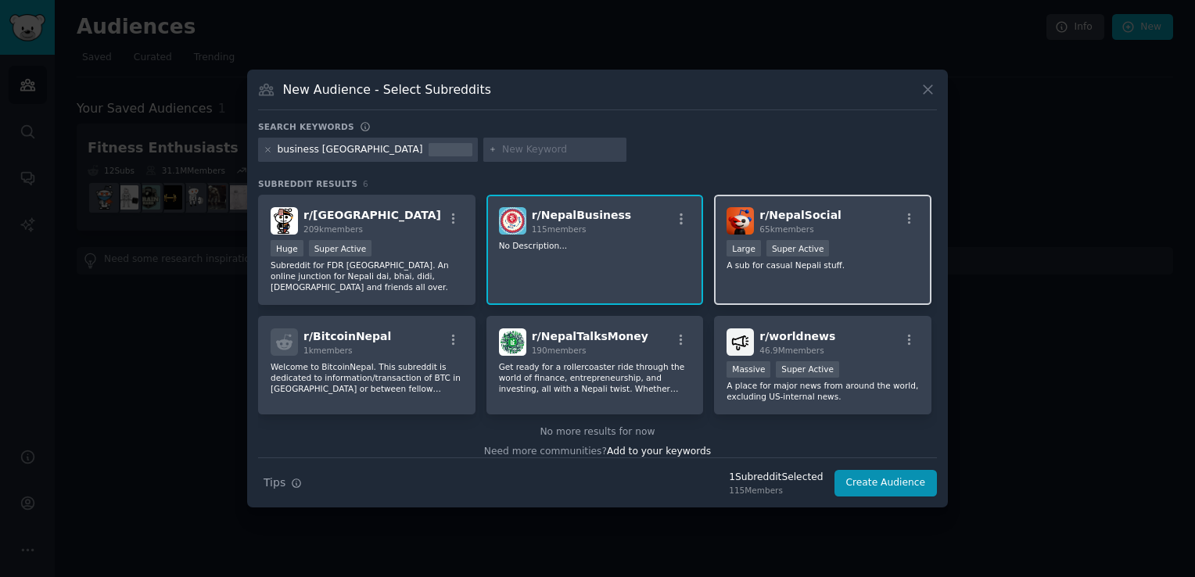
click at [808, 284] on div "r/ NepalSocial 65k members 10,000 - 100,000 members Large Super Active A sub fo…" at bounding box center [822, 250] width 217 height 110
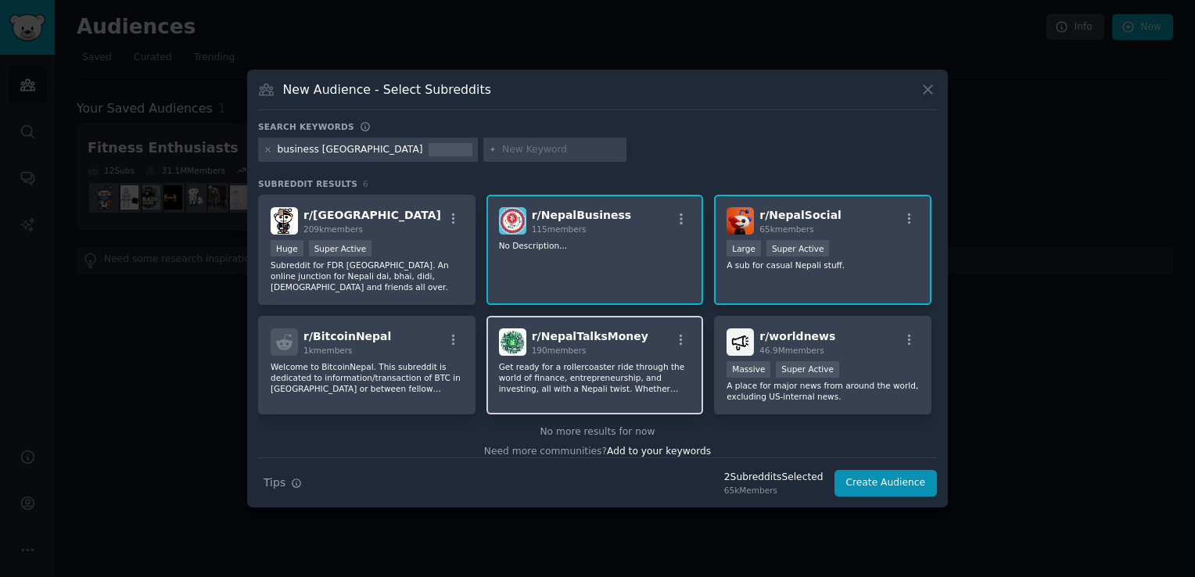
click at [629, 341] on div "r/ NepalTalksMoney 190 members" at bounding box center [595, 342] width 192 height 27
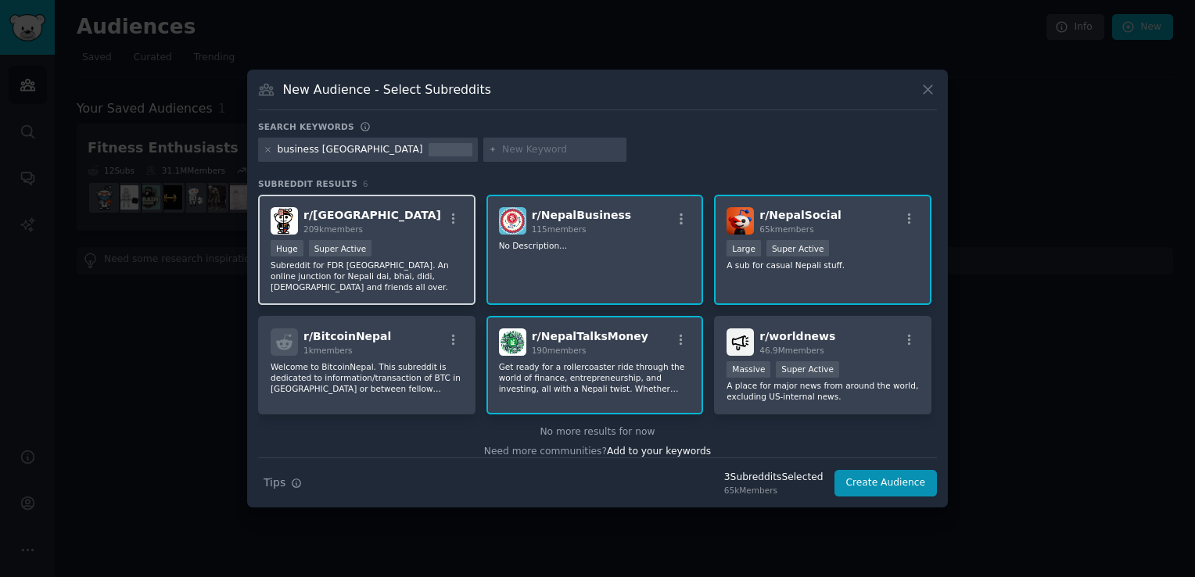
click at [404, 268] on p "Subreddit for FDR [GEOGRAPHIC_DATA]. An online junction for Nepali dai, bhai, d…" at bounding box center [367, 276] width 192 height 33
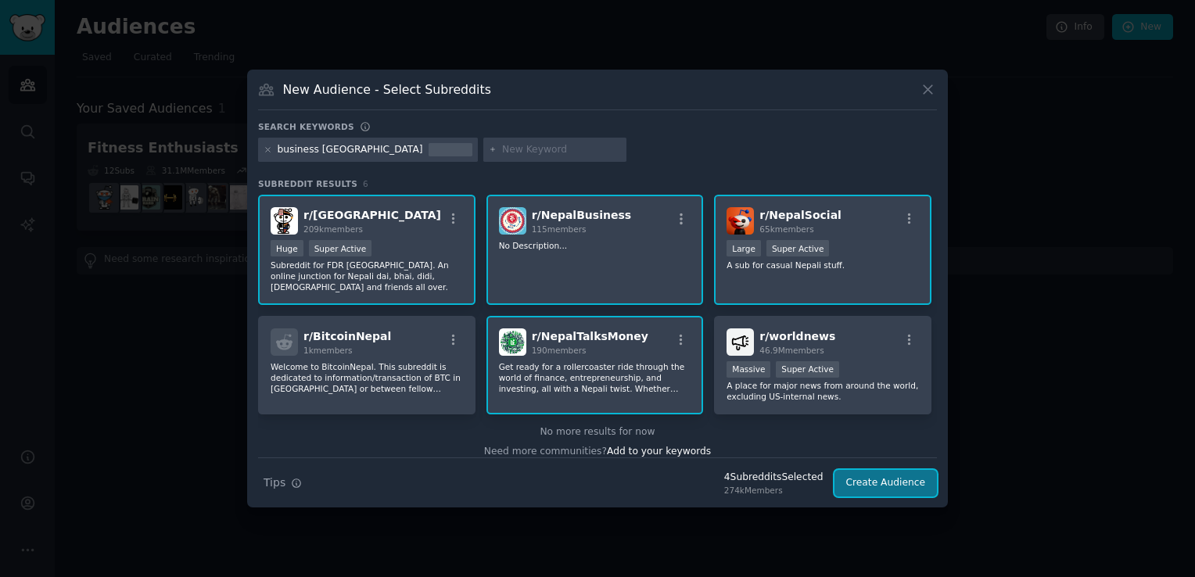
click at [885, 482] on button "Create Audience" at bounding box center [886, 483] width 103 height 27
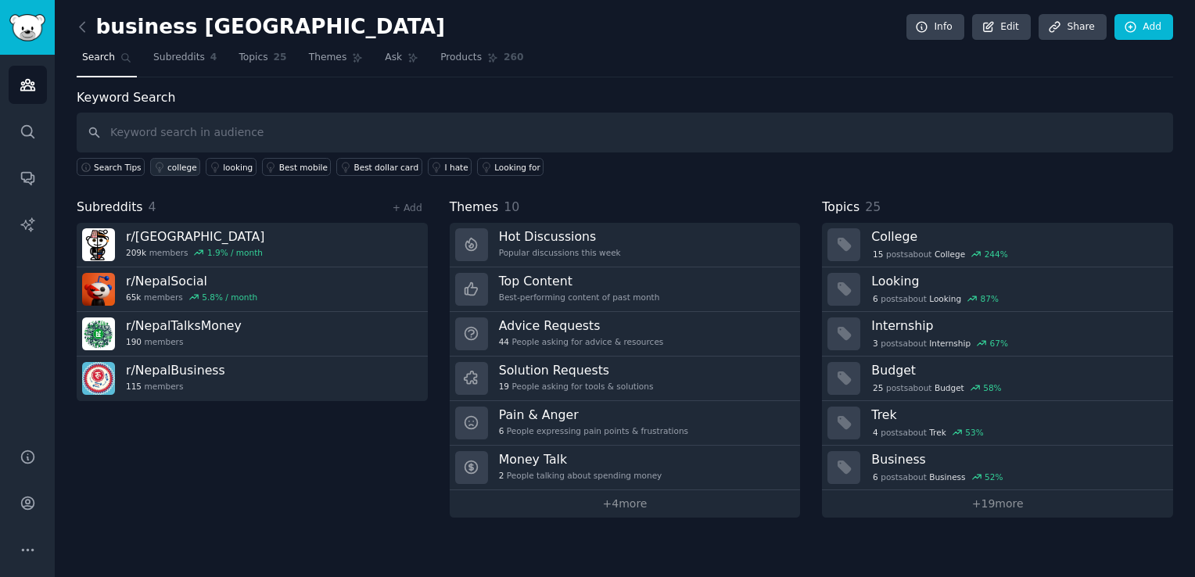
click at [186, 170] on div "college" at bounding box center [182, 167] width 30 height 11
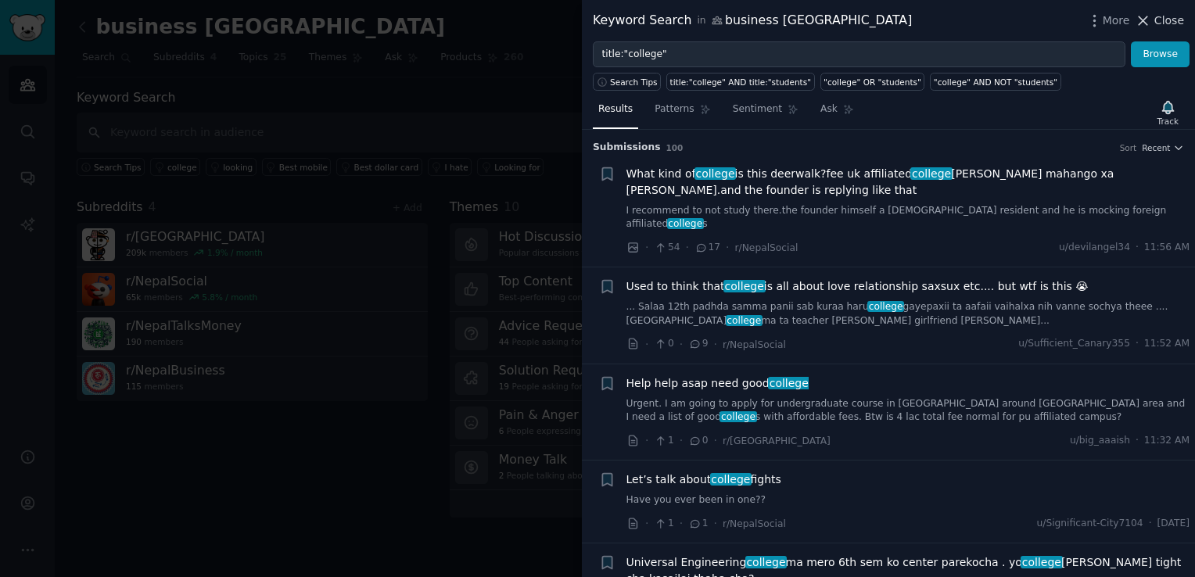
click at [1148, 23] on icon at bounding box center [1144, 20] width 9 height 9
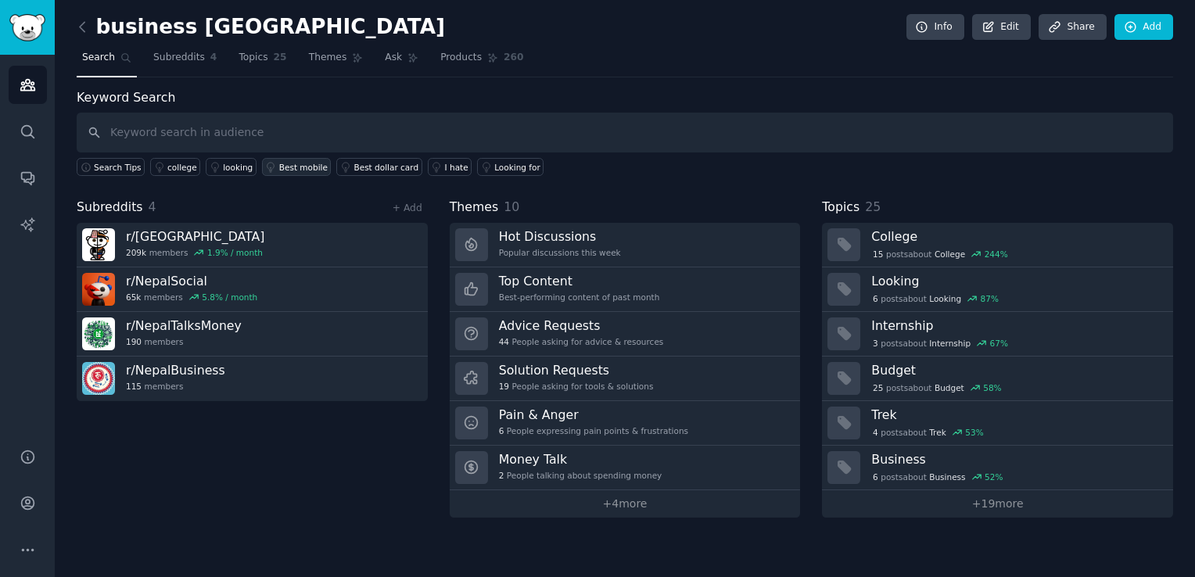
click at [289, 171] on div "Best mobile" at bounding box center [303, 167] width 48 height 11
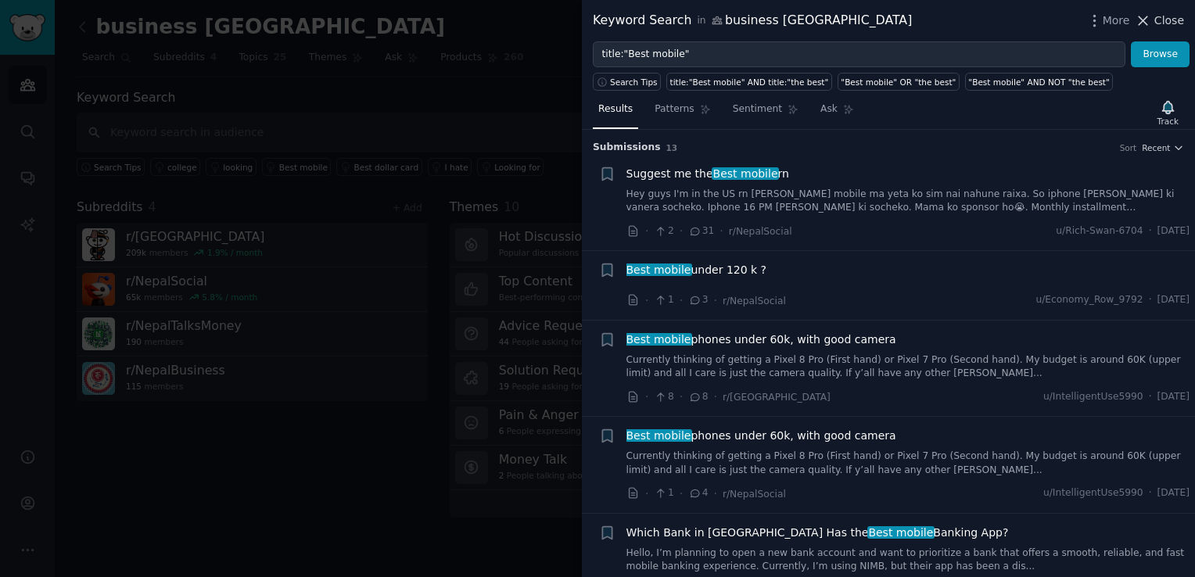
click at [1148, 22] on icon at bounding box center [1144, 20] width 9 height 9
